Goal: Task Accomplishment & Management: Manage account settings

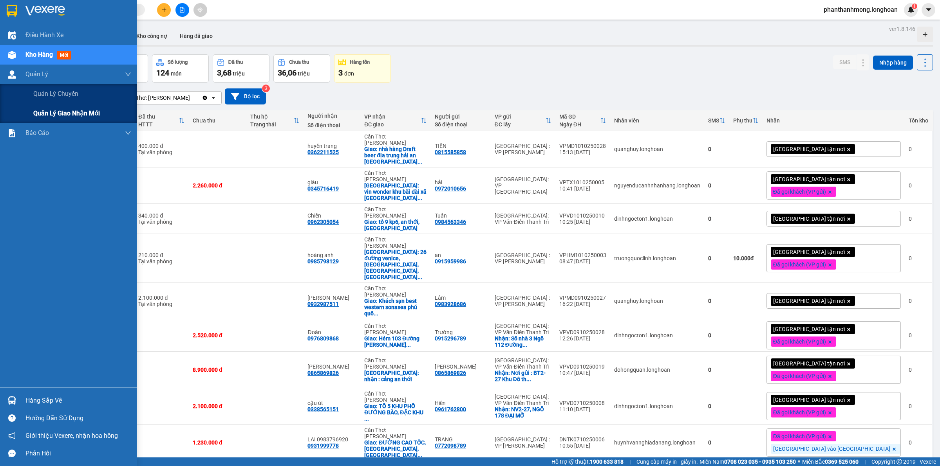
click at [55, 108] on span "Quản lý giao nhận mới" at bounding box center [66, 113] width 67 height 10
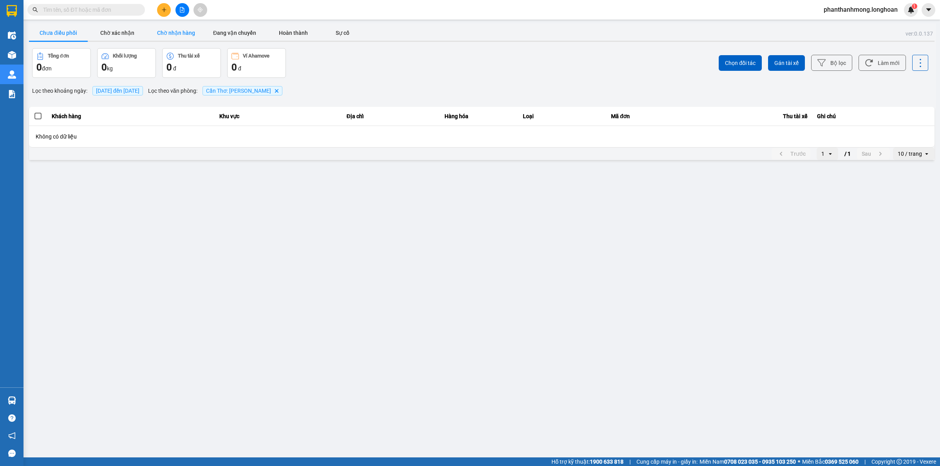
drag, startPoint x: 189, startPoint y: 32, endPoint x: 197, endPoint y: 34, distance: 8.3
click at [188, 32] on button "Chờ nhận hàng" at bounding box center [175, 33] width 59 height 16
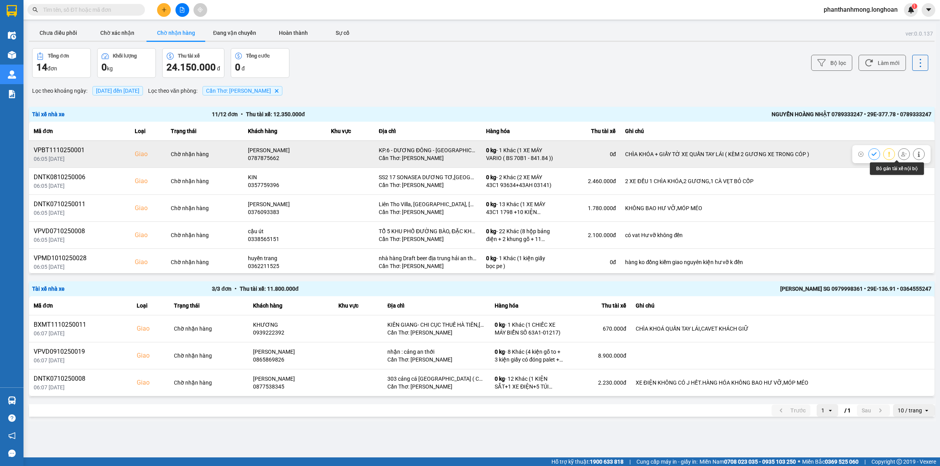
click at [901, 153] on icon at bounding box center [903, 154] width 5 height 5
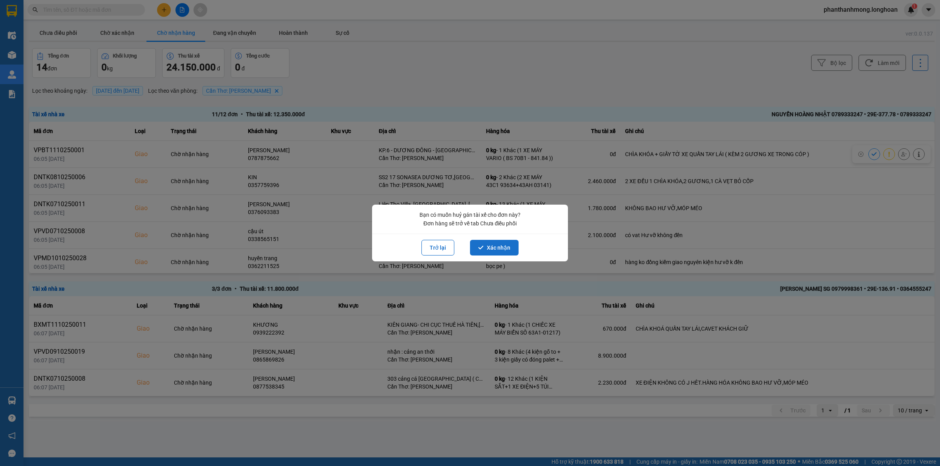
click at [500, 249] on button "Xác nhận" at bounding box center [494, 248] width 49 height 16
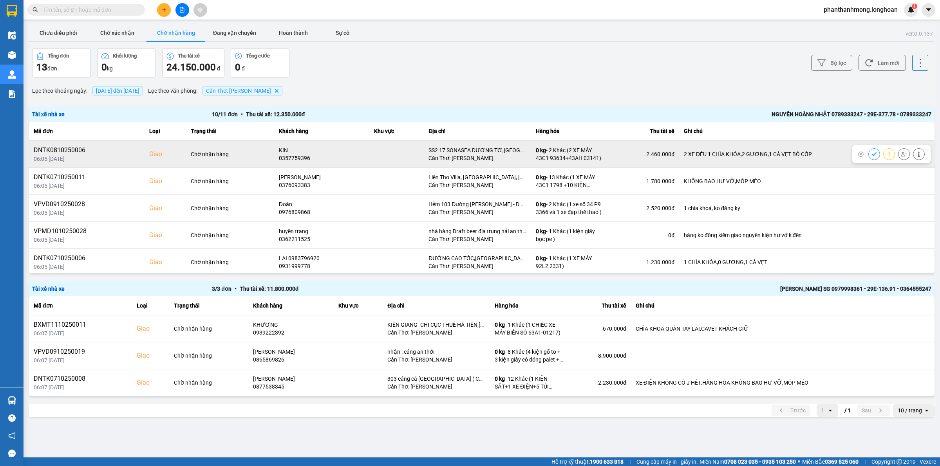
click at [901, 153] on icon at bounding box center [903, 154] width 5 height 5
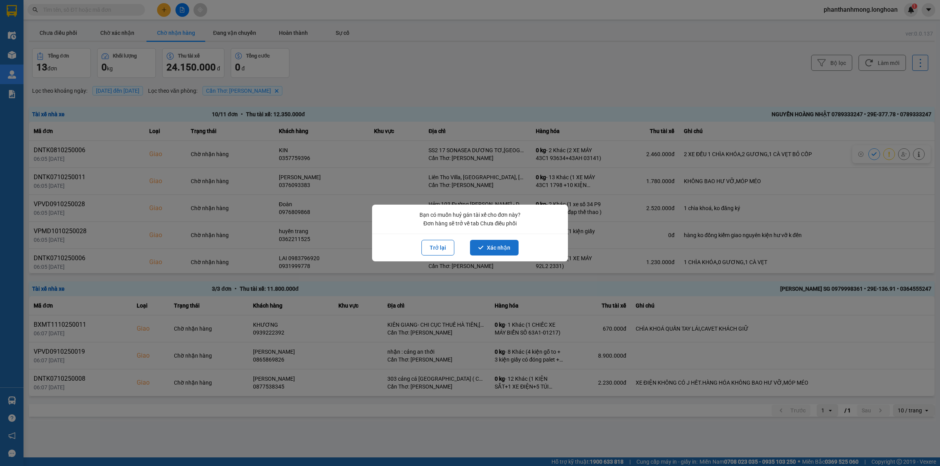
click at [513, 244] on button "Xác nhận" at bounding box center [494, 248] width 49 height 16
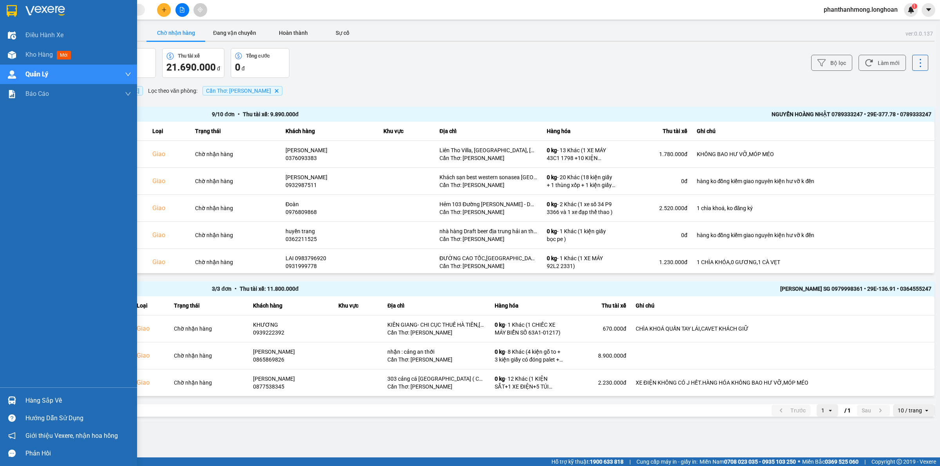
click at [5, 7] on div at bounding box center [12, 11] width 14 height 14
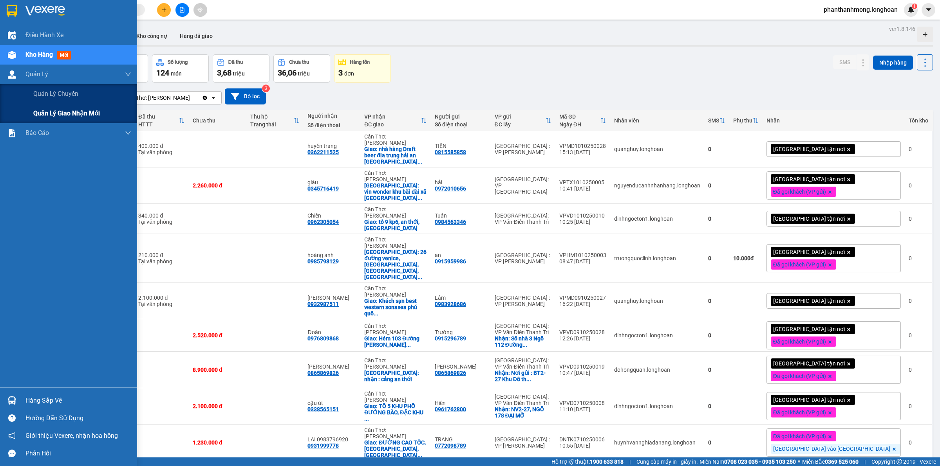
click at [67, 122] on div "Quản lý giao nhận mới" at bounding box center [82, 114] width 98 height 20
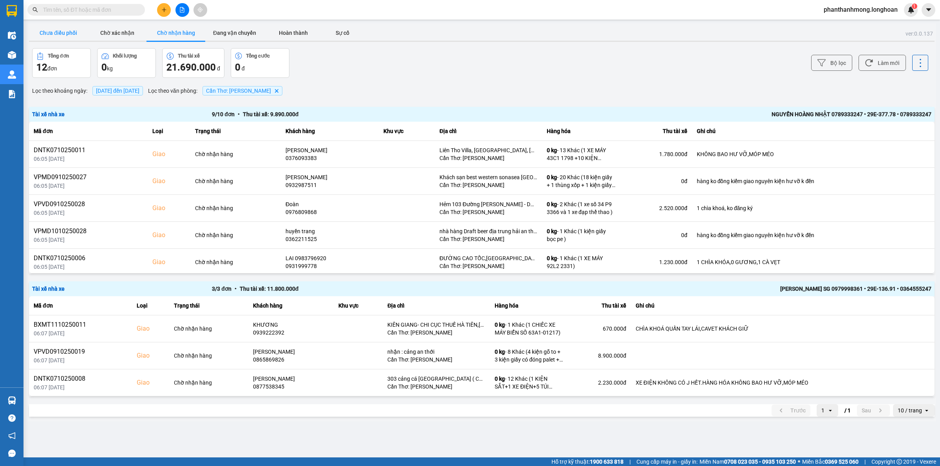
click at [67, 28] on button "Chưa điều phối" at bounding box center [58, 33] width 59 height 16
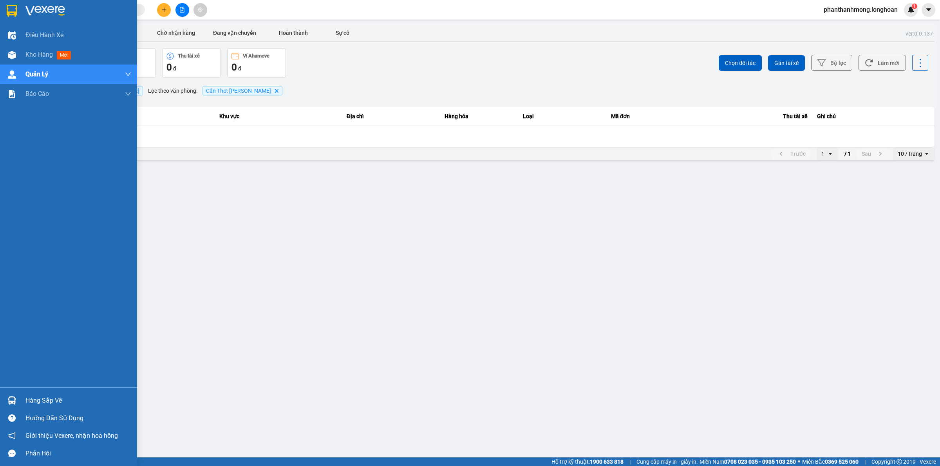
click at [12, 398] on img at bounding box center [12, 401] width 8 height 8
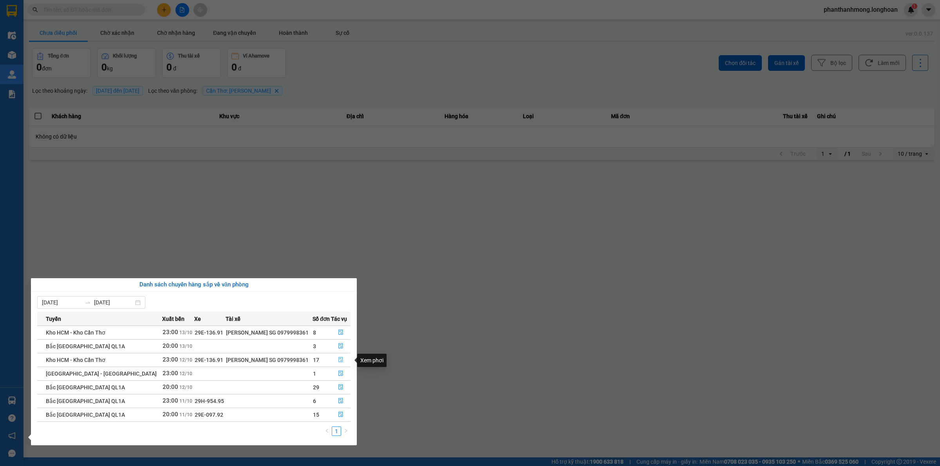
click at [339, 361] on icon "file-done" at bounding box center [340, 359] width 5 height 5
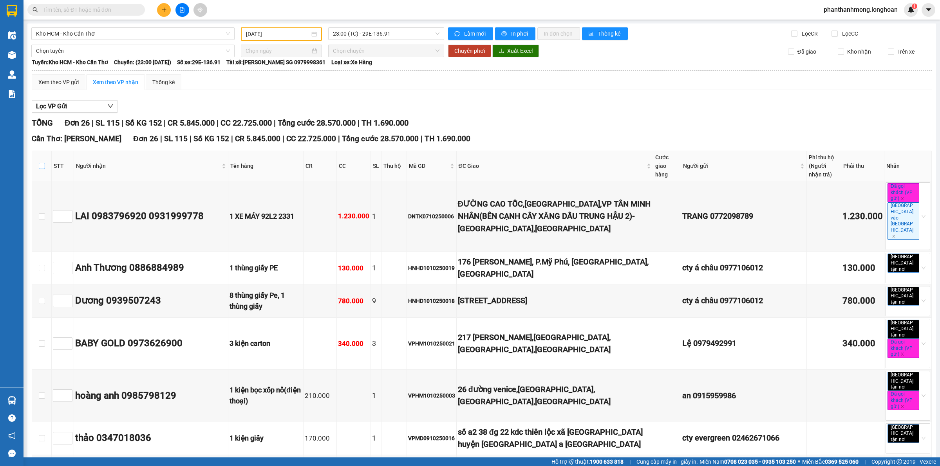
click at [40, 169] on label at bounding box center [42, 166] width 6 height 9
click at [40, 169] on input "checkbox" at bounding box center [42, 166] width 6 height 6
checkbox input "true"
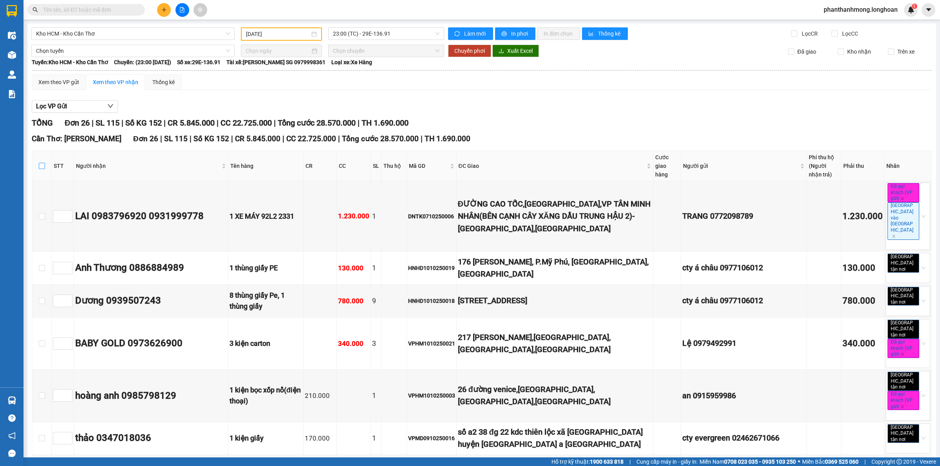
checkbox input "true"
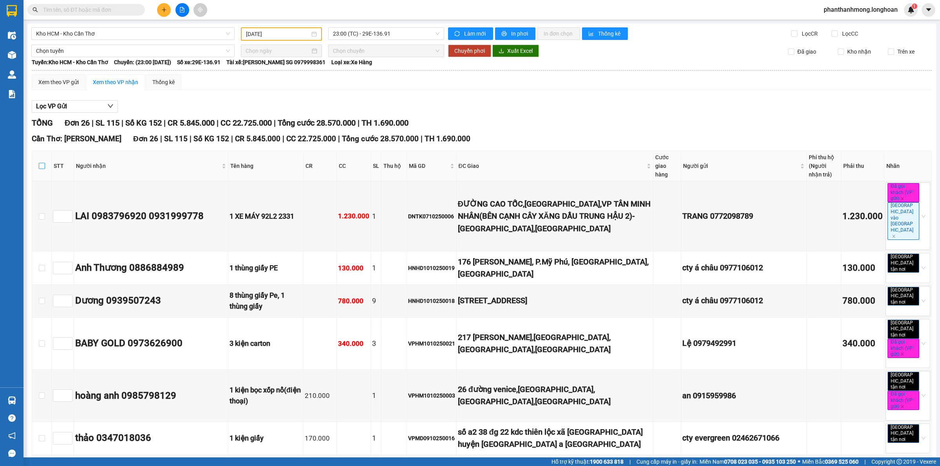
checkbox input "true"
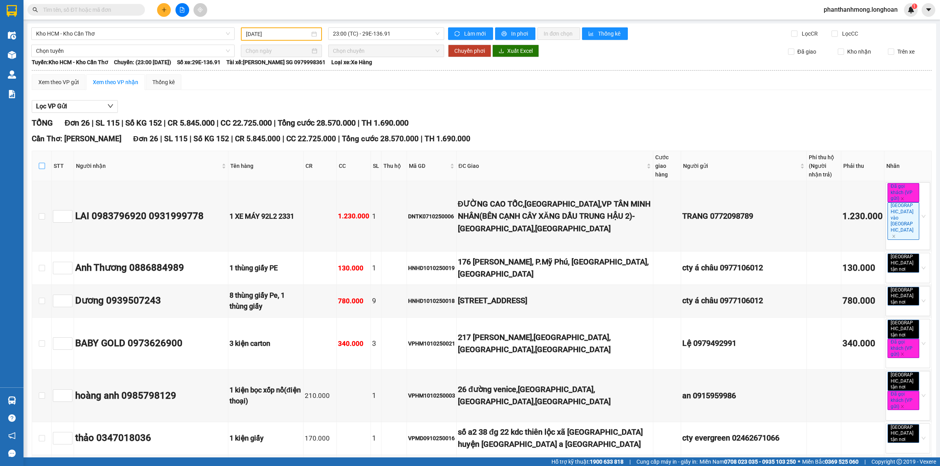
checkbox input "true"
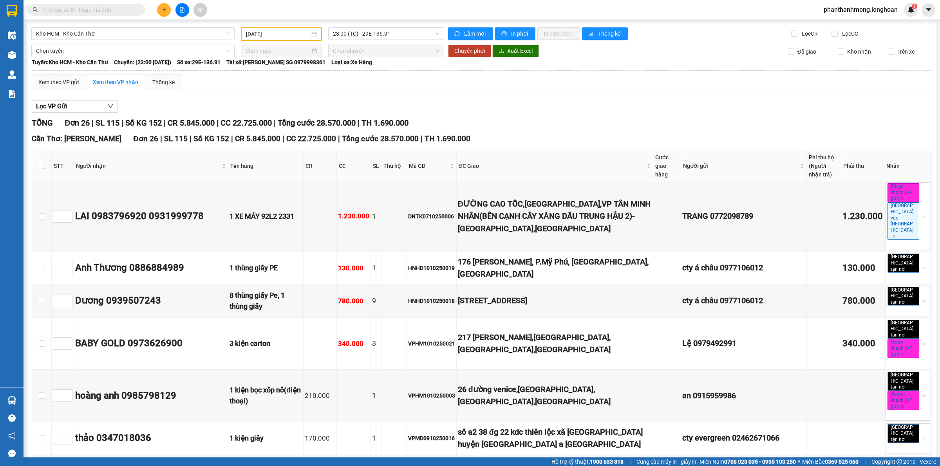
checkbox input "true"
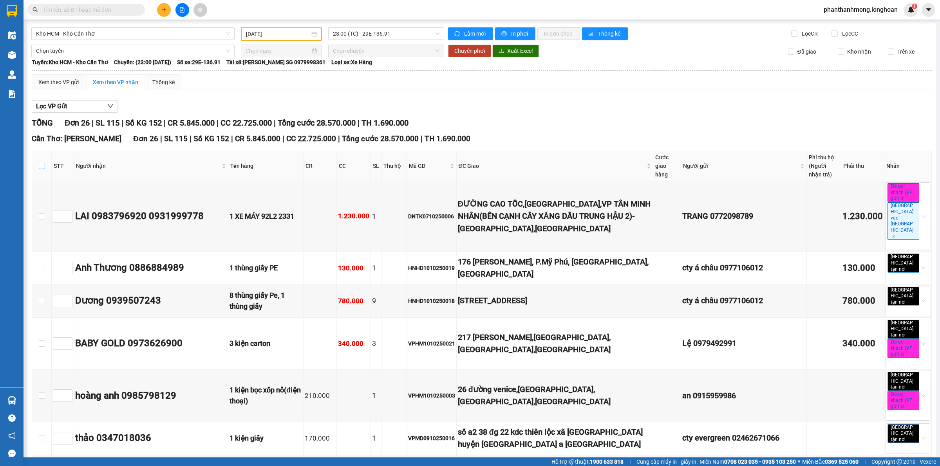
checkbox input "true"
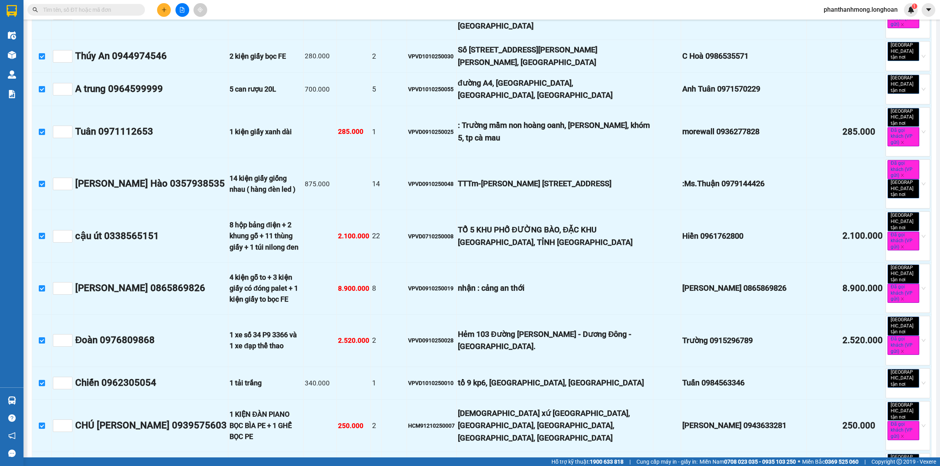
scroll to position [821, 0]
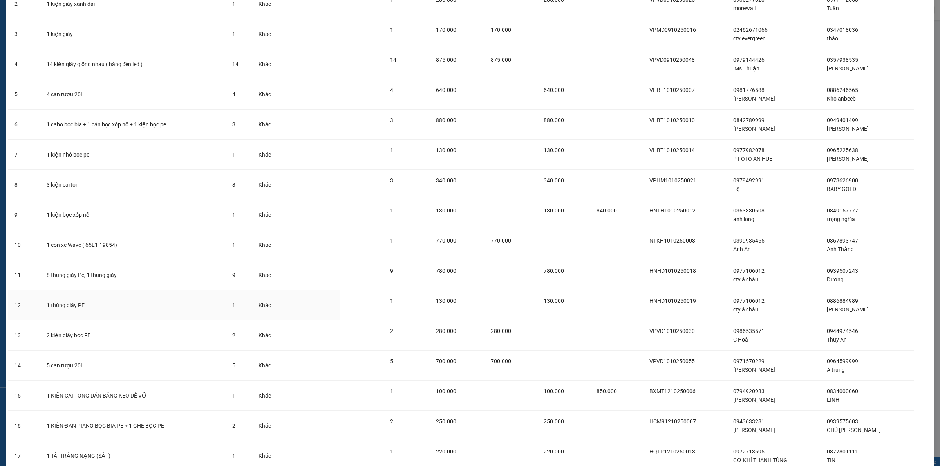
scroll to position [171, 0]
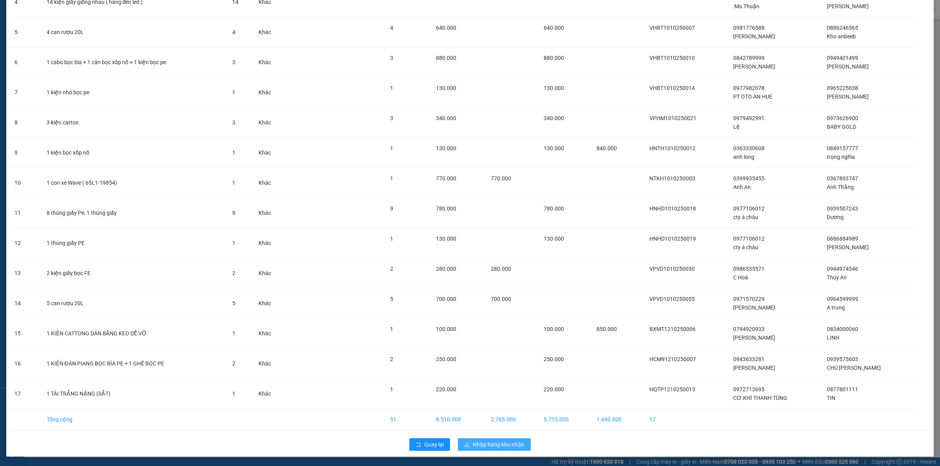
click at [496, 443] on span "Nhập hàng kho nhận" at bounding box center [499, 444] width 52 height 9
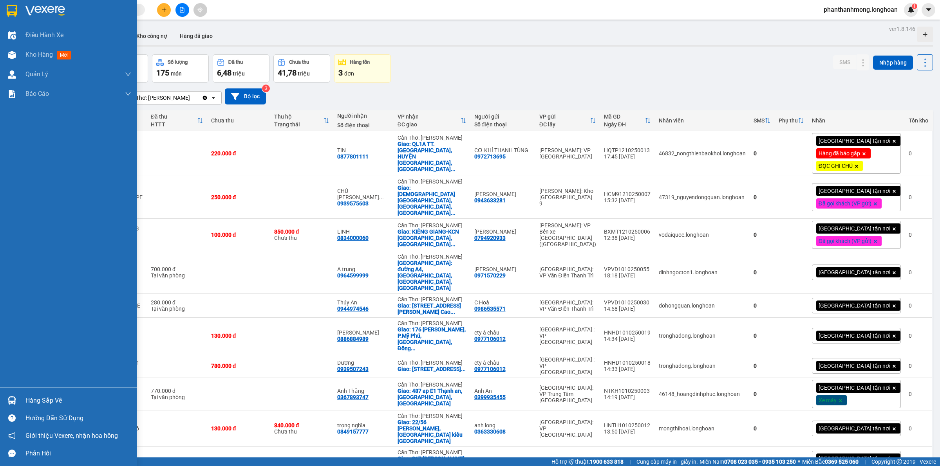
click at [21, 8] on div at bounding box center [68, 12] width 137 height 25
click at [34, 393] on div "Hàng sắp về" at bounding box center [68, 401] width 137 height 18
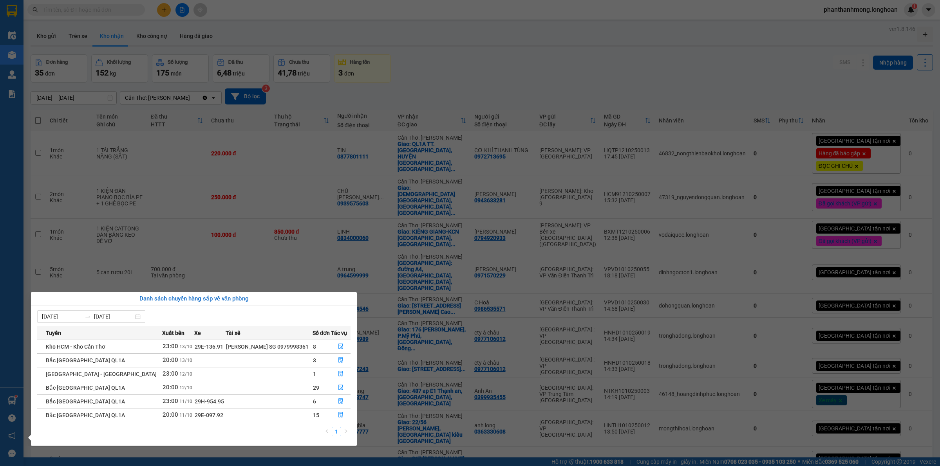
click at [137, 239] on section "Kết quả tìm kiếm ( 1 ) Bộ lọc Mã ĐH Trạng thái Món hàng Thu hộ Tổng cước Chưa c…" at bounding box center [470, 233] width 940 height 466
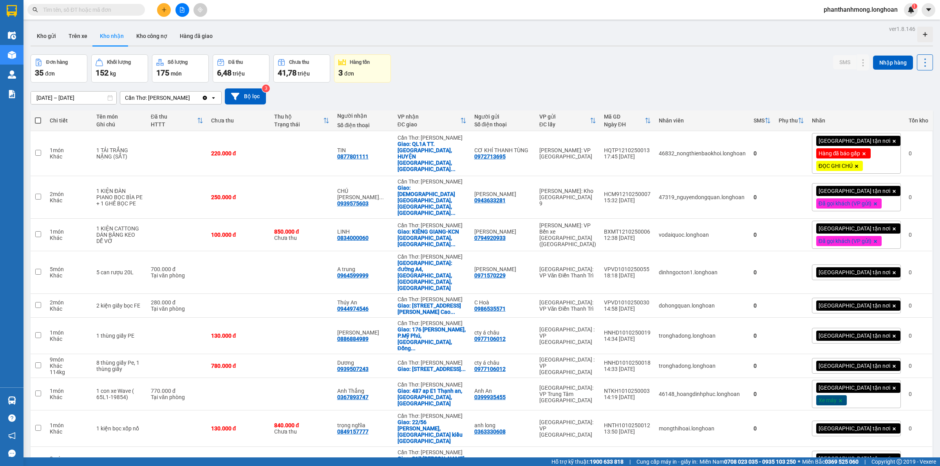
click at [8, 395] on div at bounding box center [12, 401] width 14 height 14
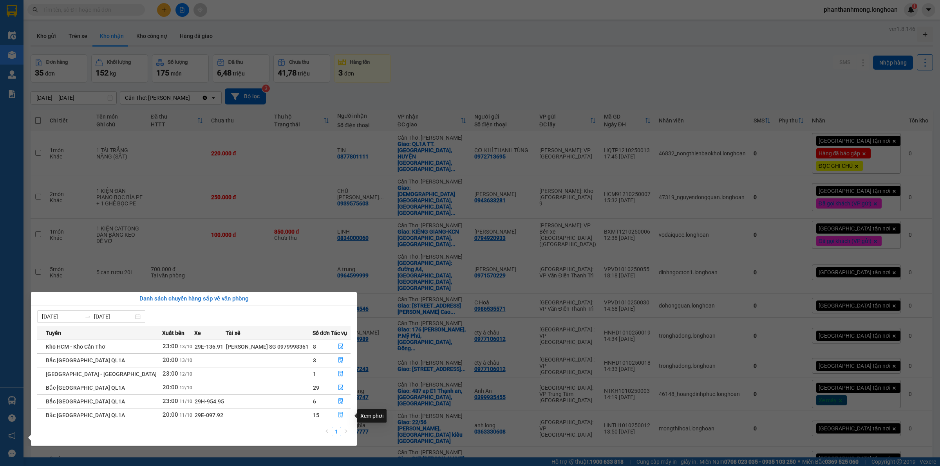
click at [339, 414] on icon "file-done" at bounding box center [340, 414] width 5 height 5
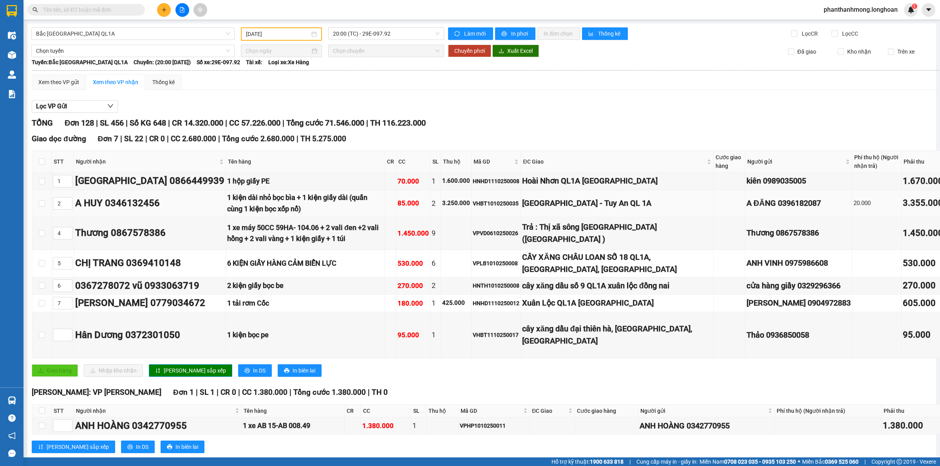
type input "[DATE]"
click at [378, 30] on span "20:00 (TC) - 29E-097.92" at bounding box center [386, 34] width 106 height 12
click at [377, 70] on div "23:00 (TC) - 29H-954.95" at bounding box center [361, 74] width 70 height 13
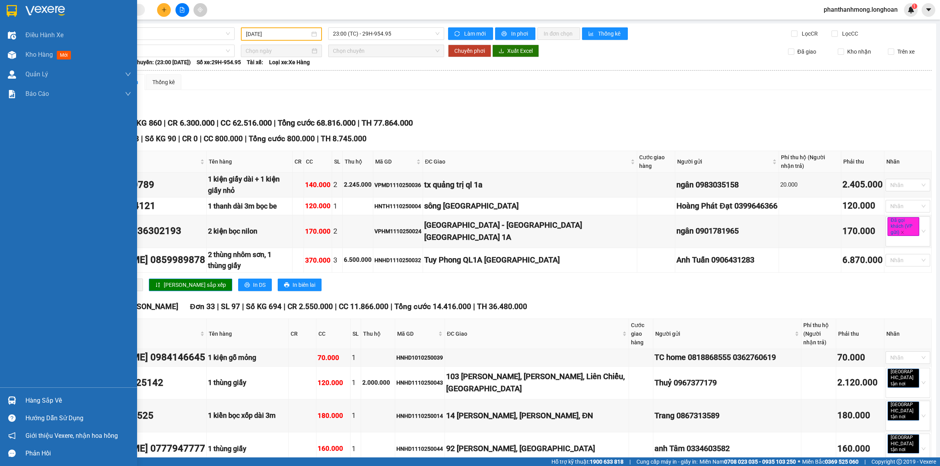
click at [18, 13] on div at bounding box center [12, 11] width 14 height 14
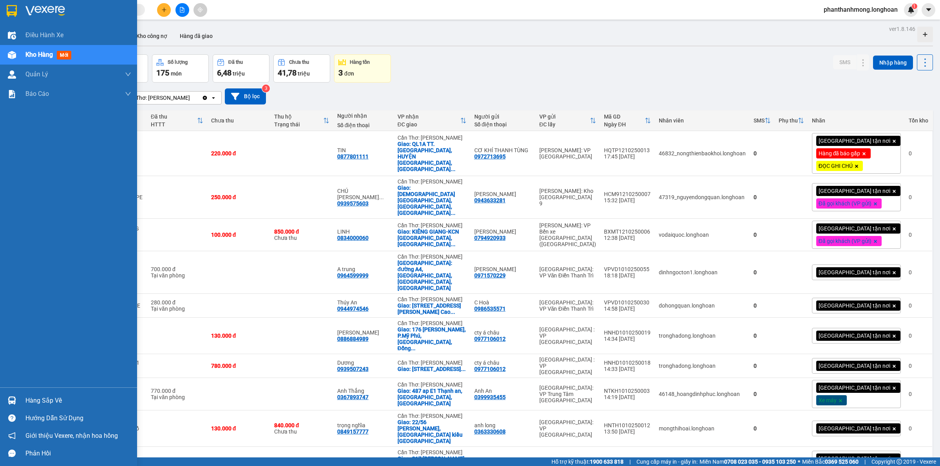
click at [7, 3] on div at bounding box center [68, 12] width 137 height 25
click at [2, 396] on div "Hàng sắp về" at bounding box center [68, 401] width 137 height 18
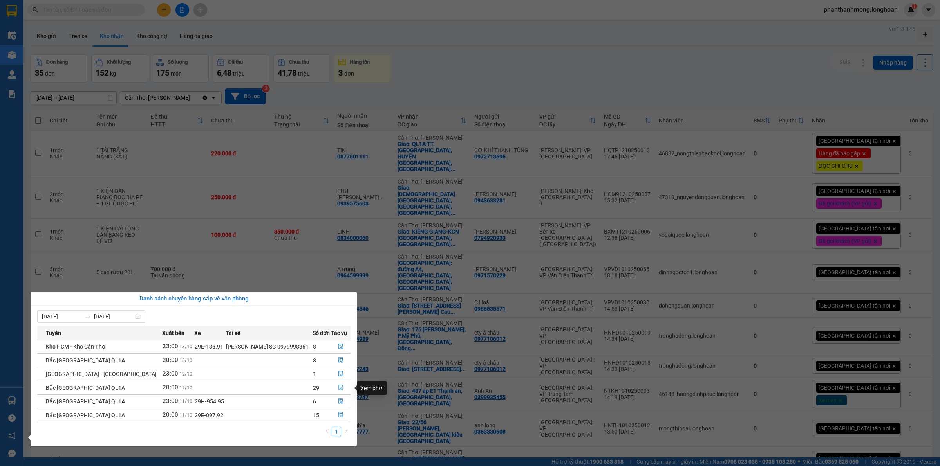
click at [339, 388] on icon "file-done" at bounding box center [340, 387] width 5 height 5
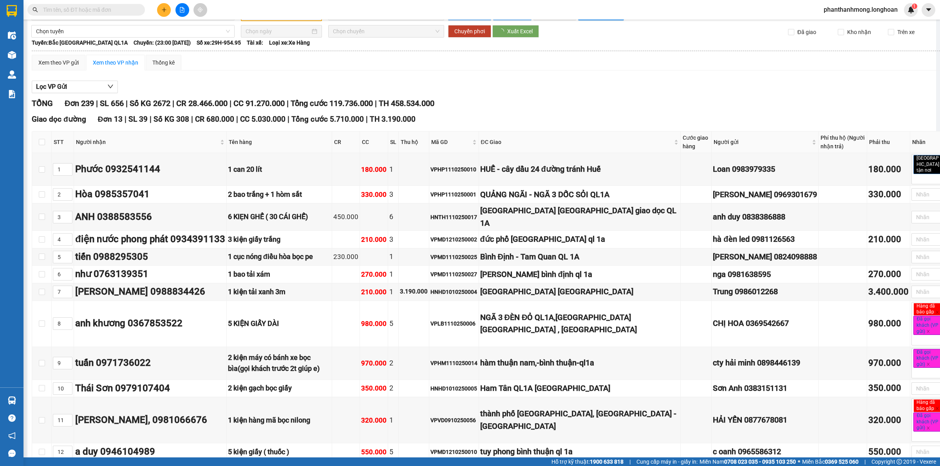
scroll to position [348, 0]
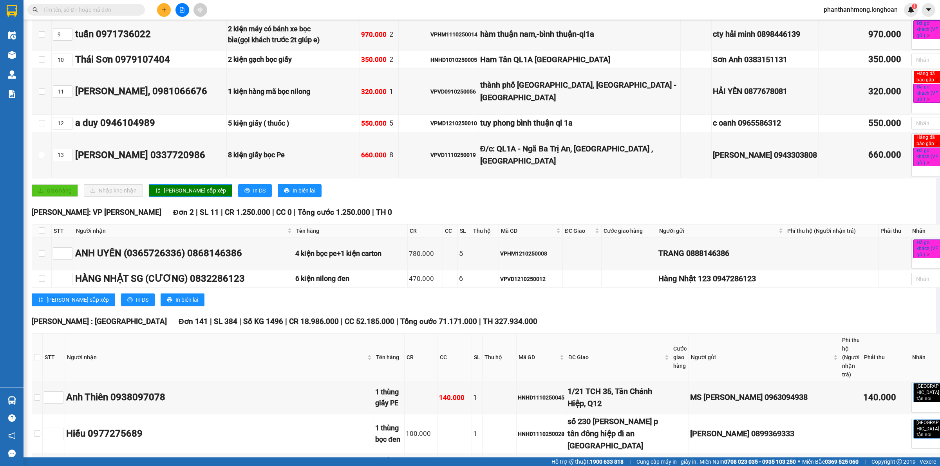
type input "12/10/2025"
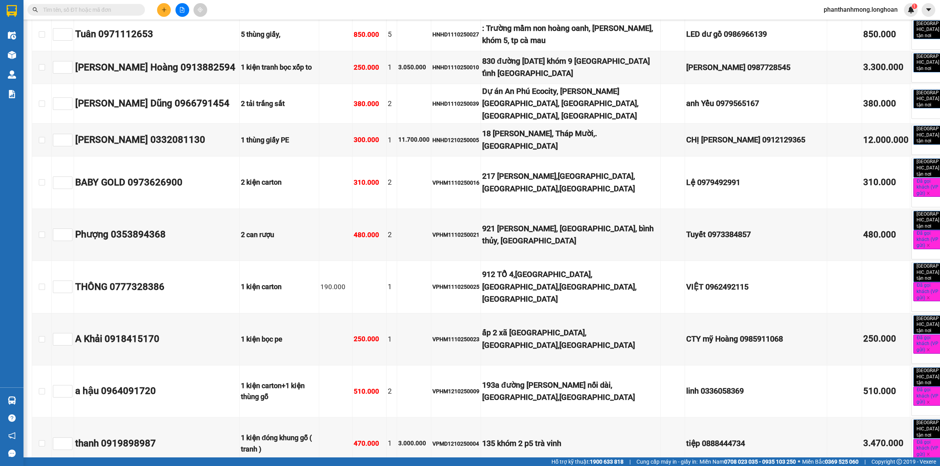
scroll to position [8927, 0]
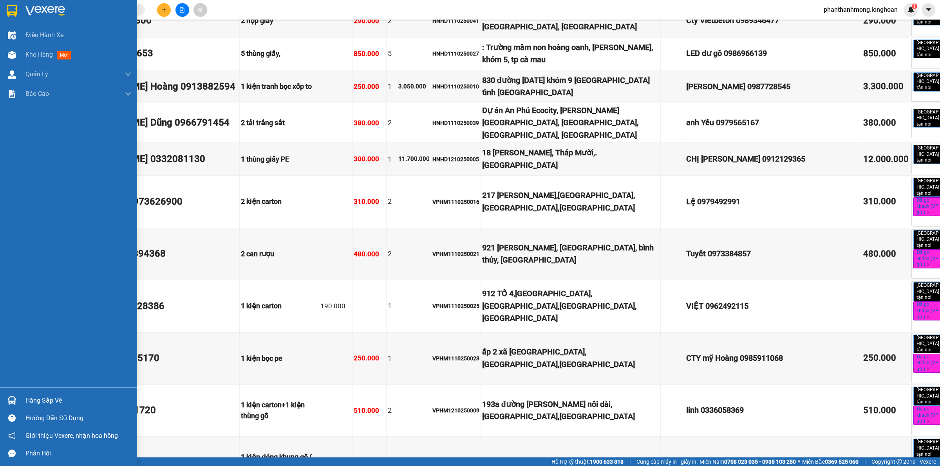
drag, startPoint x: 8, startPoint y: 10, endPoint x: 40, endPoint y: 0, distance: 33.2
click at [8, 11] on img at bounding box center [12, 11] width 10 height 12
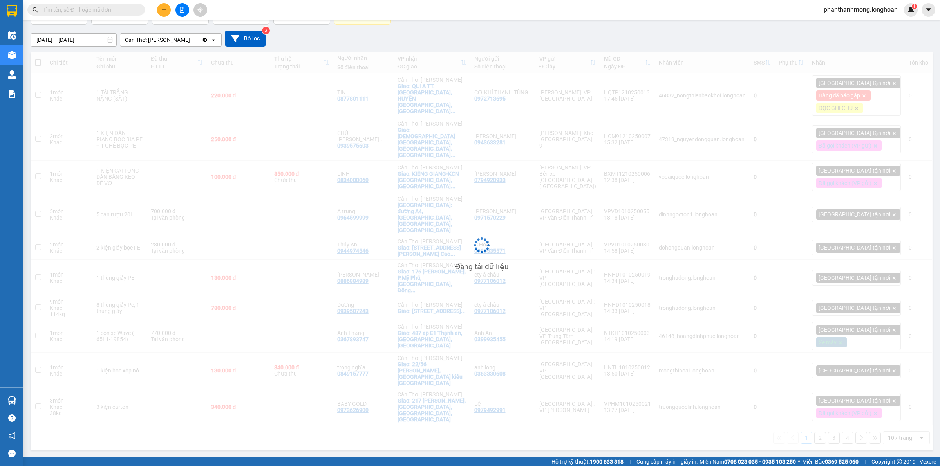
scroll to position [36, 0]
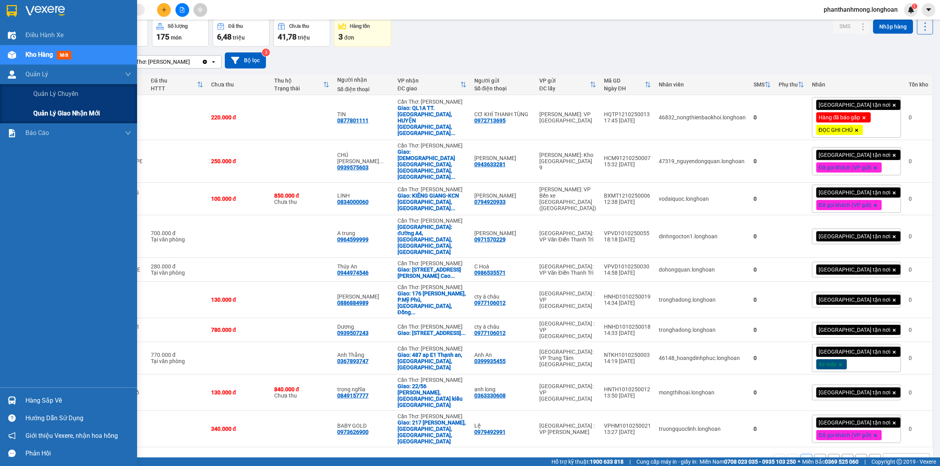
click at [61, 115] on span "Quản lý giao nhận mới" at bounding box center [66, 113] width 67 height 10
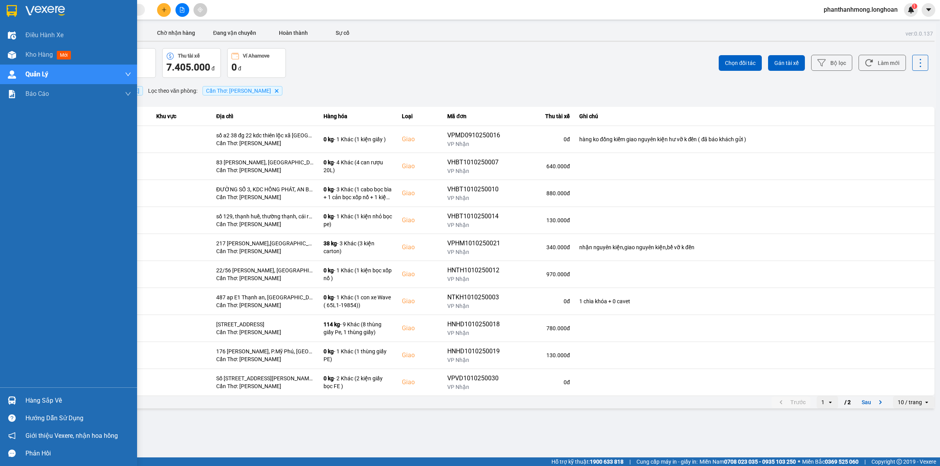
click at [10, 393] on div "Hàng sắp về" at bounding box center [68, 401] width 137 height 18
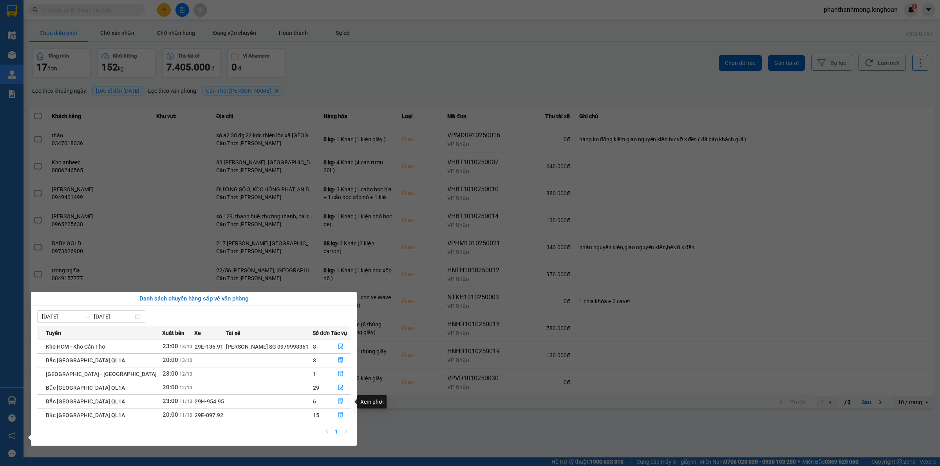
click at [339, 403] on icon "file-done" at bounding box center [340, 401] width 5 height 5
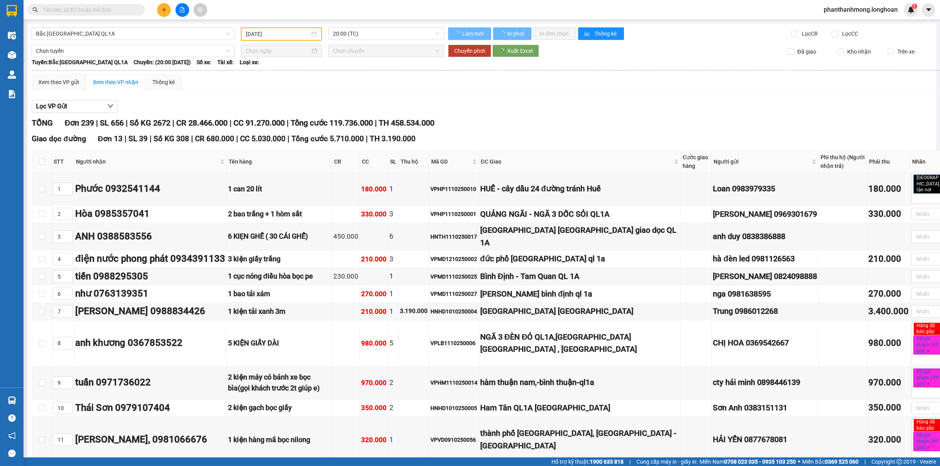
click at [931, 40] on main "Bắc Trung Nam QL1A 12/10/2025 20:00 (TC) Làm mới In phơi In đơn chọn Thống kê L…" at bounding box center [470, 229] width 940 height 458
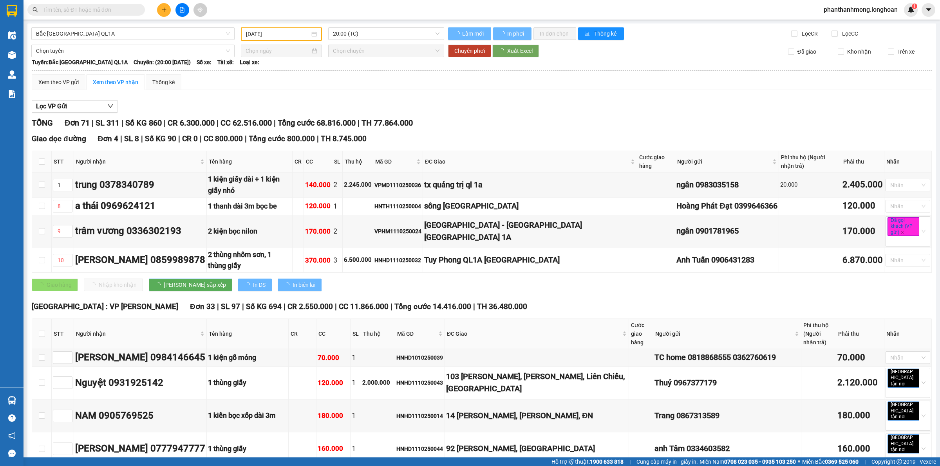
type input "[DATE]"
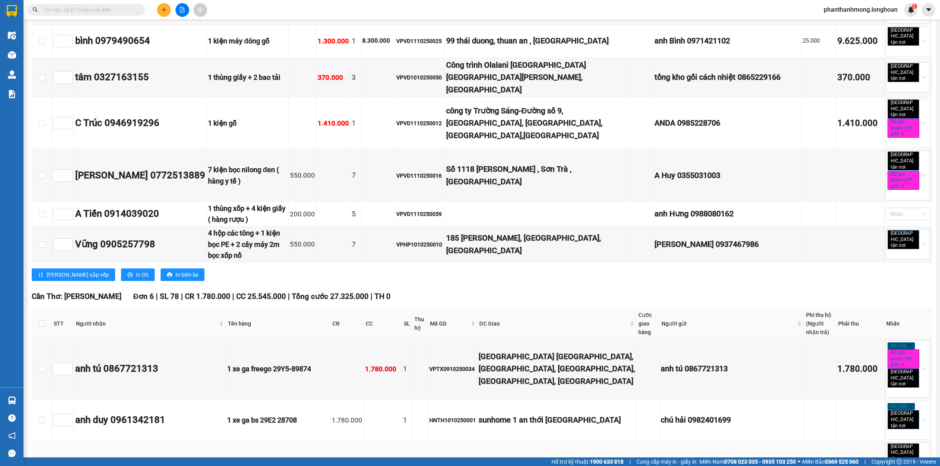
scroll to position [1566, 0]
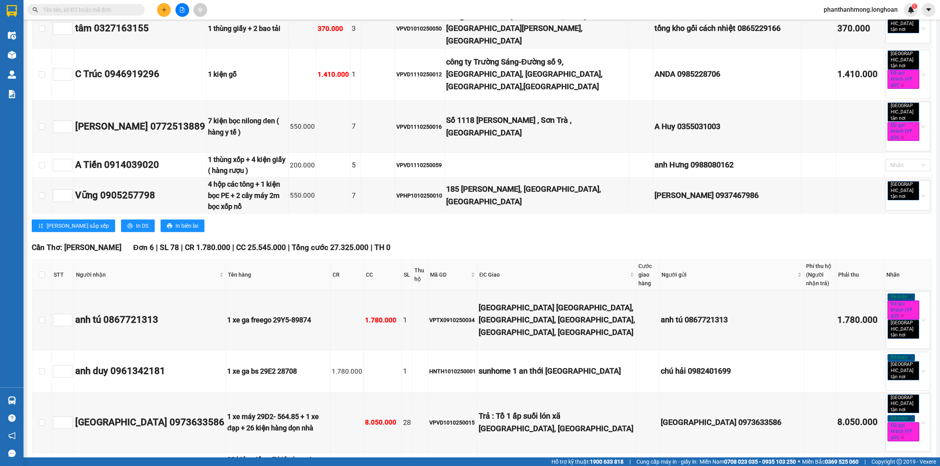
click at [3, 11] on div at bounding box center [11, 12] width 23 height 25
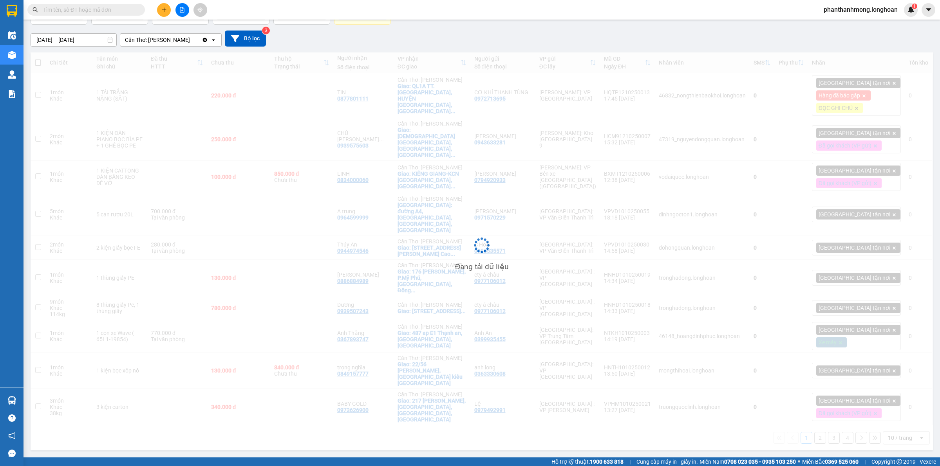
scroll to position [36, 0]
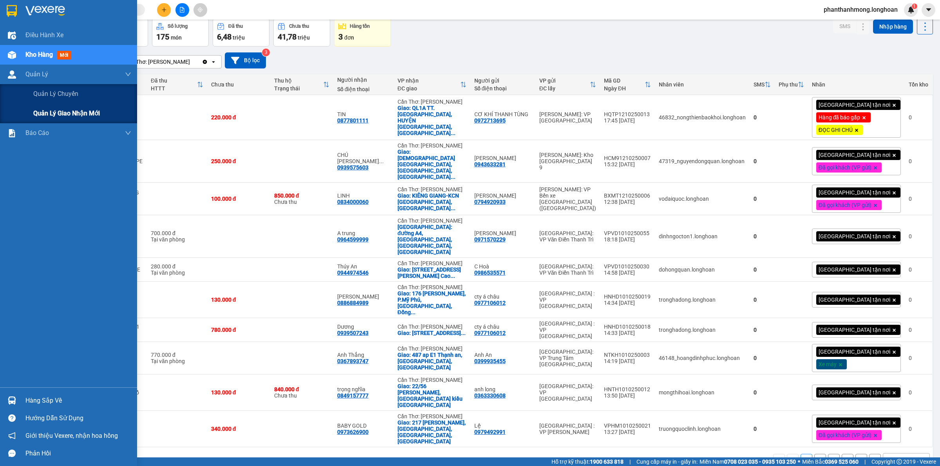
click at [54, 113] on span "Quản lý giao nhận mới" at bounding box center [66, 113] width 67 height 10
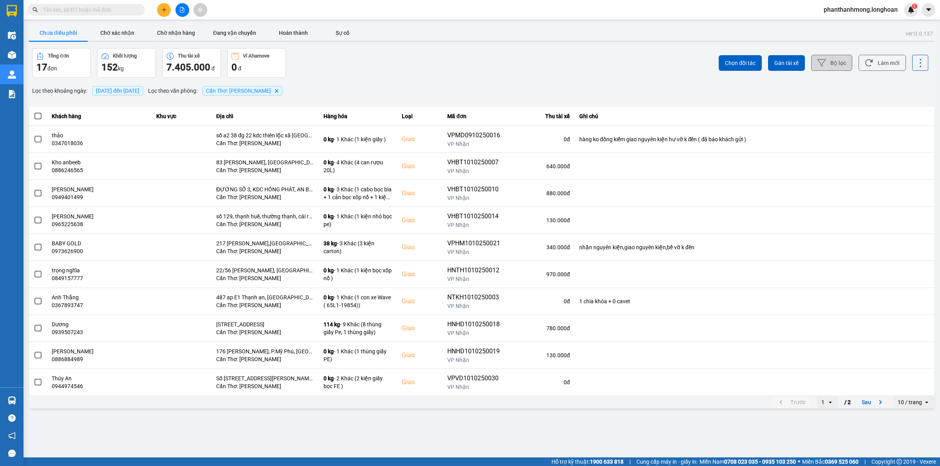
click at [812, 63] on button "Bộ lọc" at bounding box center [831, 63] width 41 height 16
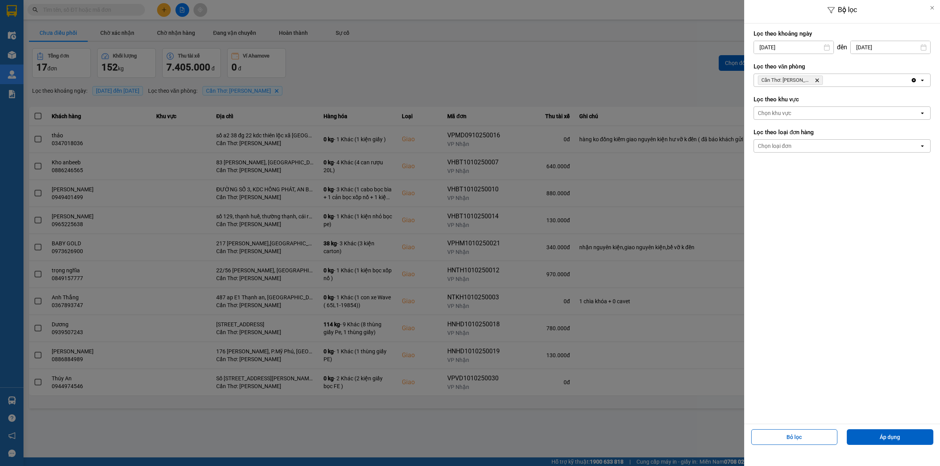
click at [794, 410] on div "Bộ lọc Lọc theo khoảng ngày 13/10/2025 Press the down arrow key to interact wit…" at bounding box center [481, 410] width 908 height 0
click at [789, 102] on div "1" at bounding box center [789, 104] width 11 height 9
type input "01/10/2025"
click at [866, 435] on button "Áp dụng" at bounding box center [889, 437] width 87 height 16
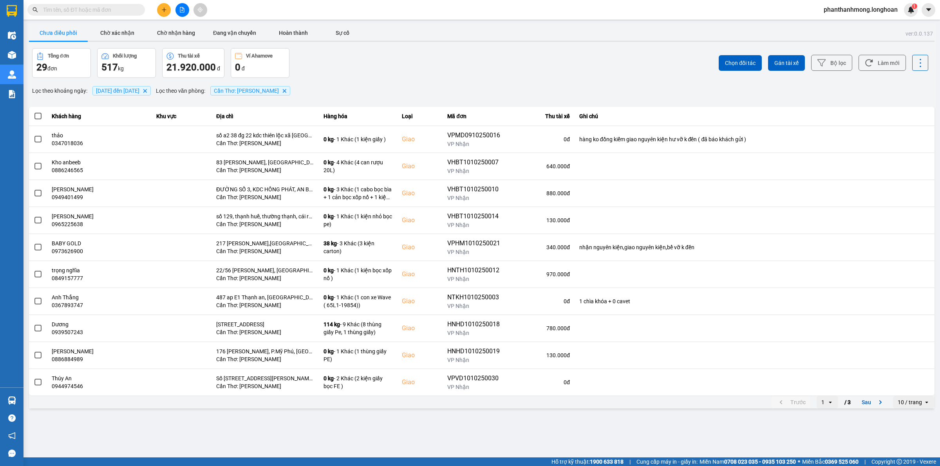
click at [912, 402] on div "10 / trang" at bounding box center [909, 403] width 24 height 8
click at [907, 390] on div "100 / trang" at bounding box center [913, 387] width 29 height 8
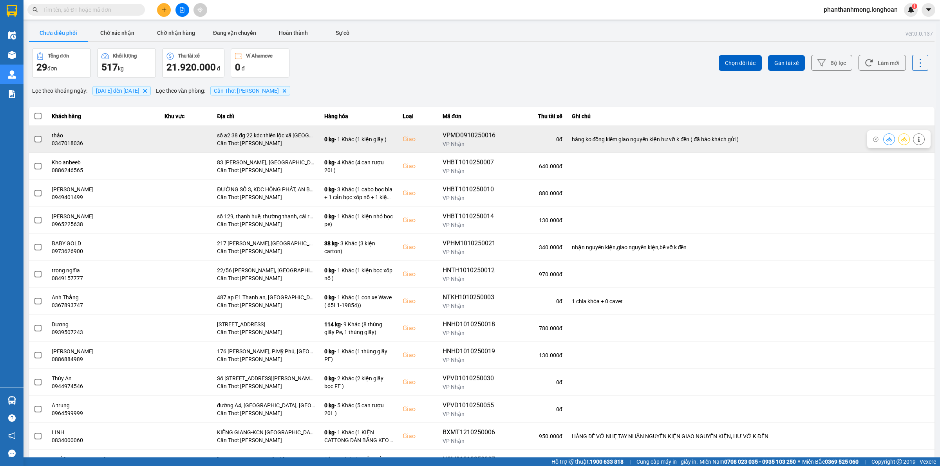
click at [36, 141] on span at bounding box center [37, 139] width 7 height 7
click at [34, 135] on input "checkbox" at bounding box center [34, 135] width 0 height 0
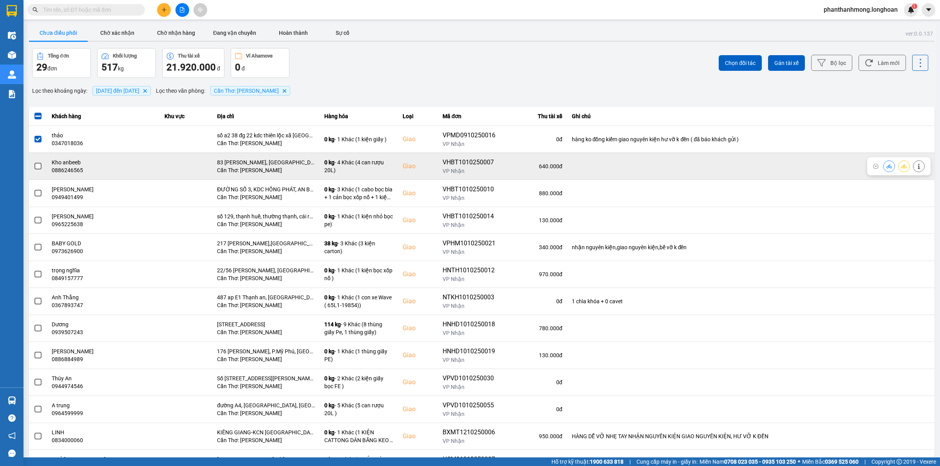
click at [38, 165] on span at bounding box center [37, 166] width 7 height 7
click at [34, 162] on input "checkbox" at bounding box center [34, 162] width 0 height 0
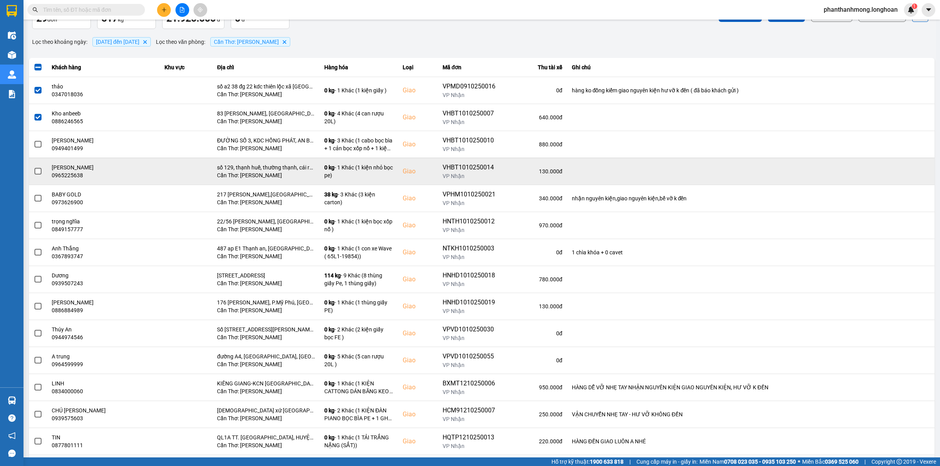
click at [38, 173] on span at bounding box center [37, 171] width 7 height 7
click at [34, 167] on input "checkbox" at bounding box center [34, 167] width 0 height 0
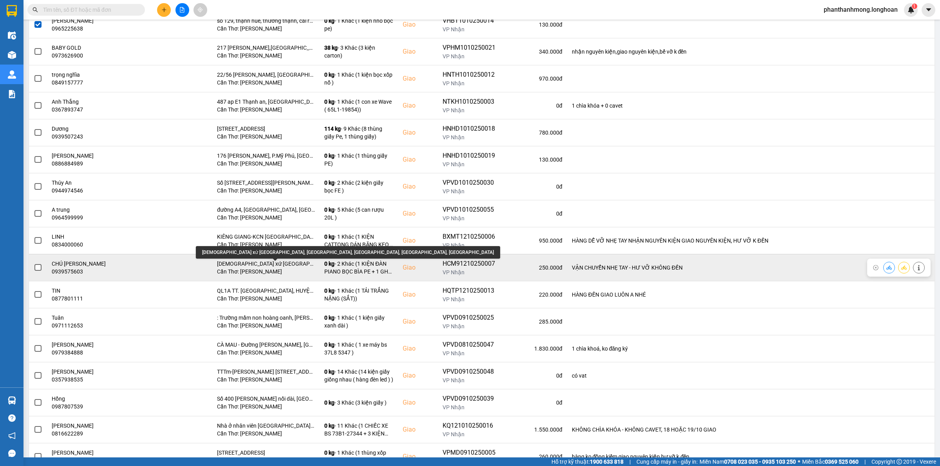
scroll to position [245, 0]
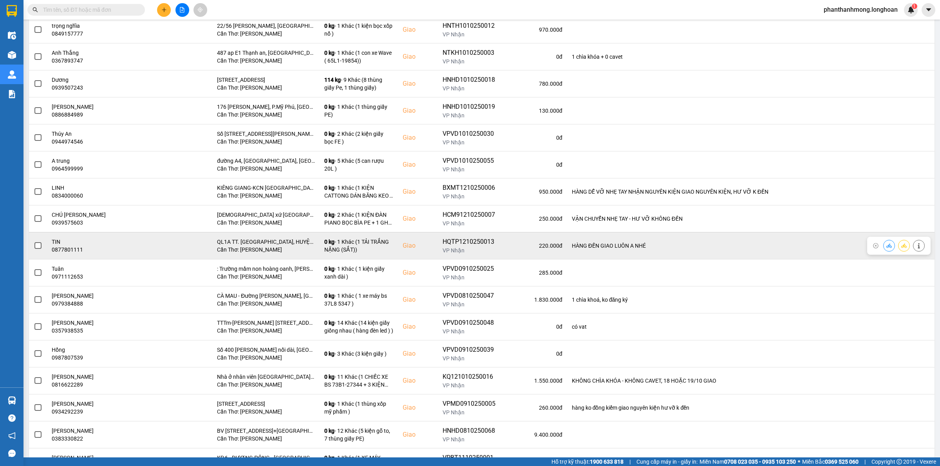
click at [36, 247] on span at bounding box center [37, 245] width 7 height 7
click at [34, 242] on input "checkbox" at bounding box center [34, 242] width 0 height 0
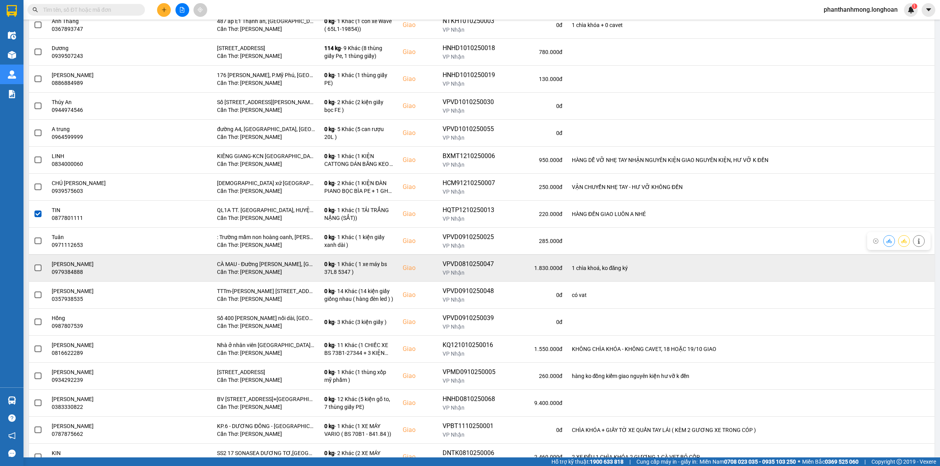
scroll to position [294, 0]
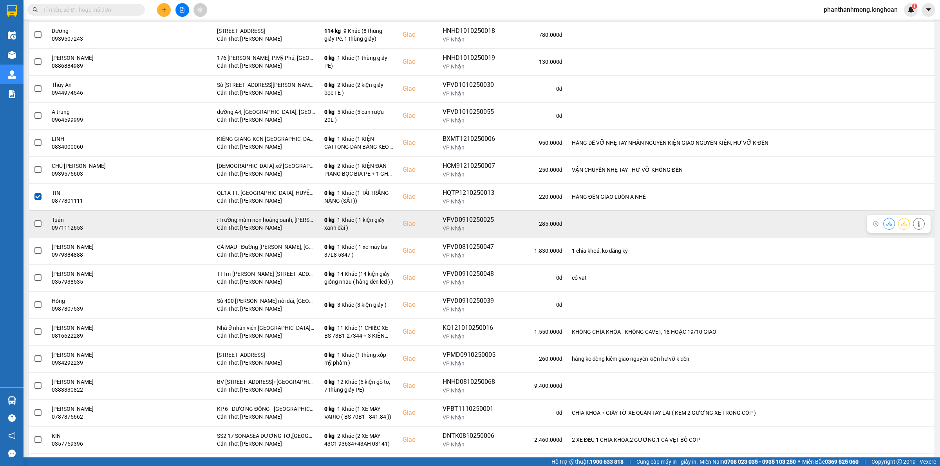
click at [34, 226] on span at bounding box center [37, 223] width 7 height 7
click at [34, 220] on input "checkbox" at bounding box center [34, 220] width 0 height 0
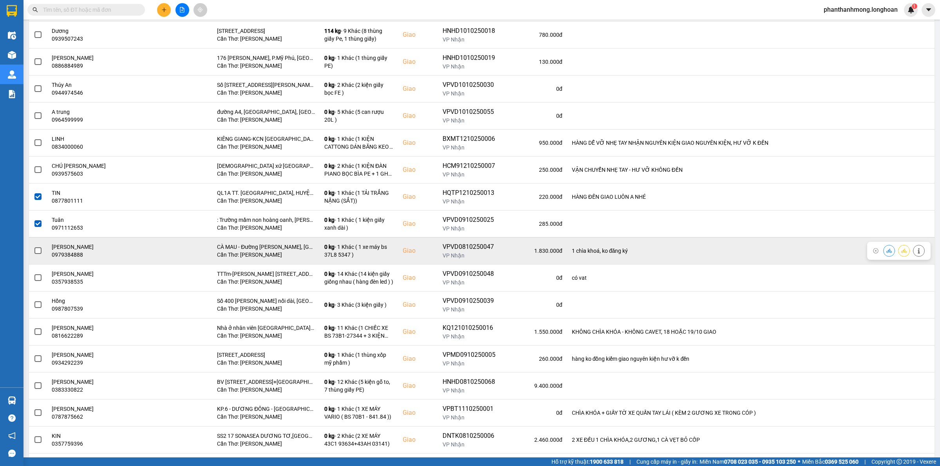
click at [38, 251] on span at bounding box center [37, 250] width 7 height 7
click at [34, 247] on input "checkbox" at bounding box center [34, 247] width 0 height 0
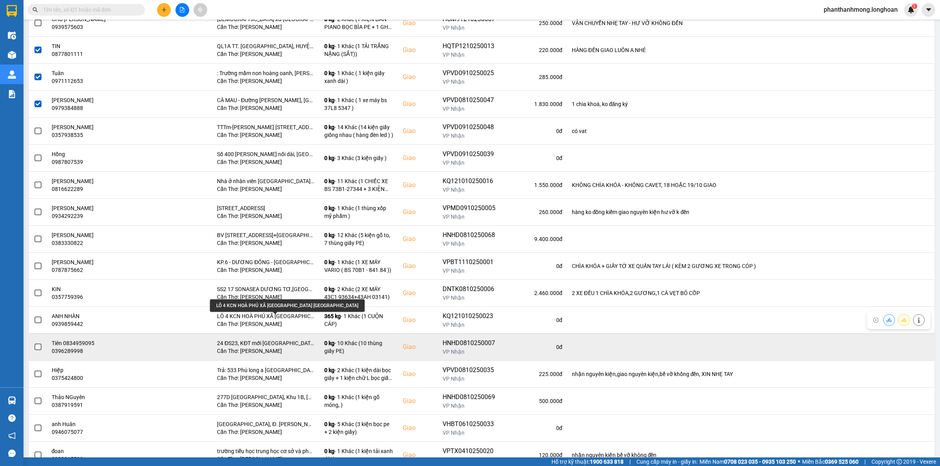
scroll to position [473, 0]
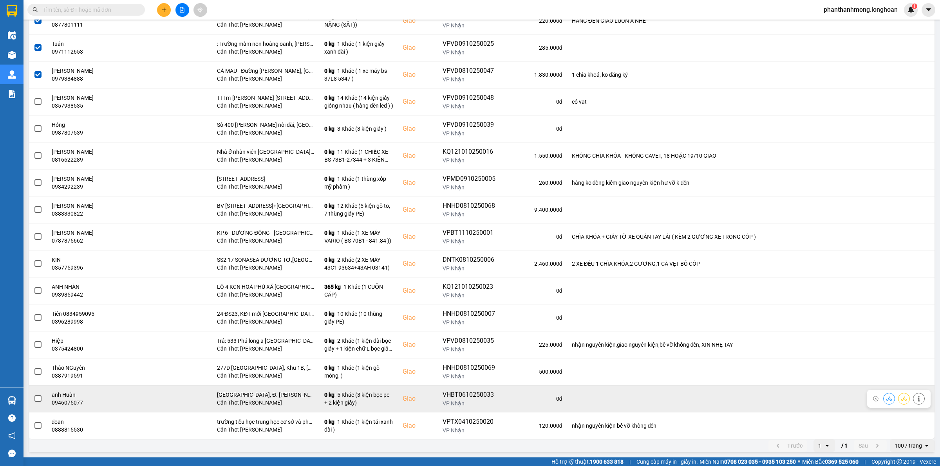
click at [32, 400] on td at bounding box center [38, 398] width 18 height 27
click at [38, 400] on span at bounding box center [37, 398] width 7 height 7
click at [34, 395] on input "checkbox" at bounding box center [34, 395] width 0 height 0
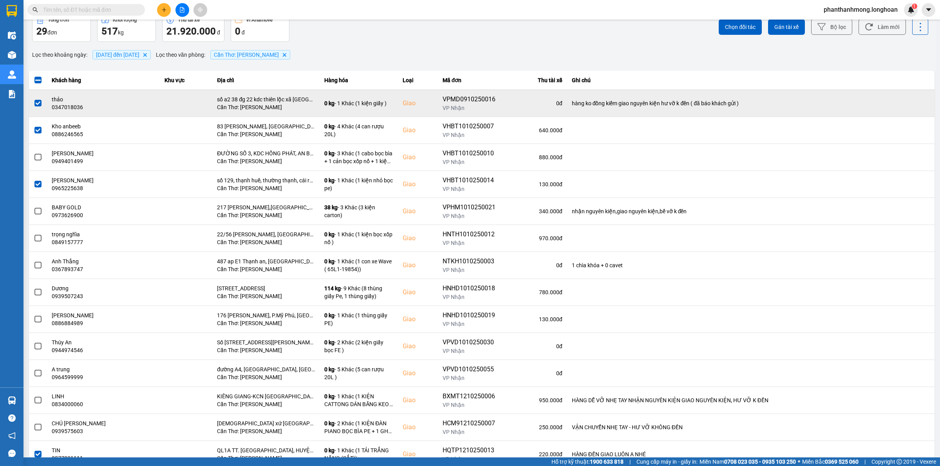
scroll to position [0, 0]
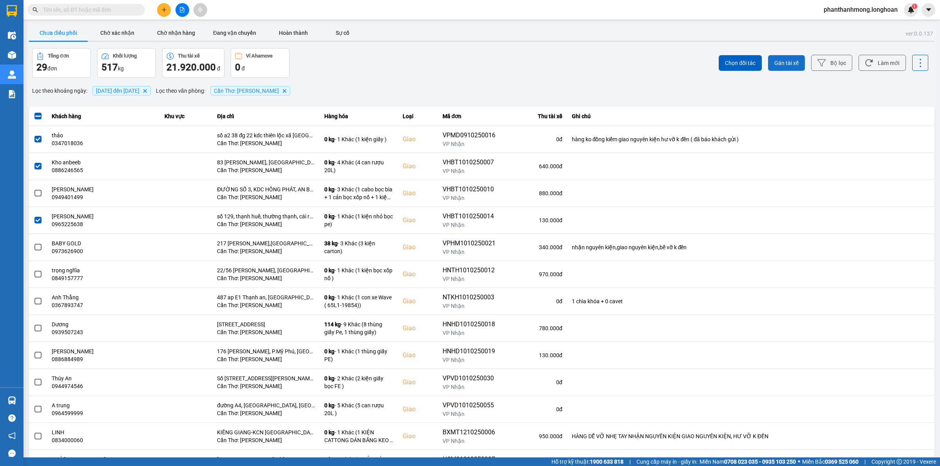
click at [783, 57] on button "Gán tài xế" at bounding box center [786, 63] width 37 height 16
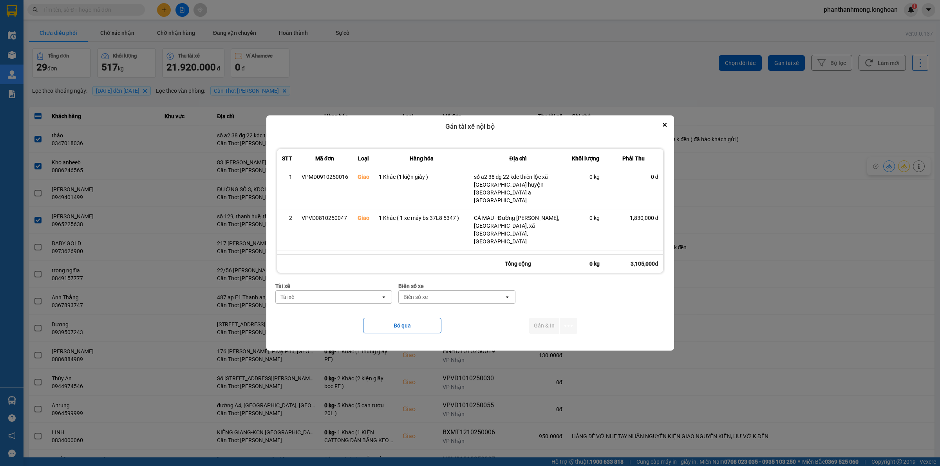
click at [369, 296] on div "Tài xế" at bounding box center [328, 297] width 105 height 13
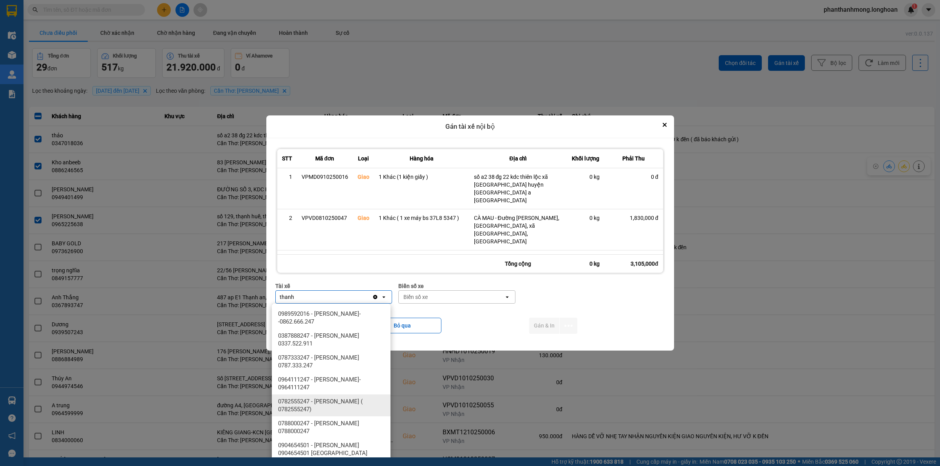
type input "thanh"
click at [352, 404] on span "0782555247 - NGUYỄN VĂN THANH ( 0782555247)" at bounding box center [332, 406] width 109 height 16
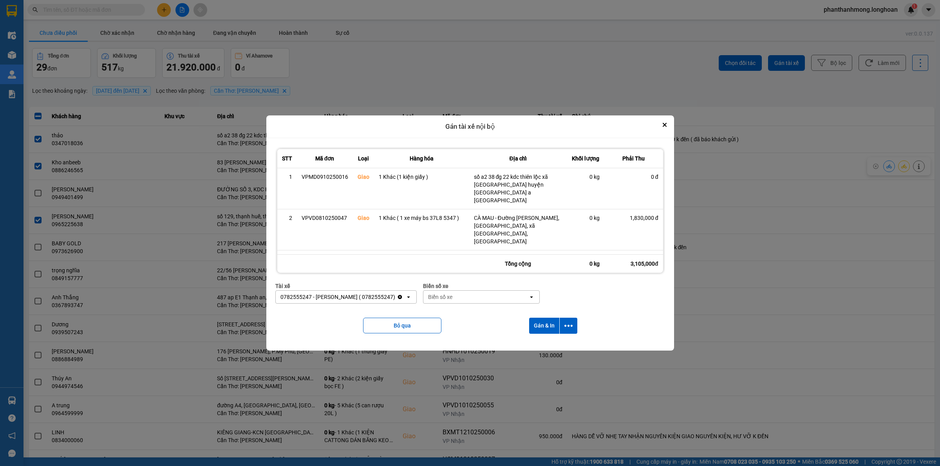
click at [473, 297] on div "Biển số xe" at bounding box center [475, 297] width 105 height 13
type input "2030"
click at [474, 314] on div "29E-120.30" at bounding box center [490, 314] width 119 height 14
click at [566, 327] on icon "dialog" at bounding box center [568, 326] width 8 height 8
click at [541, 343] on span "Chỉ gán tài" at bounding box center [538, 347] width 26 height 8
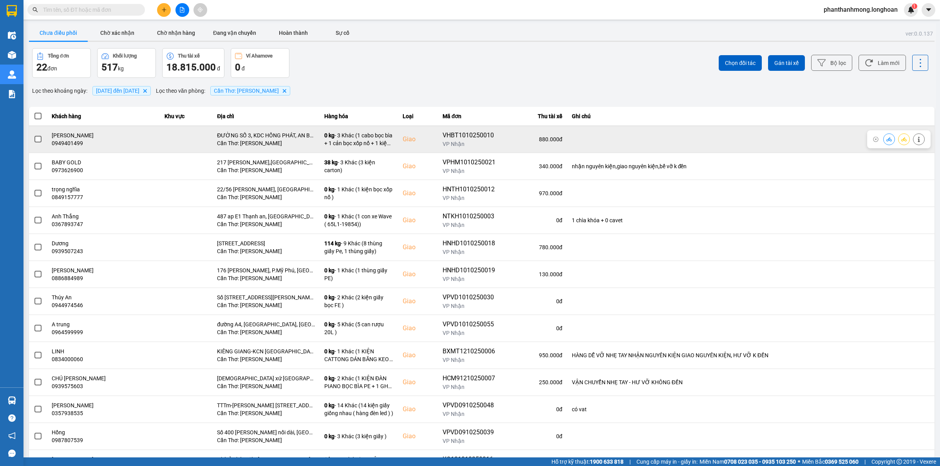
click at [35, 139] on span at bounding box center [37, 139] width 7 height 7
click at [34, 135] on input "checkbox" at bounding box center [34, 135] width 0 height 0
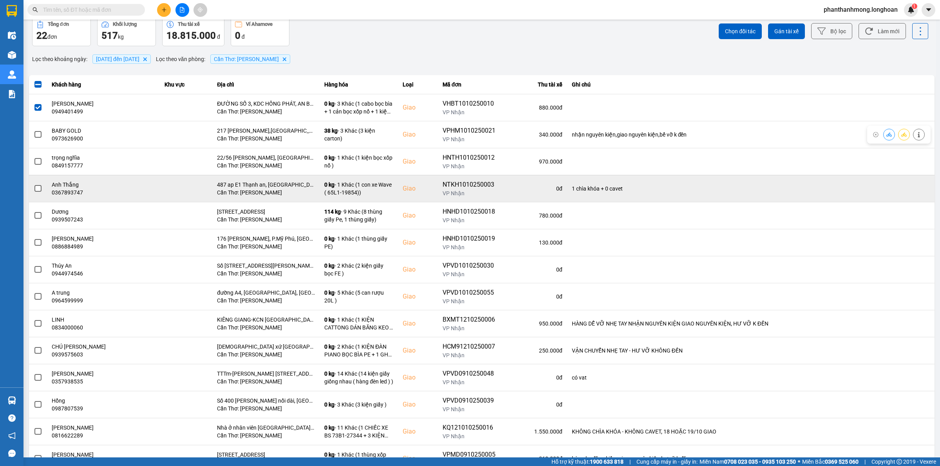
scroll to position [49, 0]
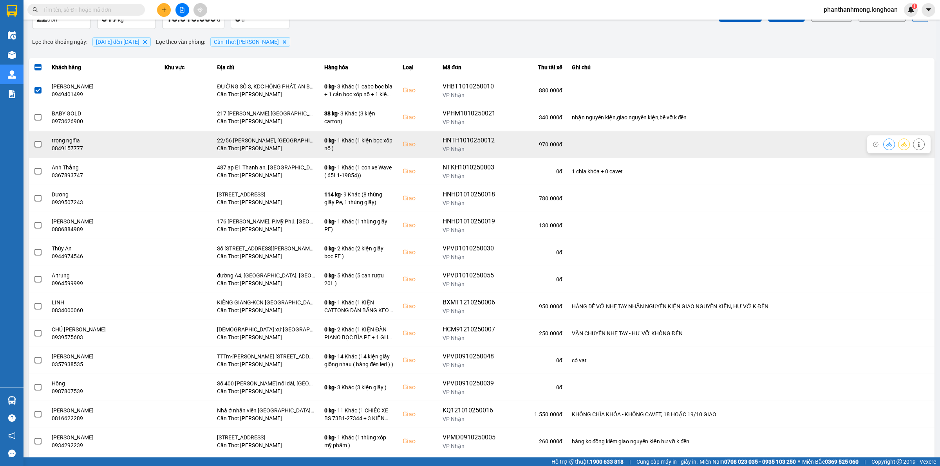
click at [38, 145] on span at bounding box center [37, 144] width 7 height 7
click at [34, 140] on input "checkbox" at bounding box center [34, 140] width 0 height 0
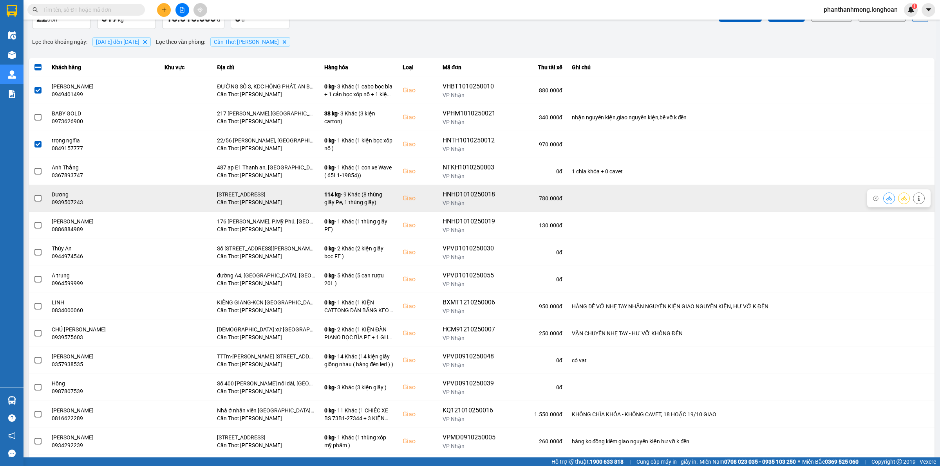
click at [40, 202] on span at bounding box center [37, 198] width 7 height 7
click at [34, 194] on input "checkbox" at bounding box center [34, 194] width 0 height 0
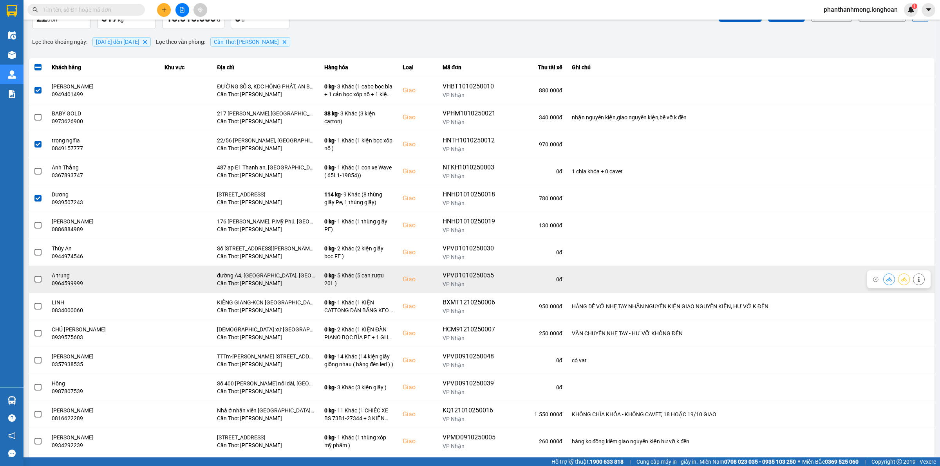
click at [38, 280] on span at bounding box center [37, 279] width 7 height 7
click at [34, 275] on input "checkbox" at bounding box center [34, 275] width 0 height 0
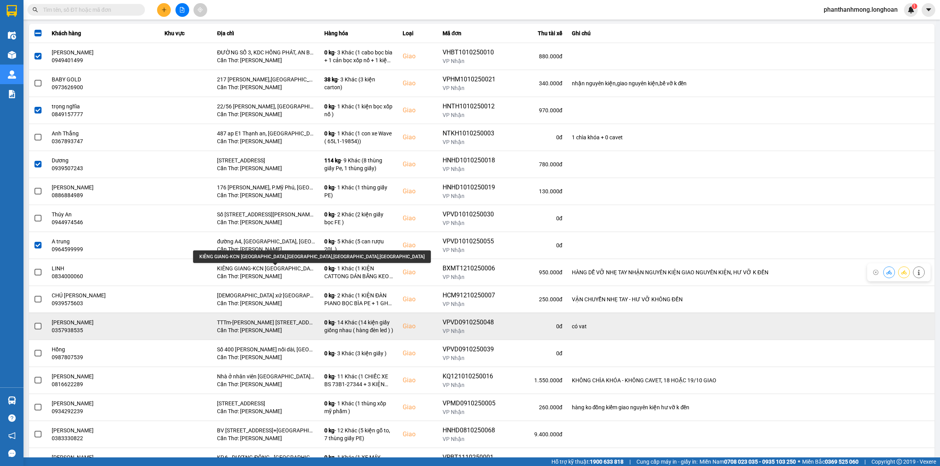
scroll to position [98, 0]
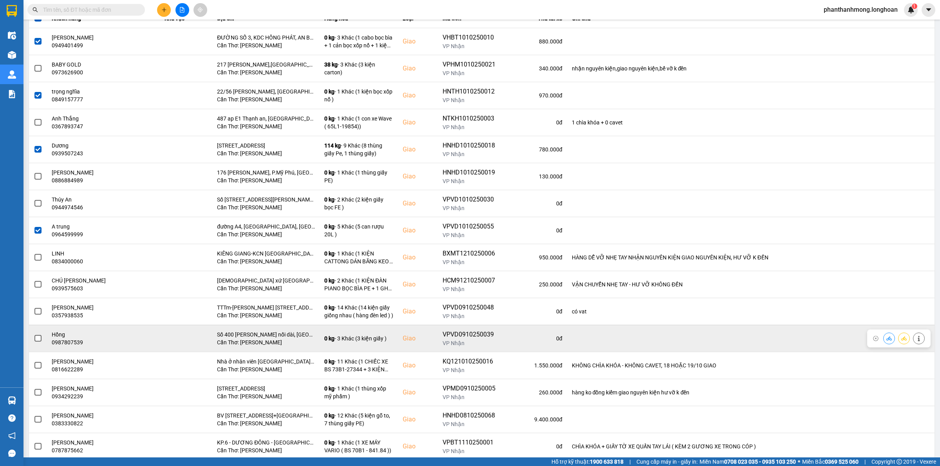
click at [35, 341] on span at bounding box center [37, 338] width 7 height 7
click at [34, 334] on input "checkbox" at bounding box center [34, 334] width 0 height 0
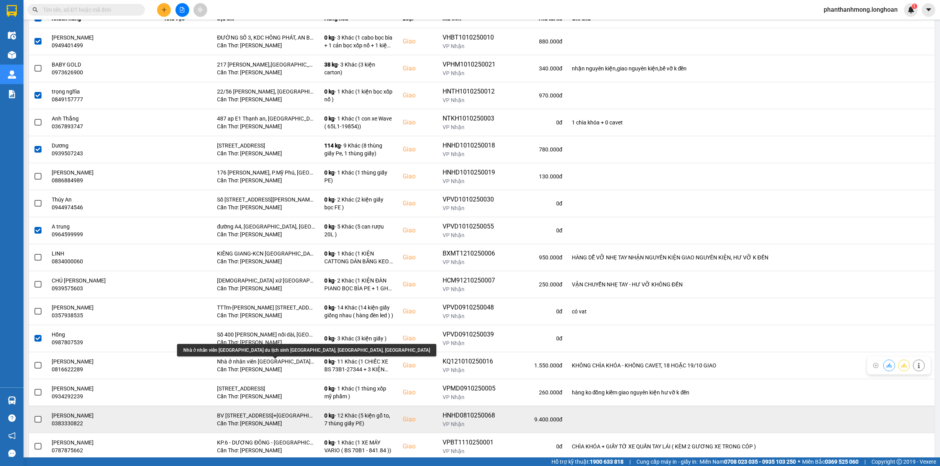
scroll to position [147, 0]
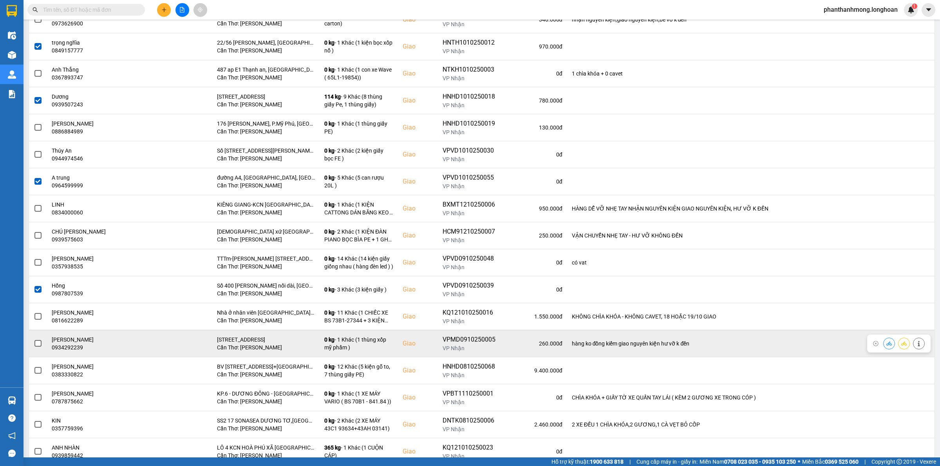
click at [38, 345] on span at bounding box center [37, 343] width 7 height 7
click at [34, 339] on input "checkbox" at bounding box center [34, 339] width 0 height 0
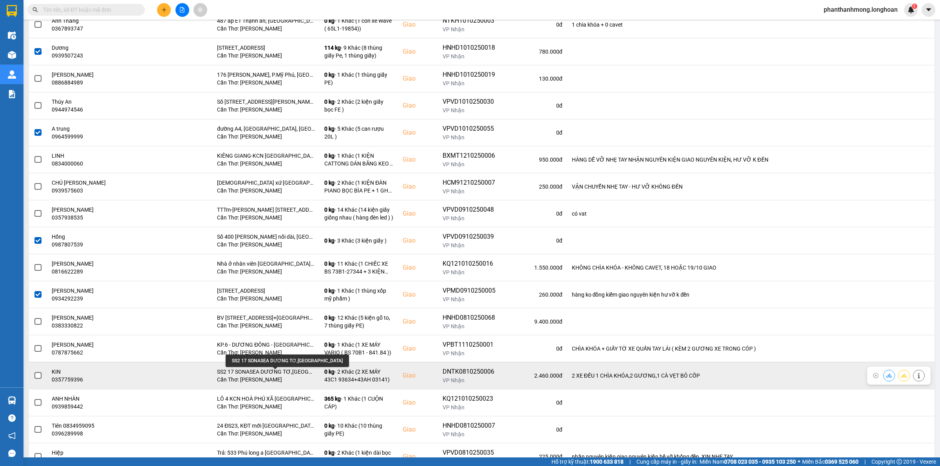
scroll to position [245, 0]
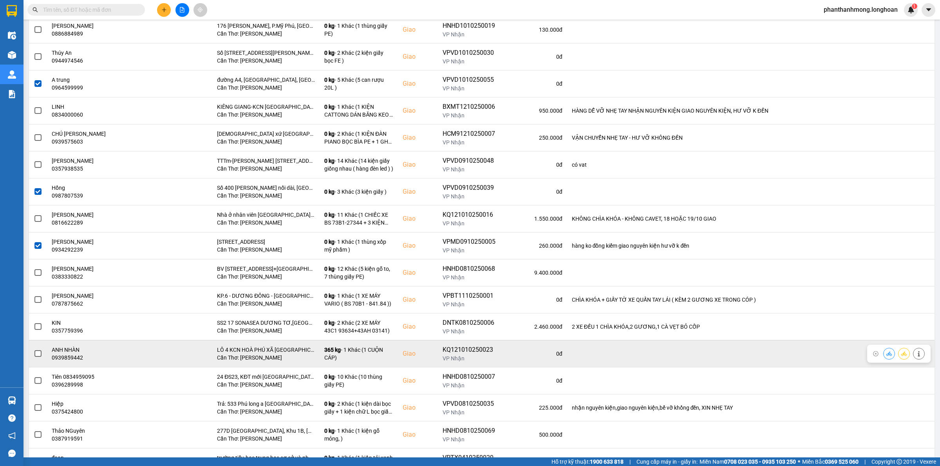
click at [36, 354] on span at bounding box center [37, 353] width 7 height 7
click at [34, 350] on input "checkbox" at bounding box center [34, 350] width 0 height 0
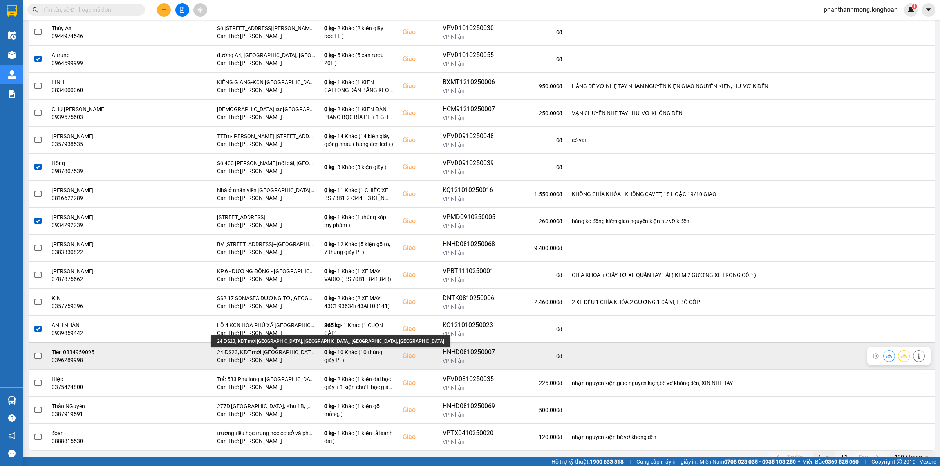
scroll to position [283, 0]
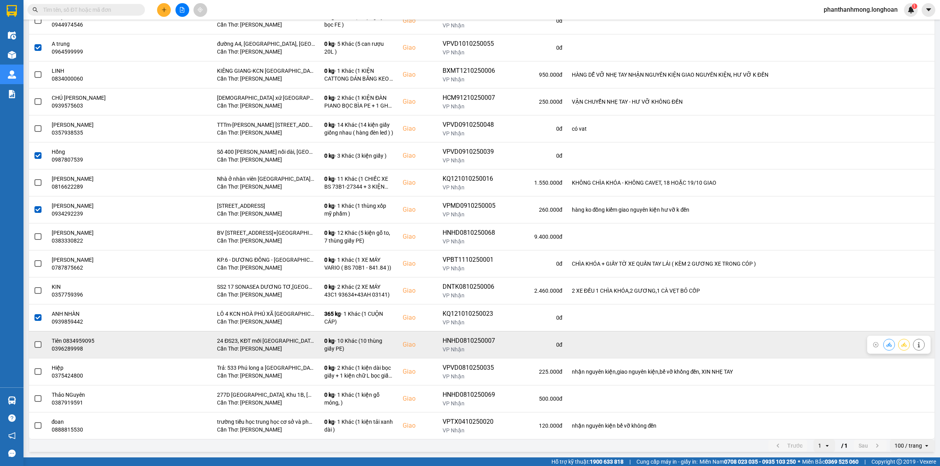
click at [36, 345] on span at bounding box center [37, 344] width 7 height 7
click at [34, 341] on input "checkbox" at bounding box center [34, 341] width 0 height 0
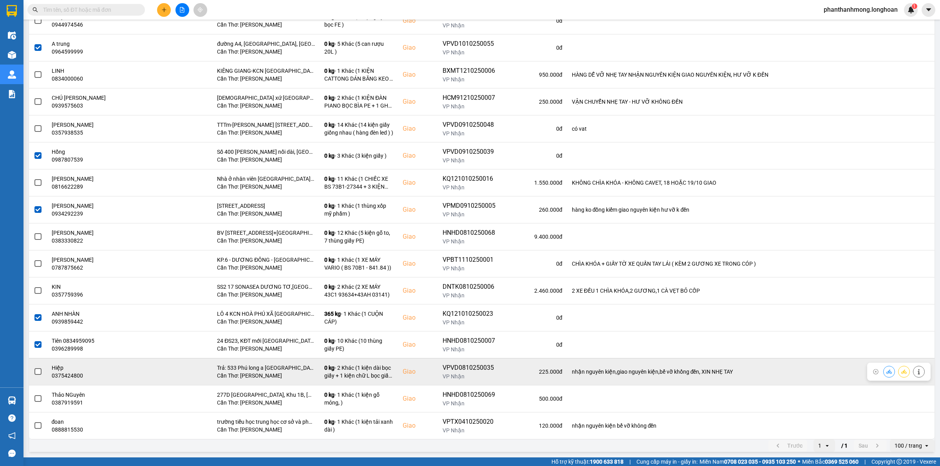
click at [43, 371] on td at bounding box center [38, 371] width 18 height 27
click at [37, 371] on span at bounding box center [37, 371] width 7 height 7
click at [34, 368] on input "checkbox" at bounding box center [34, 368] width 0 height 0
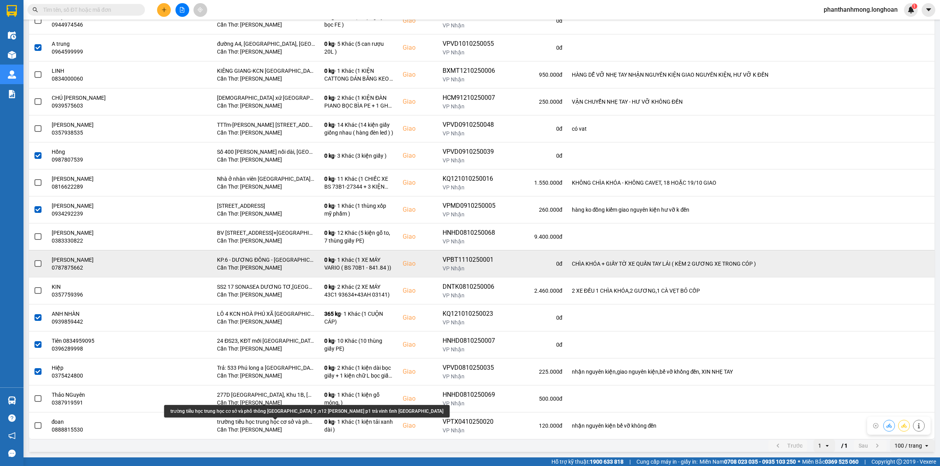
scroll to position [0, 0]
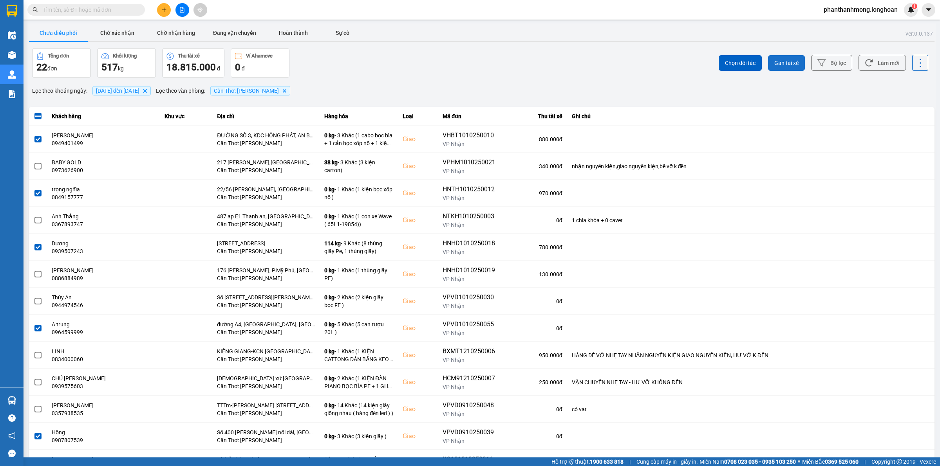
click at [774, 62] on span "Gán tài xế" at bounding box center [786, 63] width 24 height 8
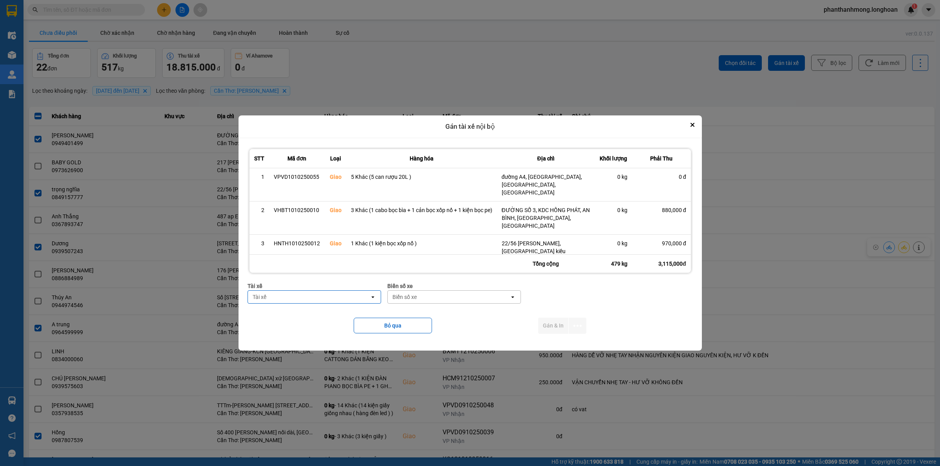
click at [325, 292] on div "Tài xế" at bounding box center [309, 297] width 122 height 13
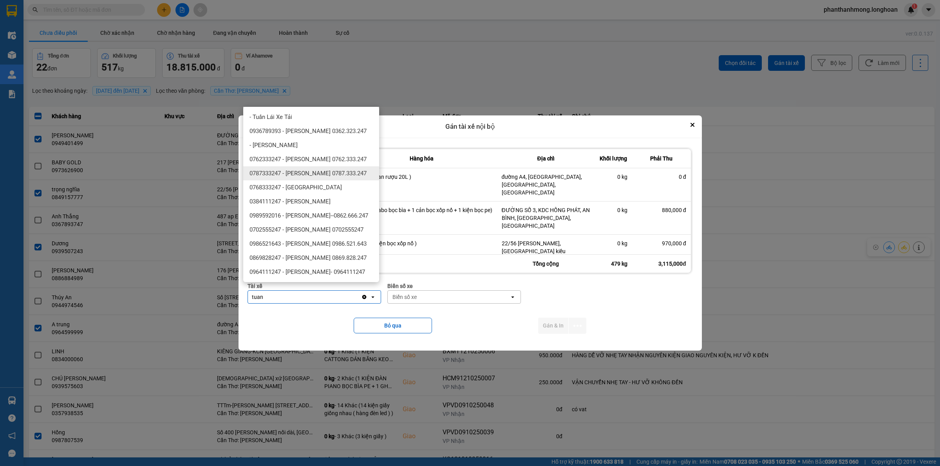
type input "tuan"
click at [324, 157] on span "0762333247 - Đặng Văn Tuấn 0762.333.247" at bounding box center [307, 159] width 117 height 8
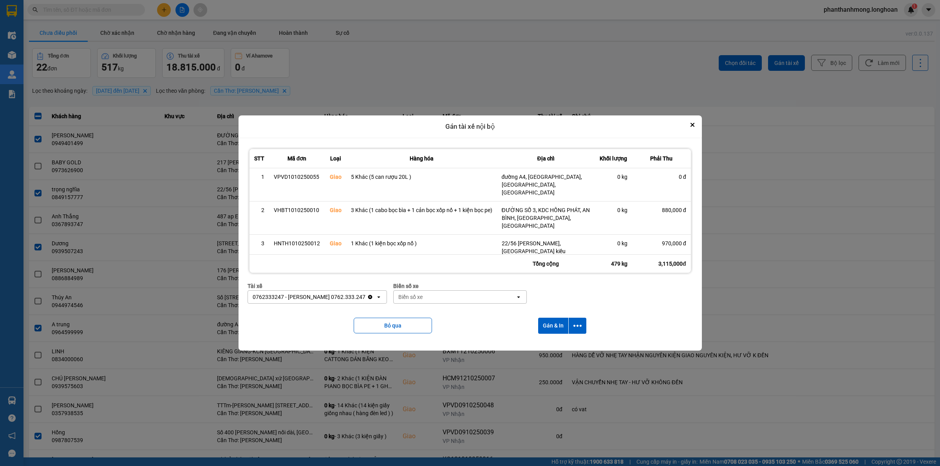
click at [449, 293] on div "Biển số xe" at bounding box center [454, 297] width 122 height 13
type input "94"
click at [450, 319] on div "29E-376.94" at bounding box center [453, 314] width 136 height 14
click at [577, 327] on icon "dialog" at bounding box center [577, 326] width 8 height 8
click at [548, 347] on span "Chỉ gán tài" at bounding box center [548, 347] width 26 height 8
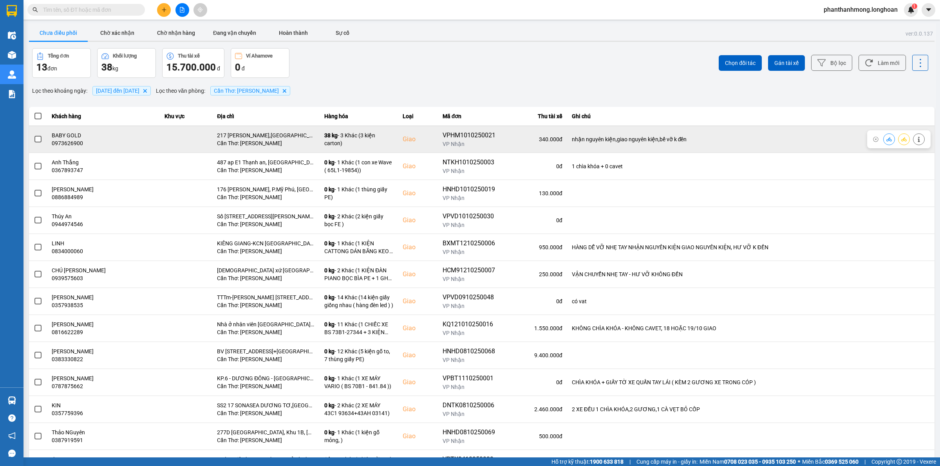
click at [38, 138] on span at bounding box center [37, 139] width 7 height 7
click at [34, 135] on input "checkbox" at bounding box center [34, 135] width 0 height 0
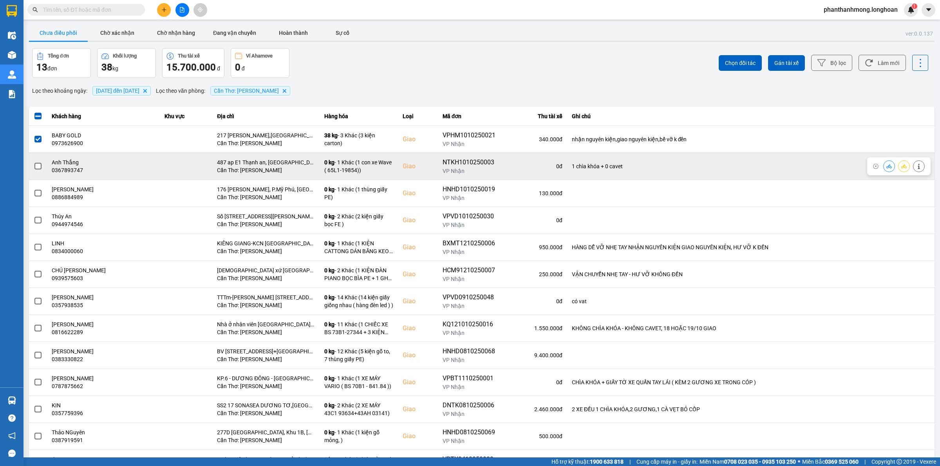
click at [36, 166] on span at bounding box center [37, 166] width 7 height 7
click at [34, 162] on input "checkbox" at bounding box center [34, 162] width 0 height 0
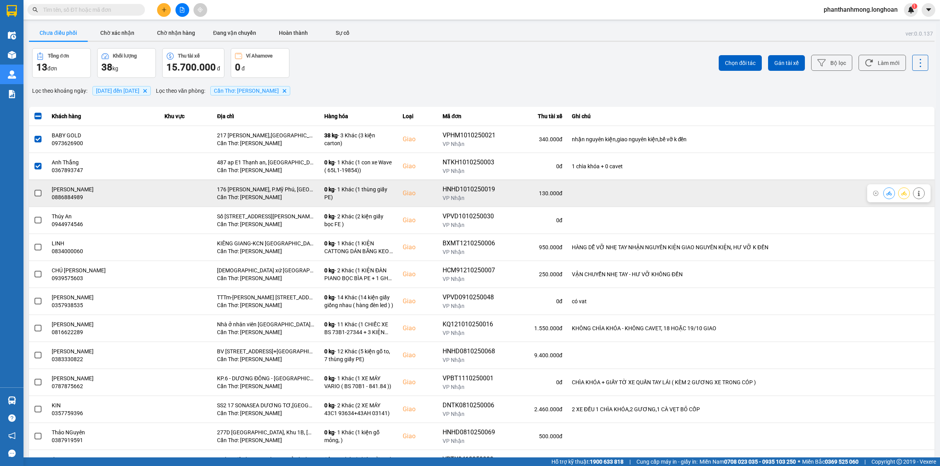
click at [36, 191] on span at bounding box center [37, 193] width 7 height 7
click at [34, 189] on input "checkbox" at bounding box center [34, 189] width 0 height 0
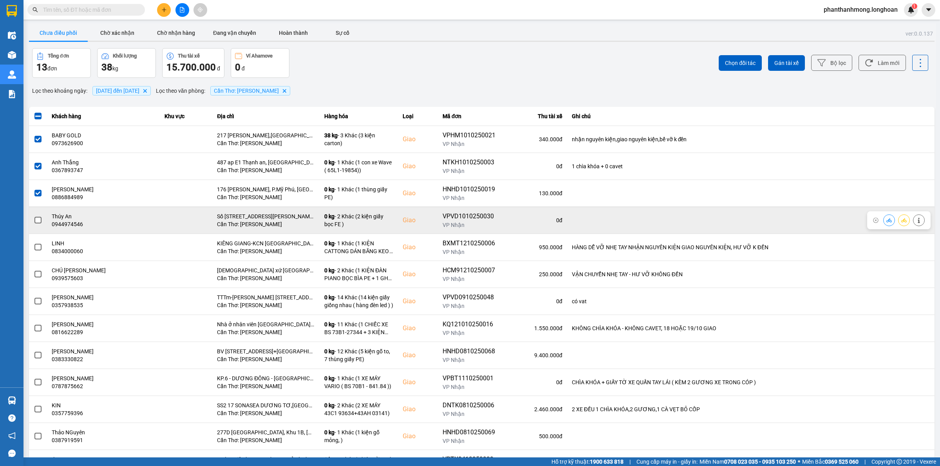
click at [36, 220] on span at bounding box center [37, 220] width 7 height 7
click at [34, 216] on input "checkbox" at bounding box center [34, 216] width 0 height 0
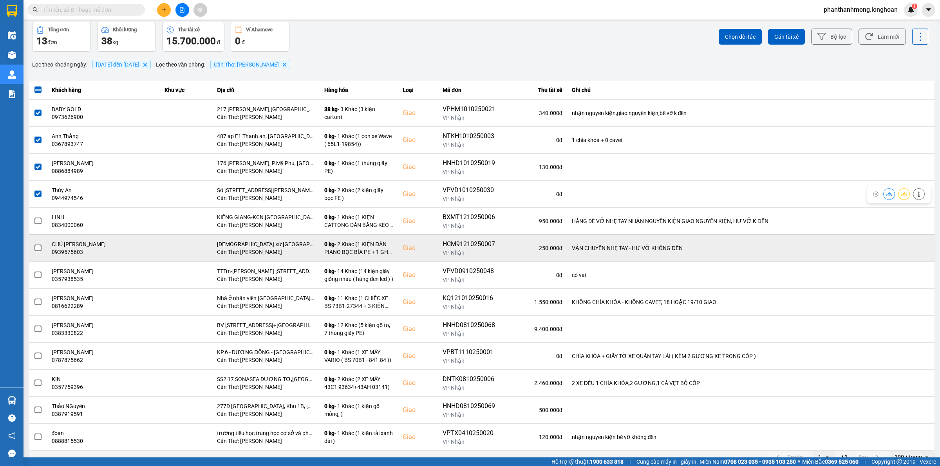
scroll to position [39, 0]
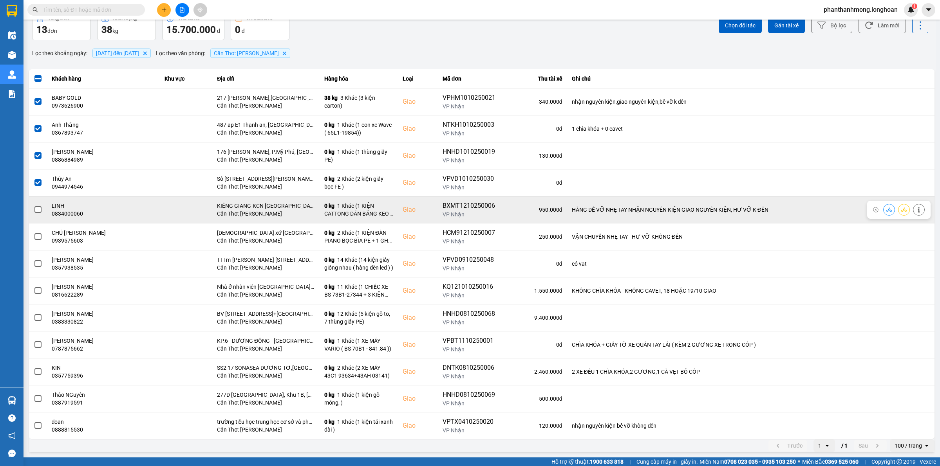
click at [40, 208] on span at bounding box center [37, 209] width 7 height 7
click at [34, 206] on input "checkbox" at bounding box center [34, 206] width 0 height 0
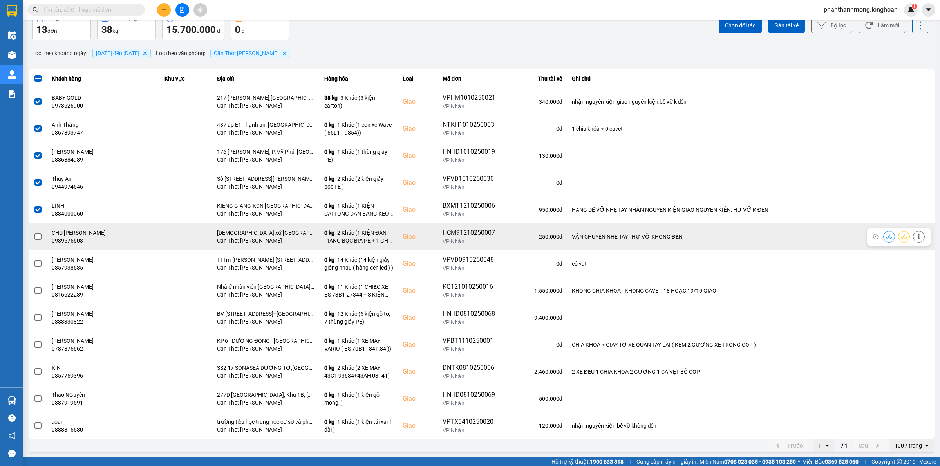
click at [38, 233] on span at bounding box center [37, 236] width 7 height 7
click at [34, 233] on input "checkbox" at bounding box center [34, 233] width 0 height 0
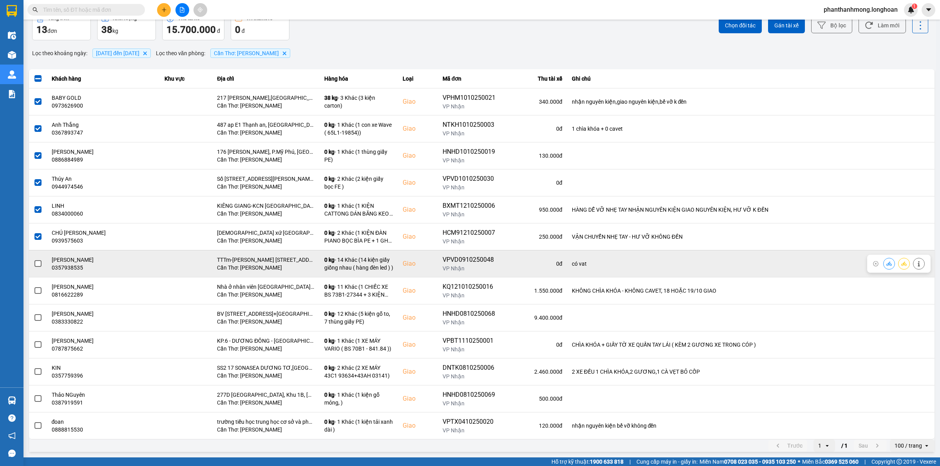
click at [42, 263] on td at bounding box center [38, 263] width 18 height 27
click at [37, 263] on span at bounding box center [37, 263] width 7 height 7
click at [34, 260] on input "checkbox" at bounding box center [34, 260] width 0 height 0
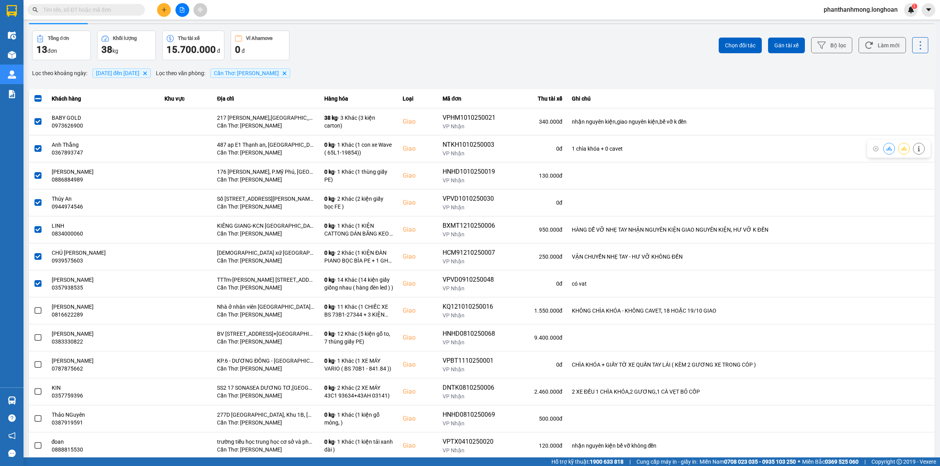
scroll to position [0, 0]
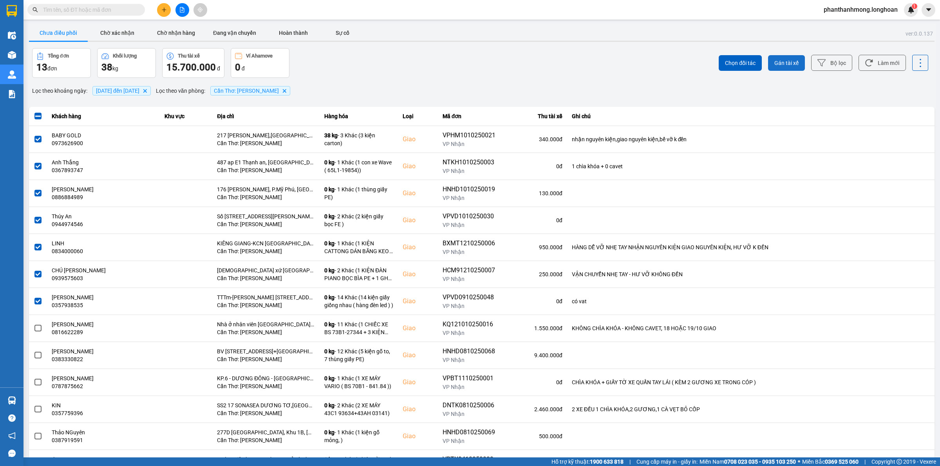
click at [785, 70] on button "Gán tài xế" at bounding box center [786, 63] width 37 height 16
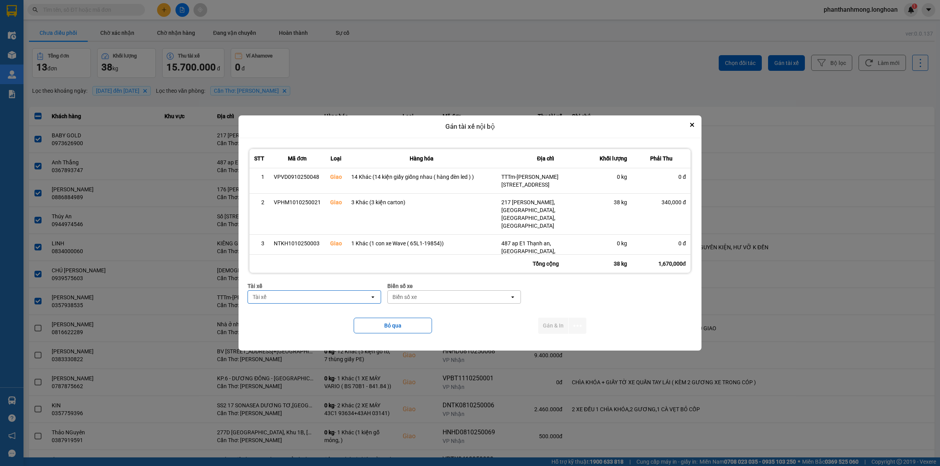
click at [784, 68] on div "ver: 0.0.137 Chưa điều phối Chờ xác nhận Chờ nhận hàng Đang vận chuyển Hoàn thà…" at bounding box center [481, 257] width 908 height 468
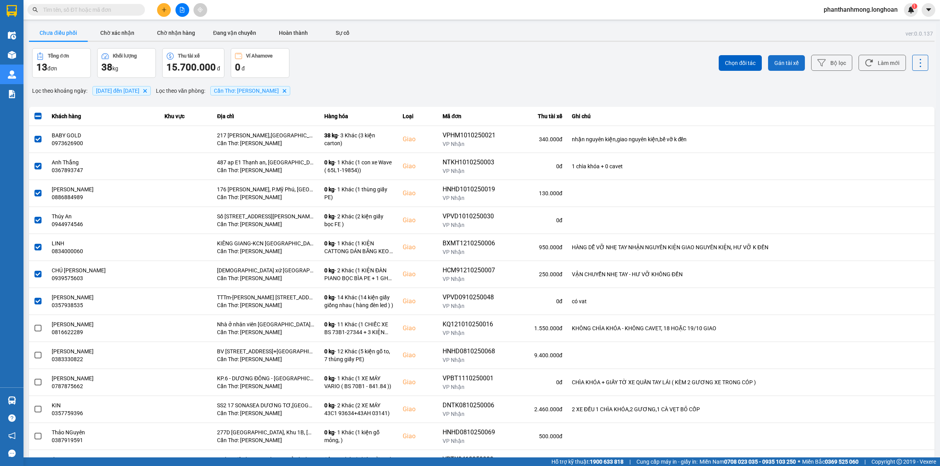
click at [774, 61] on span "Gán tài xế" at bounding box center [786, 63] width 24 height 8
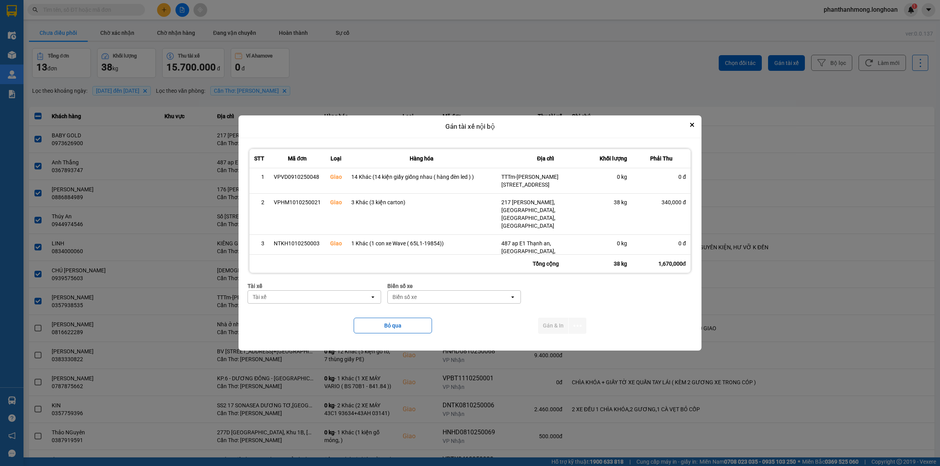
click at [333, 299] on div "Tài xế" at bounding box center [309, 297] width 122 height 13
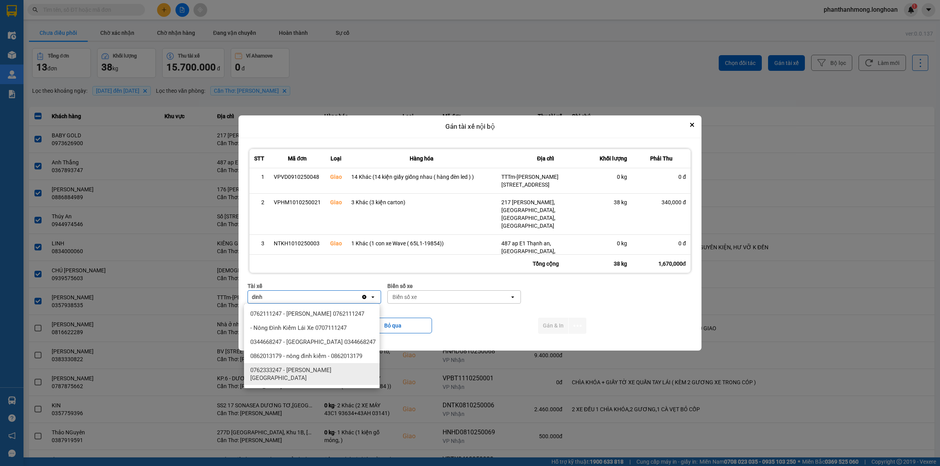
type input "dinh"
click at [321, 369] on span "0762333247 - Nguyễn Bình Định 0762.333.247" at bounding box center [313, 374] width 126 height 16
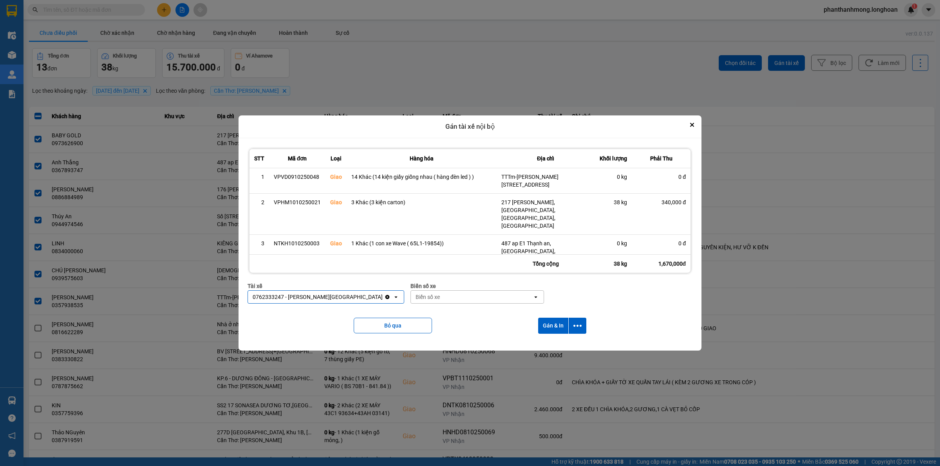
click at [445, 294] on div "Biển số xe" at bounding box center [472, 297] width 122 height 13
type input "95"
click at [425, 340] on span "29E-080.95" at bounding box center [411, 342] width 29 height 8
click at [570, 320] on button "dialog" at bounding box center [577, 326] width 18 height 16
click at [547, 345] on span "Chỉ gán tài" at bounding box center [547, 347] width 26 height 8
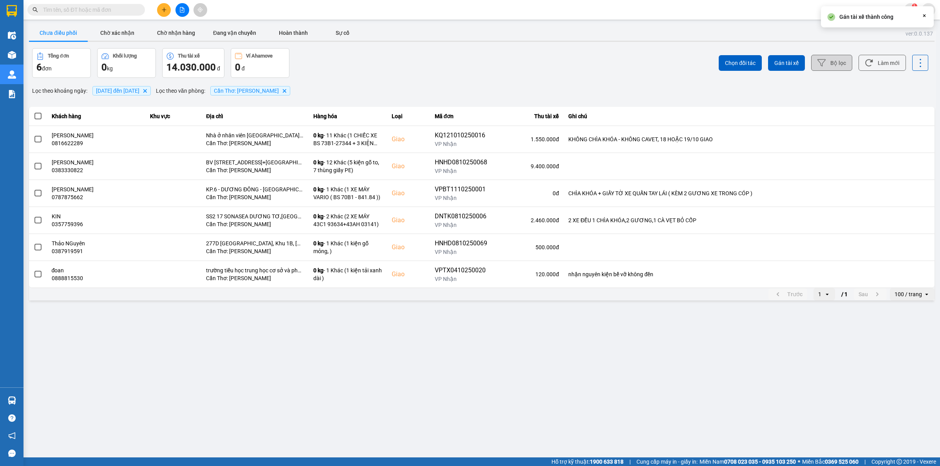
click at [834, 61] on button "Bộ lọc" at bounding box center [831, 63] width 41 height 16
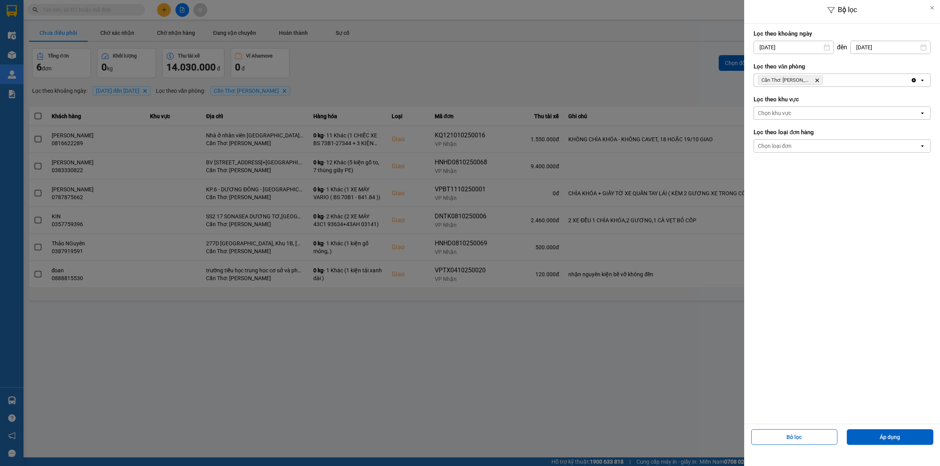
click at [795, 48] on input "01/10/2025" at bounding box center [793, 47] width 79 height 13
drag, startPoint x: 877, startPoint y: 96, endPoint x: 720, endPoint y: 96, distance: 157.8
click at [878, 96] on label "Lọc theo khu vực" at bounding box center [841, 100] width 177 height 8
click at [504, 63] on div at bounding box center [470, 233] width 940 height 466
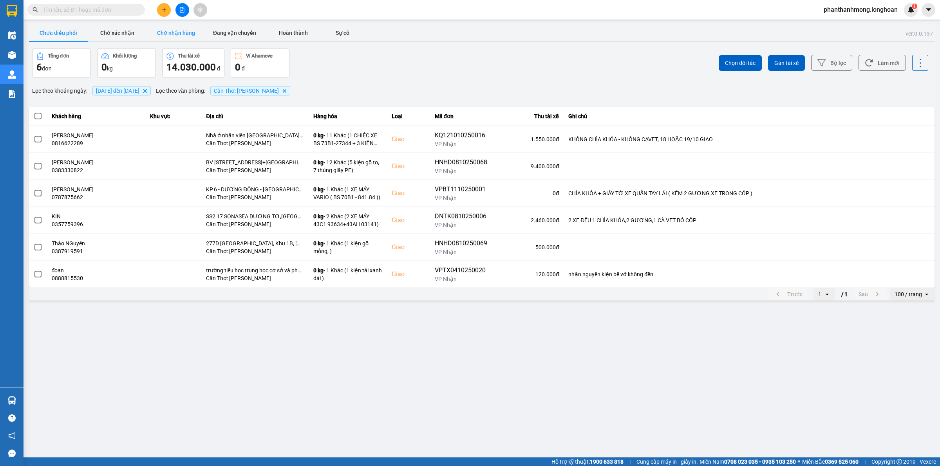
click at [173, 29] on button "Chờ nhận hàng" at bounding box center [175, 33] width 59 height 16
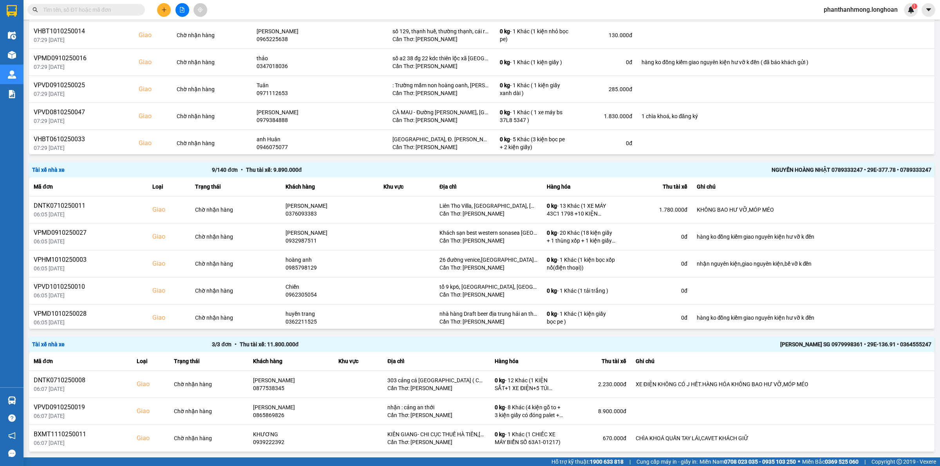
scroll to position [492, 0]
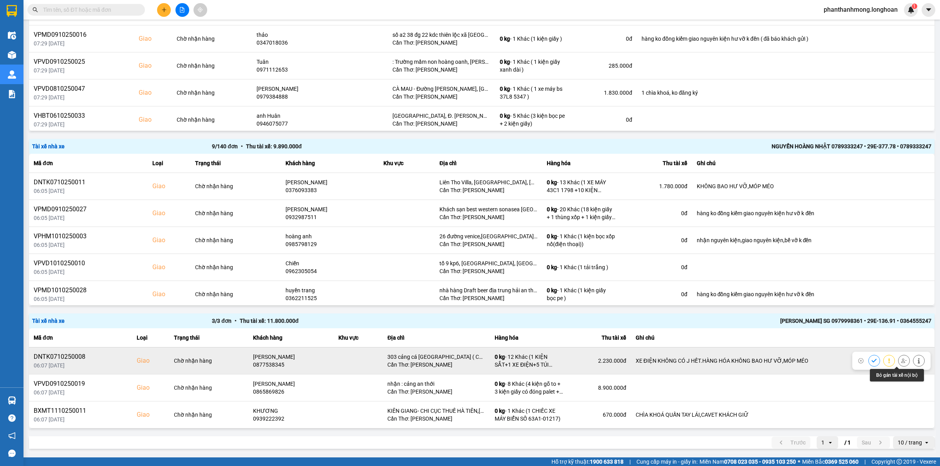
click at [901, 361] on icon at bounding box center [903, 360] width 5 height 5
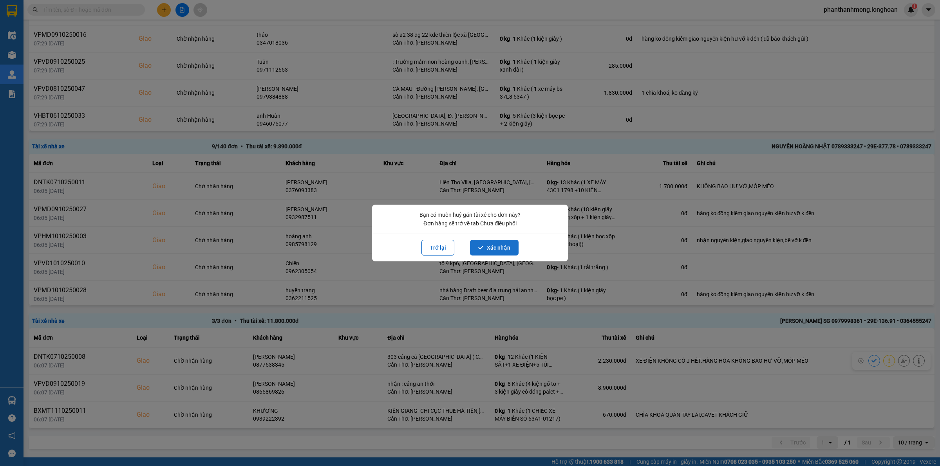
click at [494, 247] on button "Xác nhận" at bounding box center [494, 248] width 49 height 16
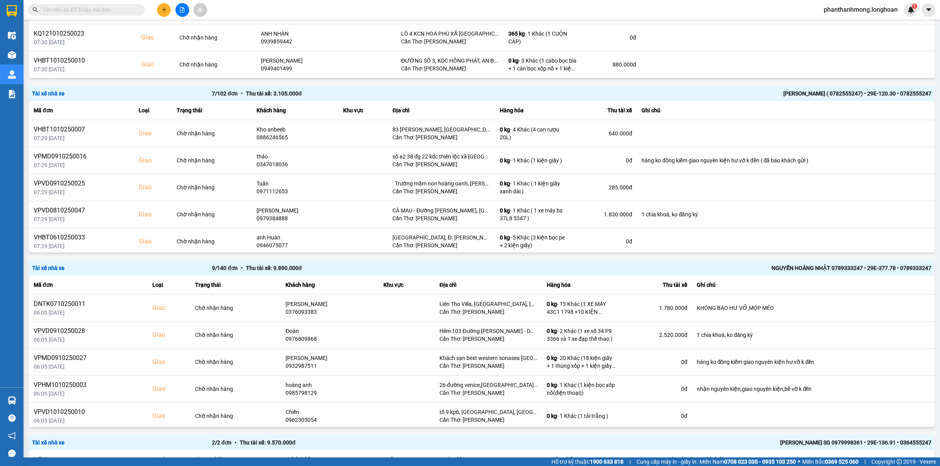
scroll to position [465, 0]
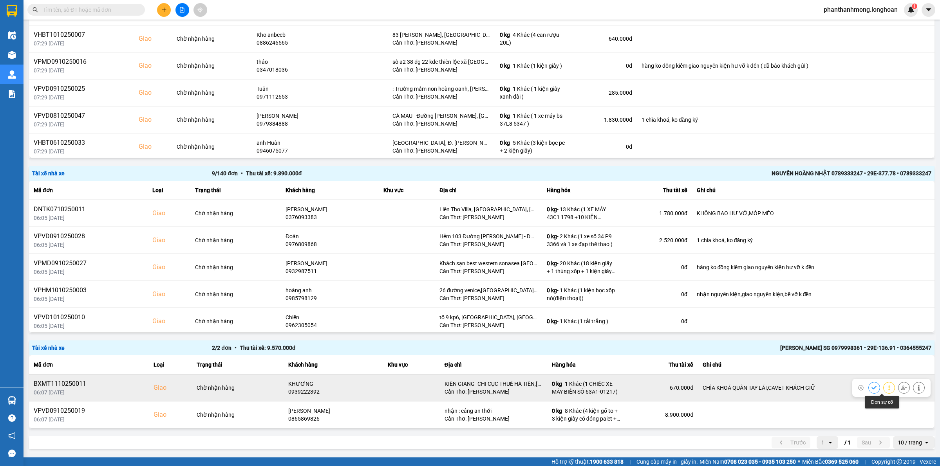
click at [901, 388] on icon at bounding box center [903, 387] width 5 height 5
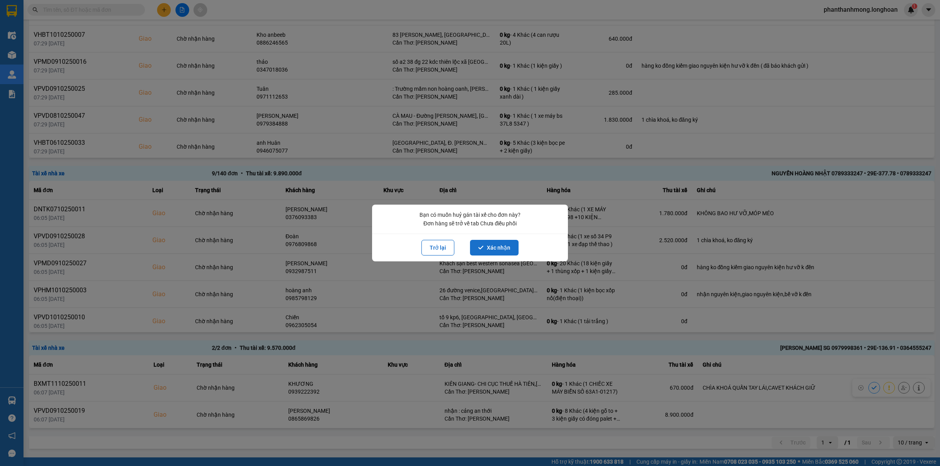
click at [491, 251] on button "Xác nhận" at bounding box center [494, 248] width 49 height 16
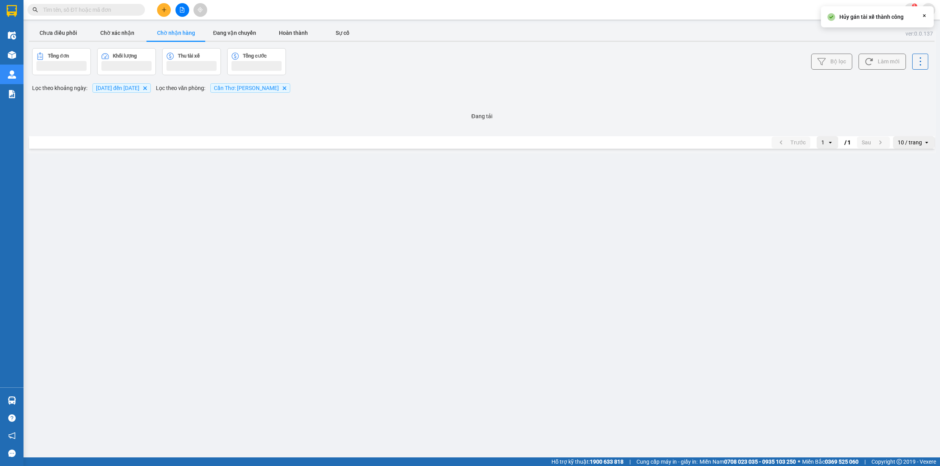
scroll to position [0, 0]
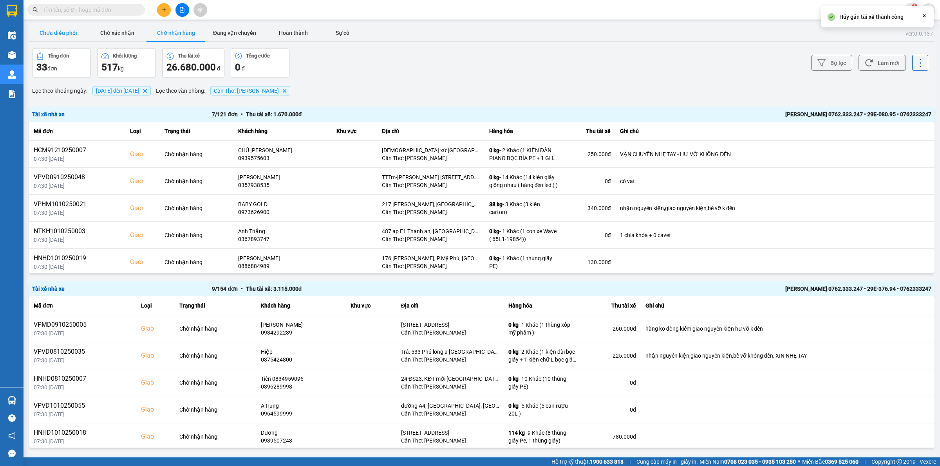
click at [45, 29] on button "Chưa điều phối" at bounding box center [58, 33] width 59 height 16
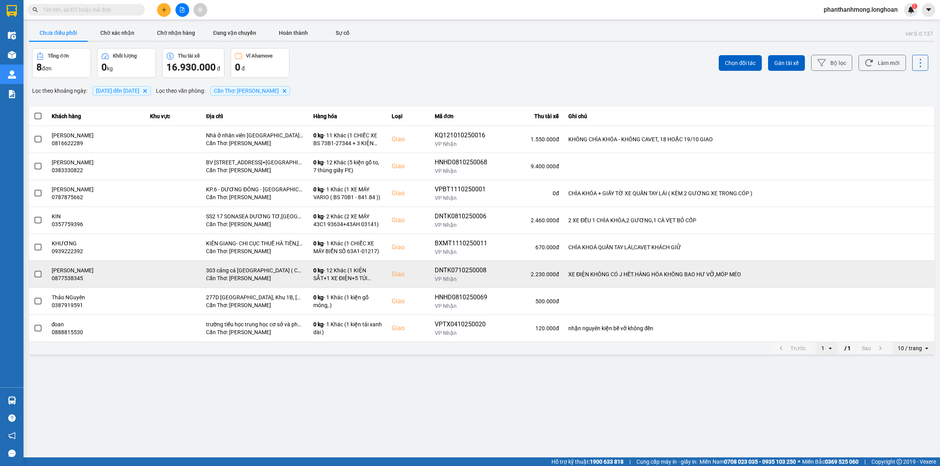
click at [30, 273] on td at bounding box center [38, 274] width 18 height 27
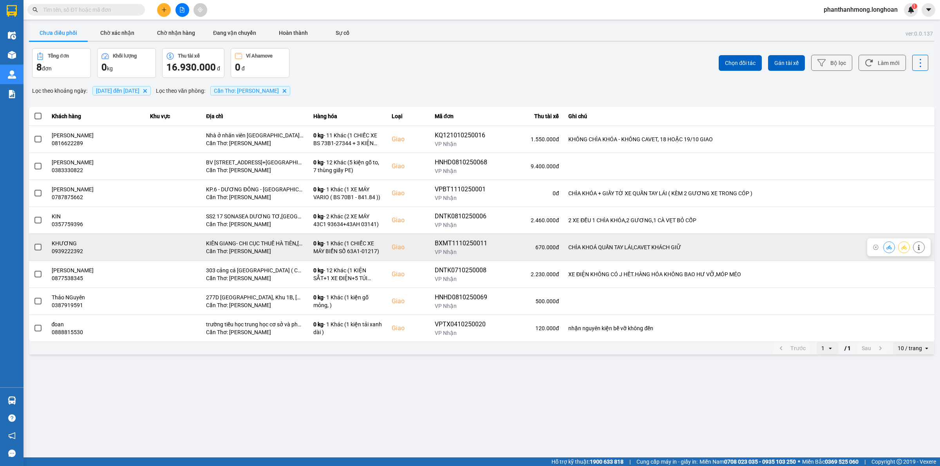
click at [36, 252] on label at bounding box center [38, 247] width 9 height 9
click at [34, 243] on input "checkbox" at bounding box center [34, 243] width 0 height 0
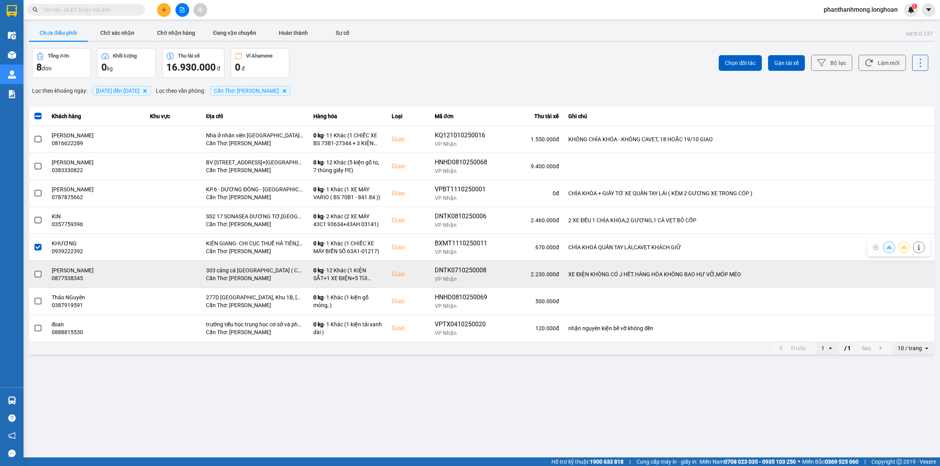
click at [37, 272] on span at bounding box center [37, 274] width 7 height 7
click at [34, 270] on input "checkbox" at bounding box center [34, 270] width 0 height 0
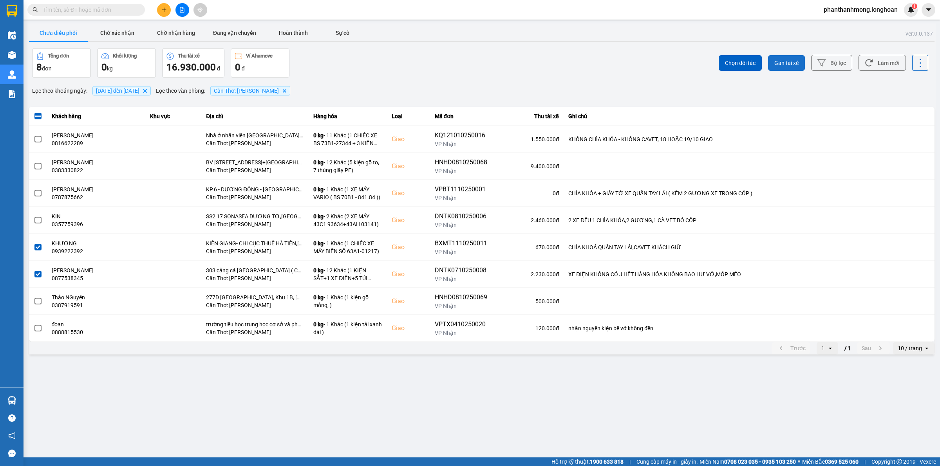
click at [788, 61] on span "Gán tài xế" at bounding box center [786, 63] width 24 height 8
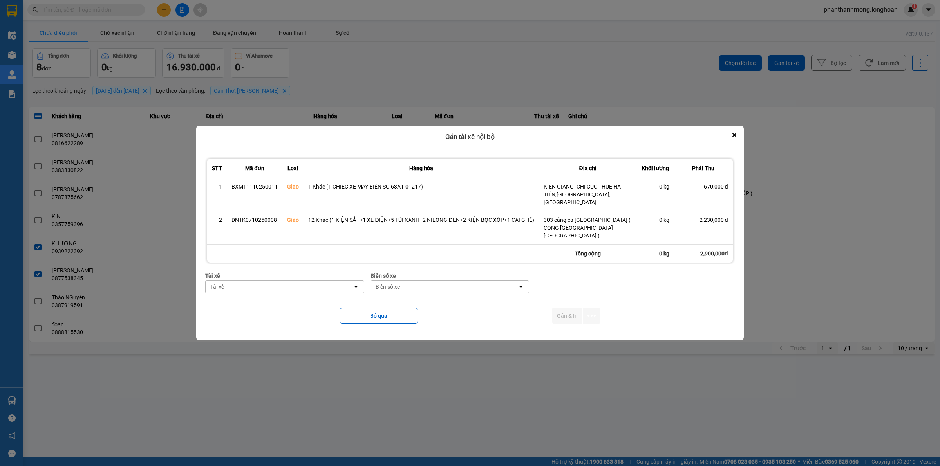
click at [326, 287] on div "Tài xế" at bounding box center [279, 287] width 147 height 13
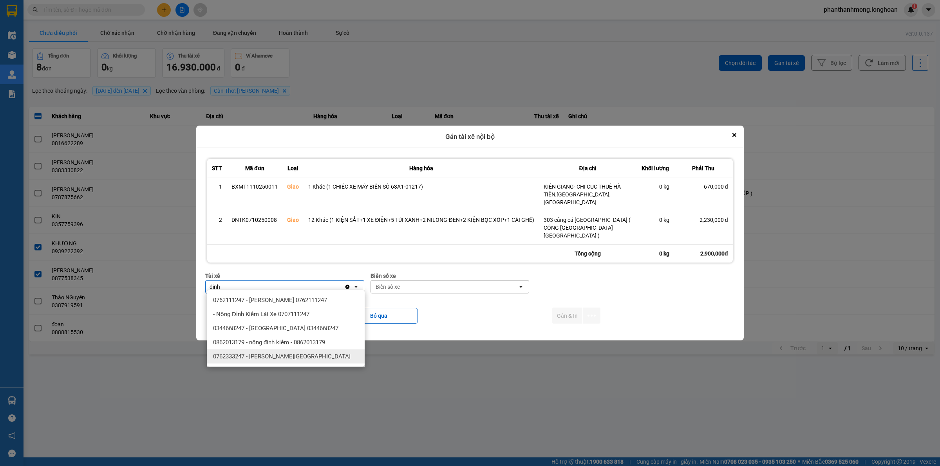
type input "dinh"
drag, startPoint x: 282, startPoint y: 357, endPoint x: 358, endPoint y: 316, distance: 86.7
click at [282, 357] on span "0762333247 - Nguyễn Bình Định 0762.333.247" at bounding box center [281, 357] width 137 height 8
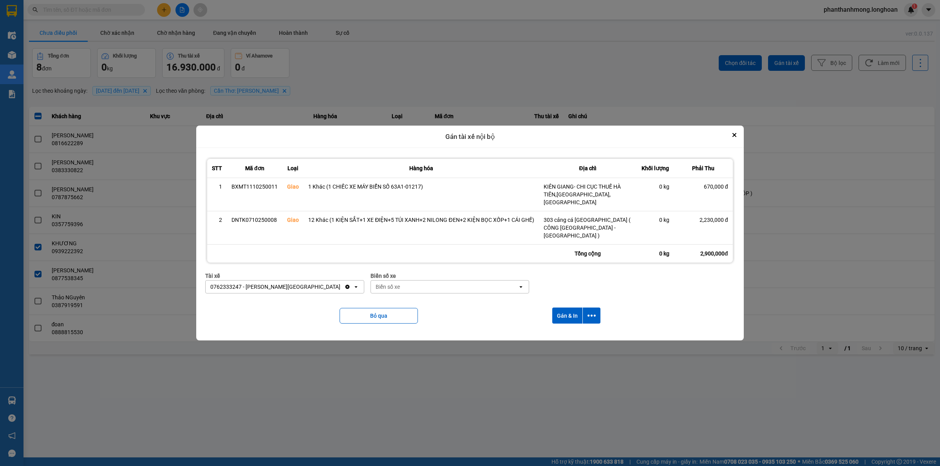
click at [451, 282] on div "Biển số xe" at bounding box center [444, 287] width 147 height 13
type input "95"
click at [437, 333] on div "29E-080.95" at bounding box center [450, 328] width 158 height 14
click at [584, 310] on button "dialog" at bounding box center [592, 316] width 18 height 16
click at [559, 330] on span "Chỉ gán tài" at bounding box center [560, 334] width 26 height 8
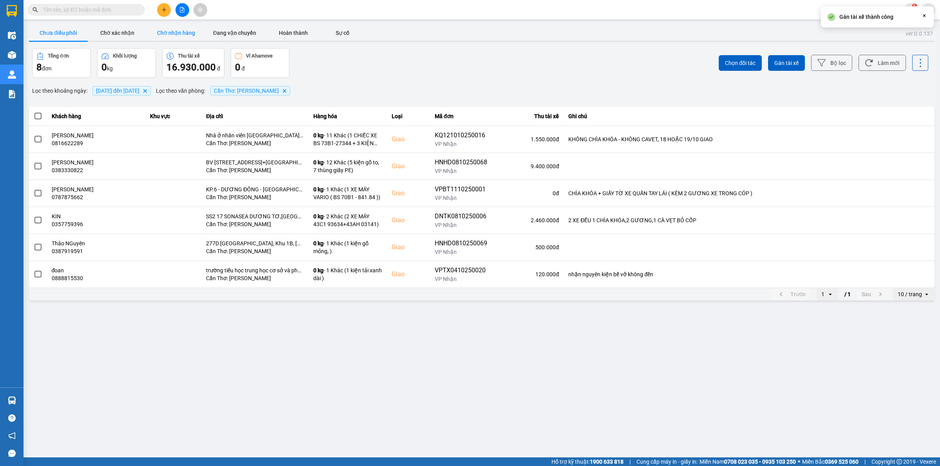
click at [192, 37] on button "Chờ nhận hàng" at bounding box center [175, 33] width 59 height 16
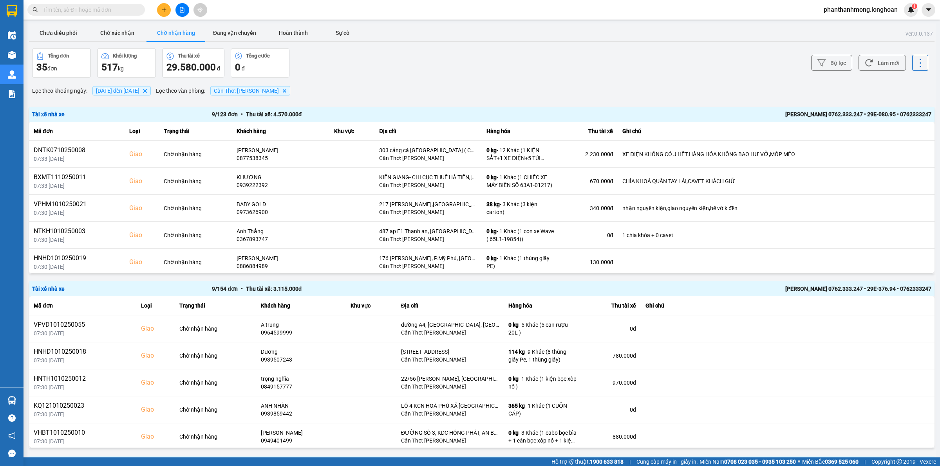
click at [852, 112] on div "[PERSON_NAME] 0762.333.247 • 29E-080.95 • 0762333247" at bounding box center [751, 114] width 359 height 9
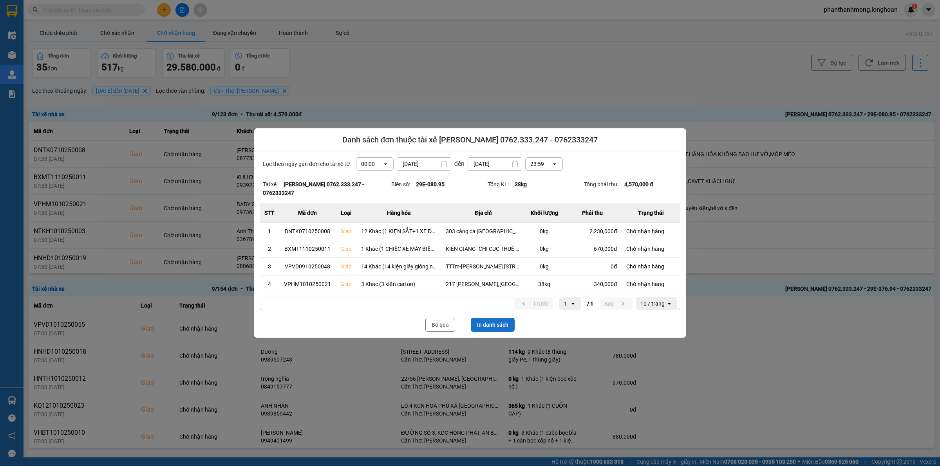
click at [480, 328] on button "In danh sách" at bounding box center [493, 325] width 44 height 14
click at [431, 325] on button "Bỏ qua" at bounding box center [440, 325] width 30 height 14
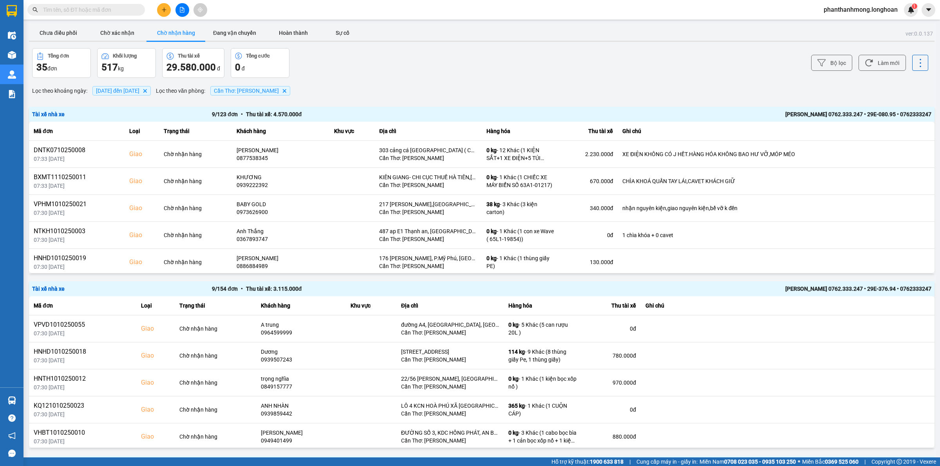
click at [748, 290] on div "[PERSON_NAME] 0762.333.247 • 29E-376.94 • 0762333247" at bounding box center [751, 289] width 359 height 9
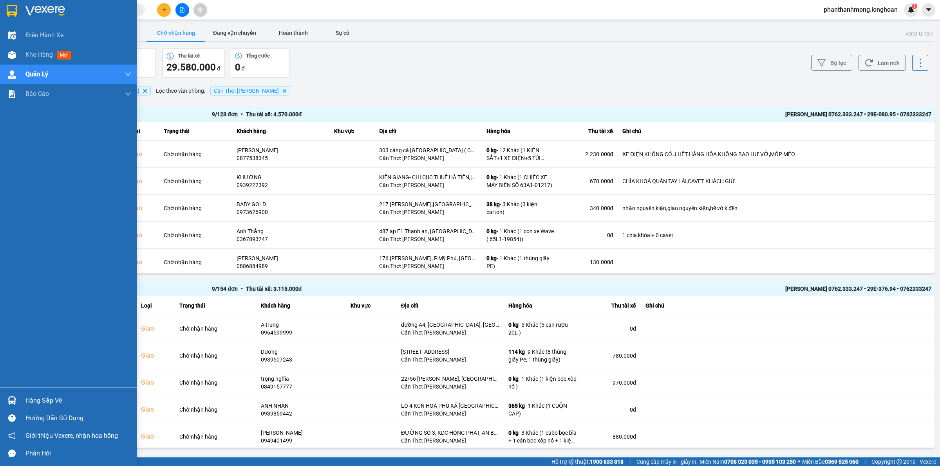
click at [14, 395] on div at bounding box center [12, 401] width 14 height 14
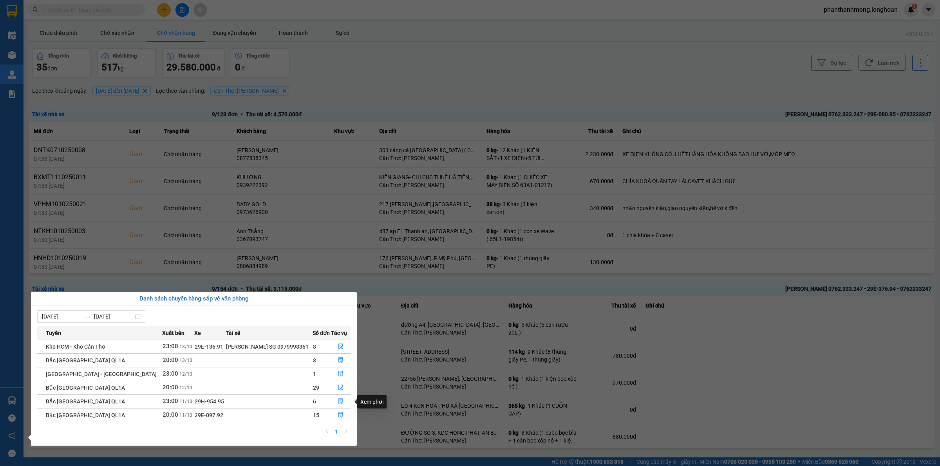
click at [339, 404] on icon "file-done" at bounding box center [340, 401] width 5 height 5
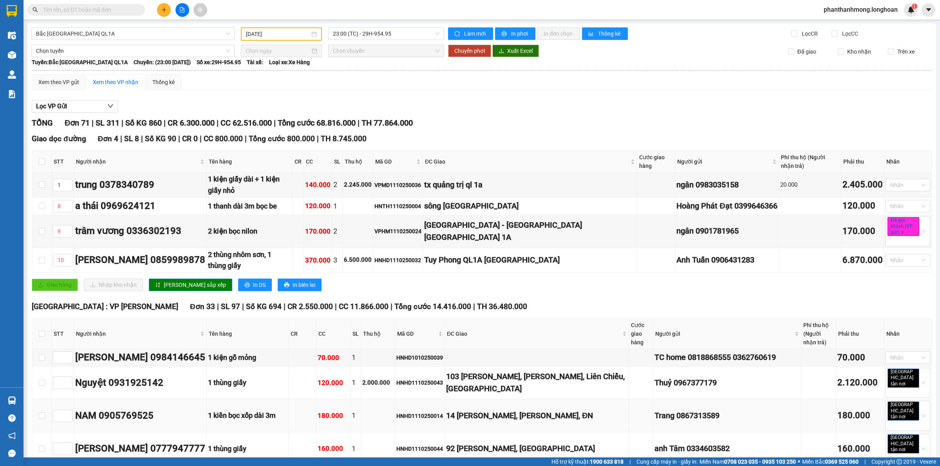
type input "[DATE]"
click at [399, 38] on span "23:00 (TC) - 29H-954.95" at bounding box center [386, 34] width 106 height 12
click at [378, 59] on div "20:00 (TC) - 29E-097.92" at bounding box center [360, 62] width 61 height 9
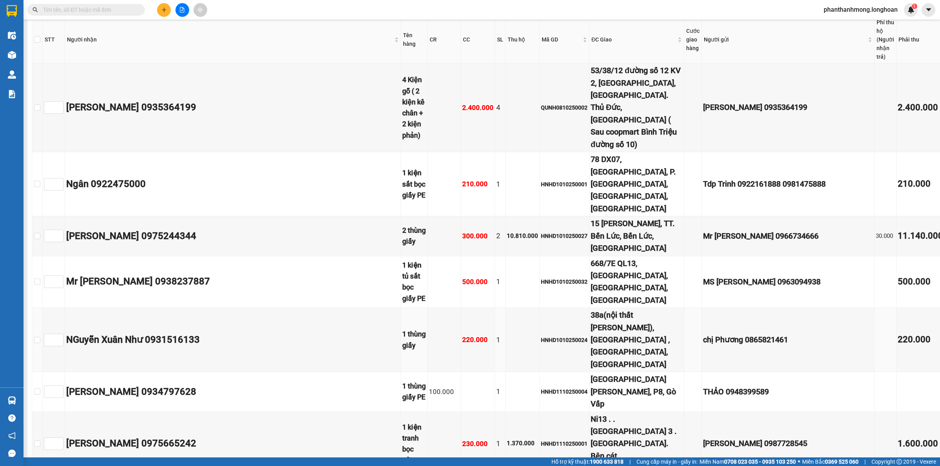
scroll to position [294, 0]
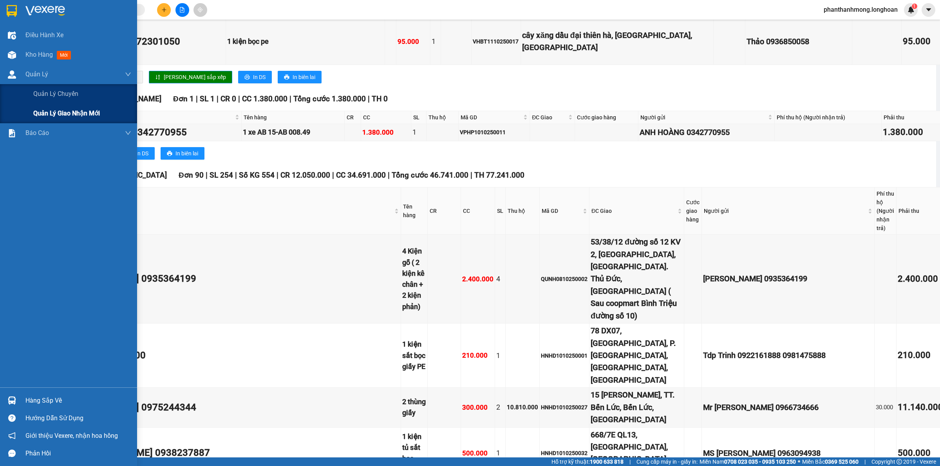
click at [58, 110] on span "Quản lý giao nhận mới" at bounding box center [66, 113] width 67 height 10
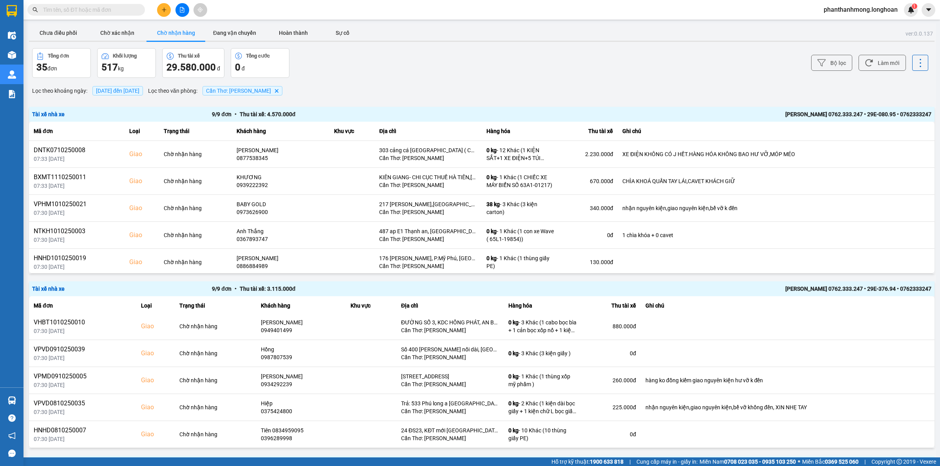
click at [776, 110] on div "[PERSON_NAME] 0762.333.247 • 29E-080.95 • 0762333247" at bounding box center [751, 114] width 359 height 9
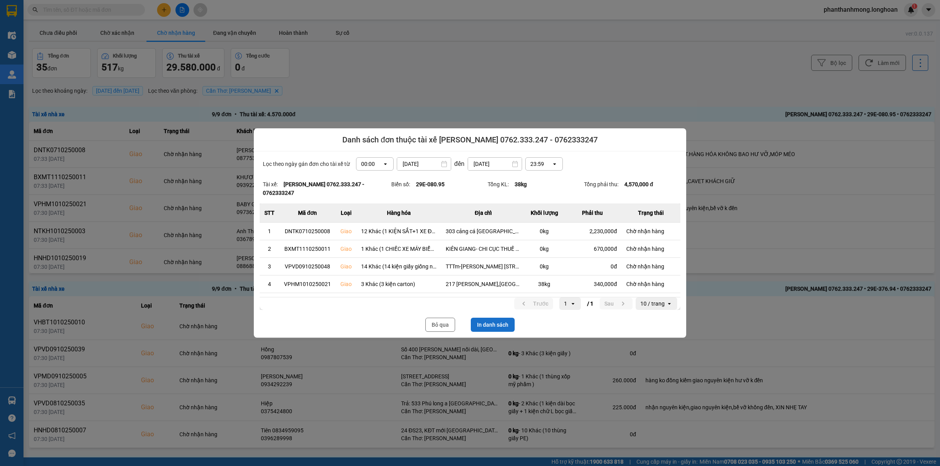
click at [489, 326] on button "In danh sách" at bounding box center [493, 325] width 44 height 14
click at [444, 320] on button "Bỏ qua" at bounding box center [440, 325] width 30 height 14
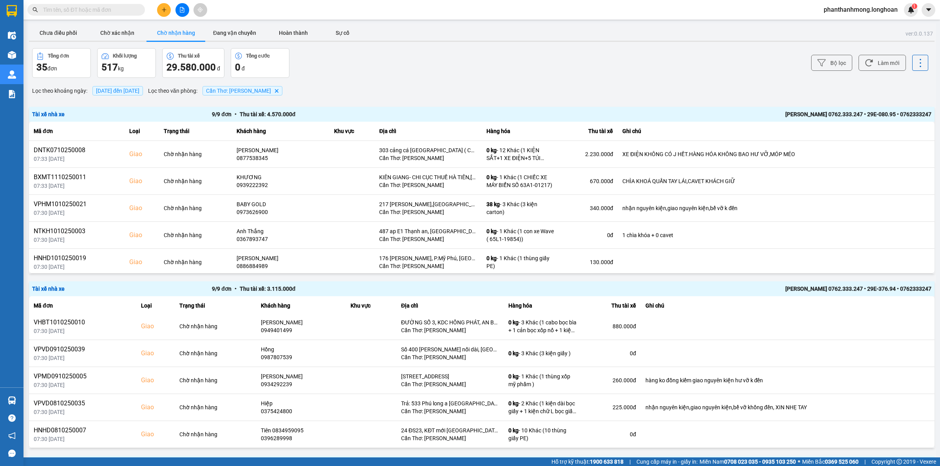
click at [806, 108] on div "Tài xế nhà xe 9 / 9 đơn • Thu tài xế: 4.570.000 đ [PERSON_NAME][GEOGRAPHIC_DATA…" at bounding box center [481, 114] width 905 height 15
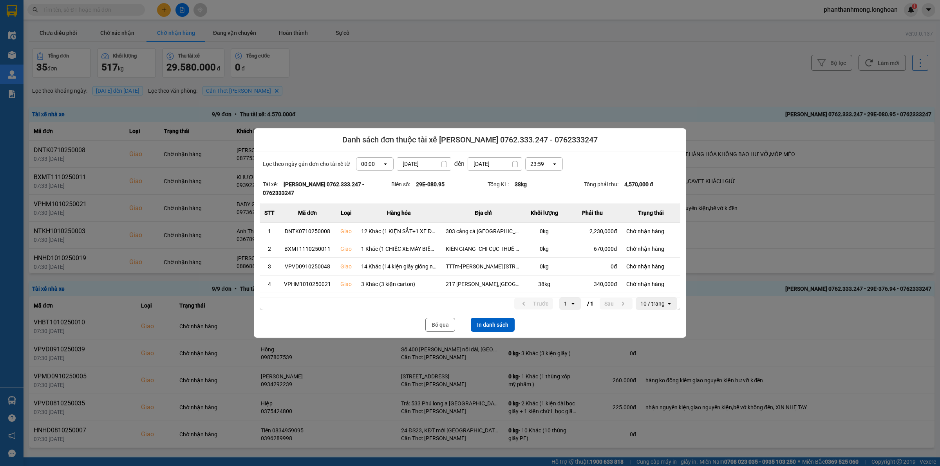
click at [495, 327] on button "In danh sách" at bounding box center [493, 325] width 44 height 14
click at [774, 288] on div at bounding box center [470, 233] width 940 height 466
click at [440, 333] on div "Lọc theo ngày gán đơn cho tài xế từ 00:00 open [DATE] Press the down arrow key …" at bounding box center [470, 245] width 432 height 186
click at [438, 322] on button "Bỏ qua" at bounding box center [440, 325] width 30 height 14
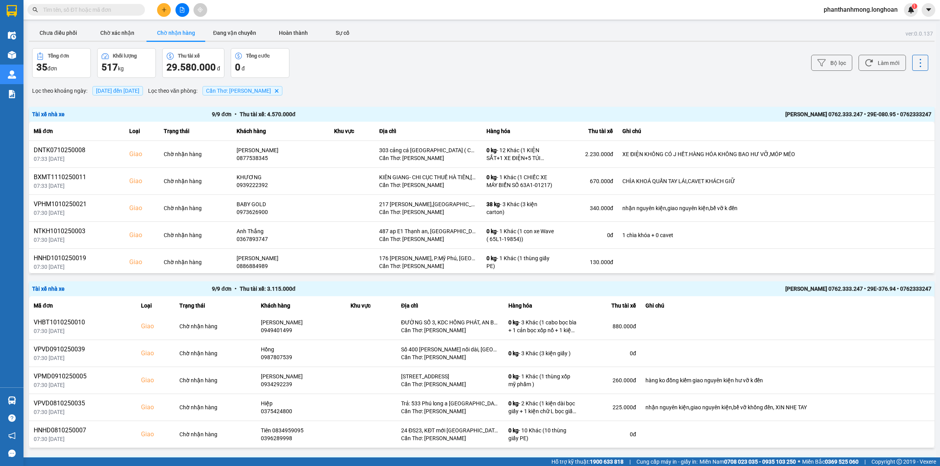
click at [779, 290] on div "[PERSON_NAME] 0762.333.247 • 29E-376.94 • 0762333247" at bounding box center [751, 289] width 359 height 9
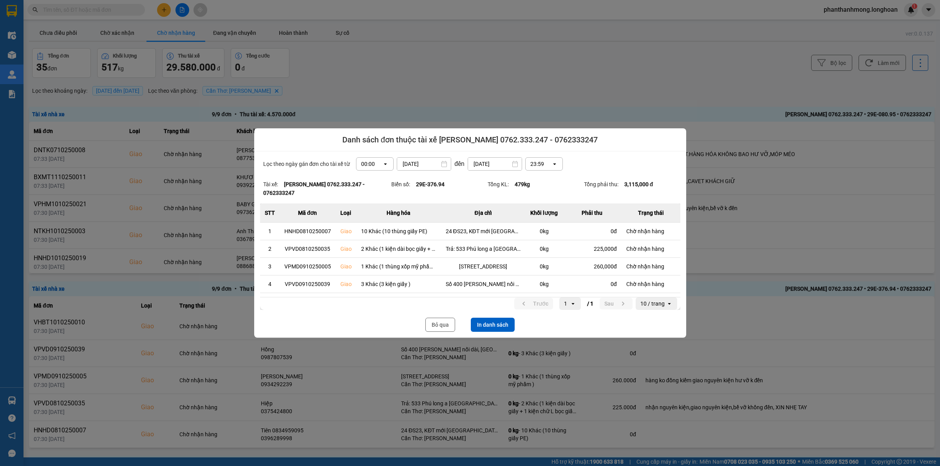
click at [485, 327] on button "In danh sách" at bounding box center [493, 325] width 44 height 14
click at [422, 323] on div "Bỏ qua In danh sách" at bounding box center [470, 325] width 420 height 14
click at [433, 326] on button "Bỏ qua" at bounding box center [440, 325] width 30 height 14
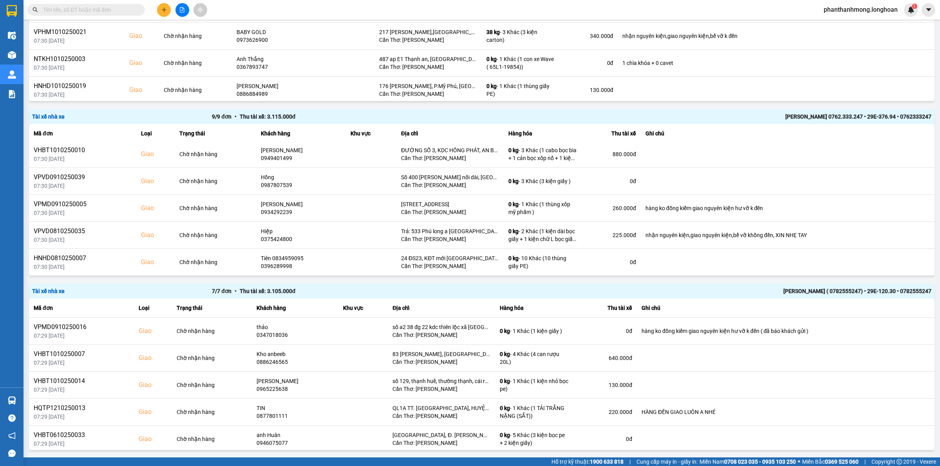
scroll to position [212, 0]
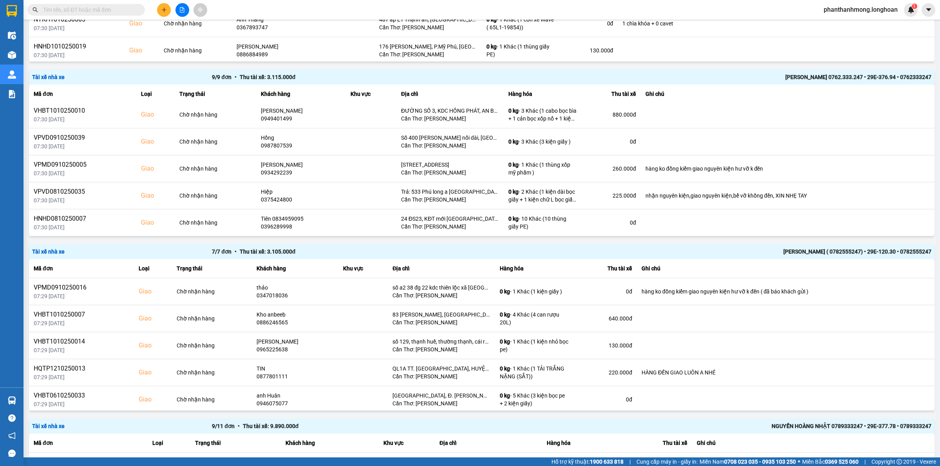
click at [835, 251] on div "[PERSON_NAME] ( 0782555247) • 29E-120.30 • 0782555247" at bounding box center [751, 251] width 359 height 9
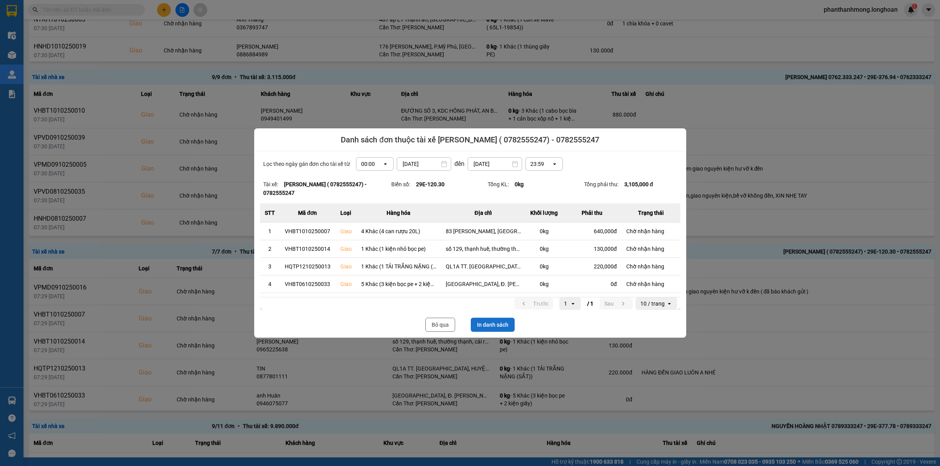
click at [507, 324] on button "In danh sách" at bounding box center [493, 325] width 44 height 14
click at [437, 325] on button "Bỏ qua" at bounding box center [440, 325] width 30 height 14
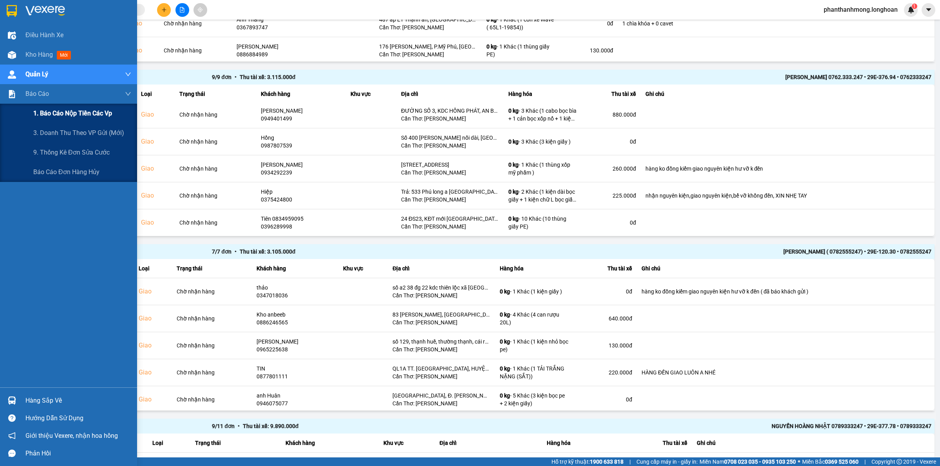
click at [72, 116] on span "1. Báo cáo nộp tiền các vp" at bounding box center [72, 113] width 79 height 10
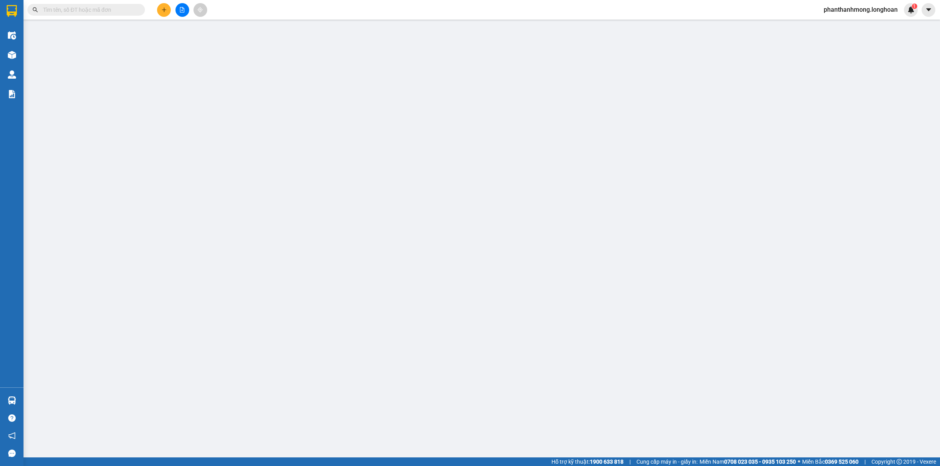
click at [183, 11] on icon "file-add" at bounding box center [181, 9] width 5 height 5
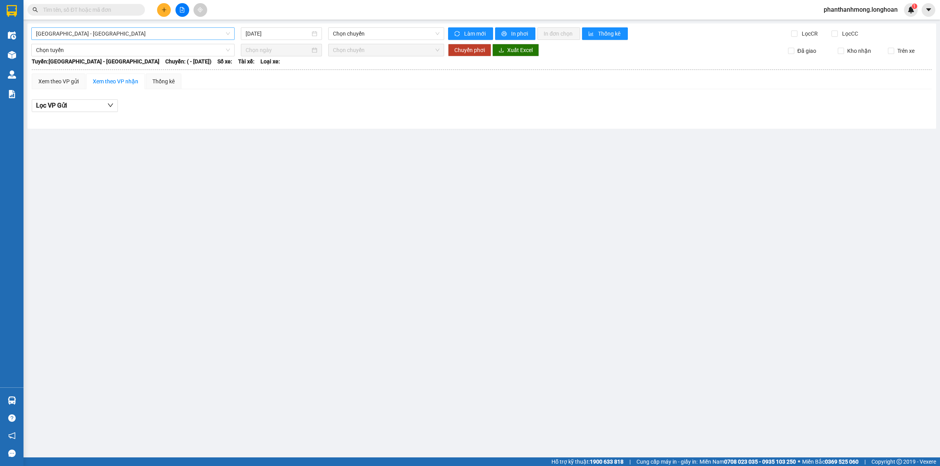
click at [136, 30] on span "[GEOGRAPHIC_DATA] - [GEOGRAPHIC_DATA]" at bounding box center [133, 34] width 194 height 12
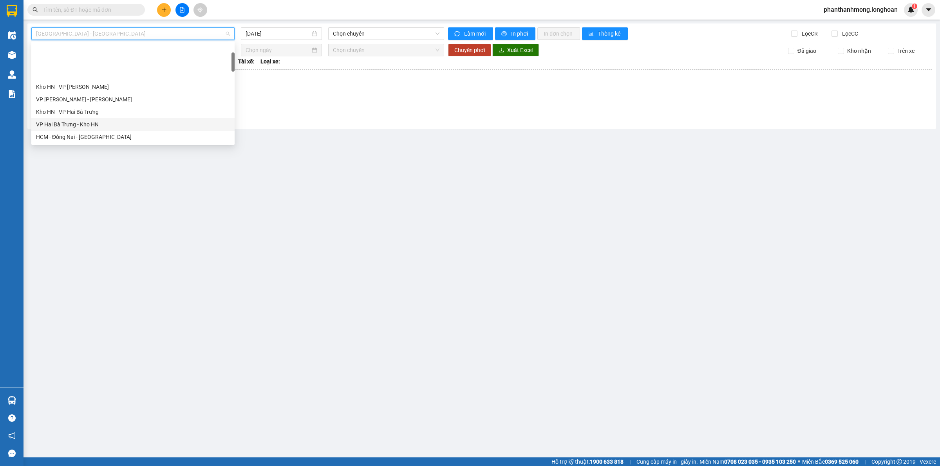
scroll to position [98, 0]
click at [122, 105] on div "Kho HCM - Kho Cần Thơ" at bounding box center [133, 101] width 194 height 9
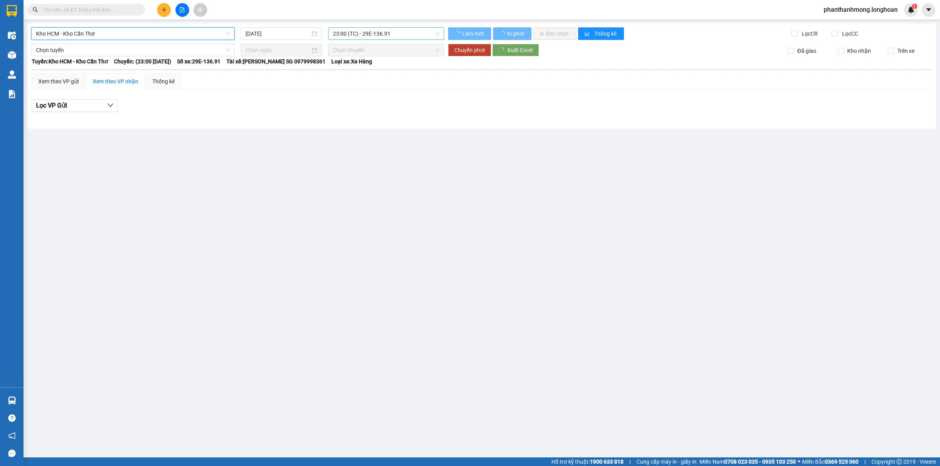
click at [343, 36] on span "23:00 (TC) - 29E-136.91" at bounding box center [386, 34] width 106 height 12
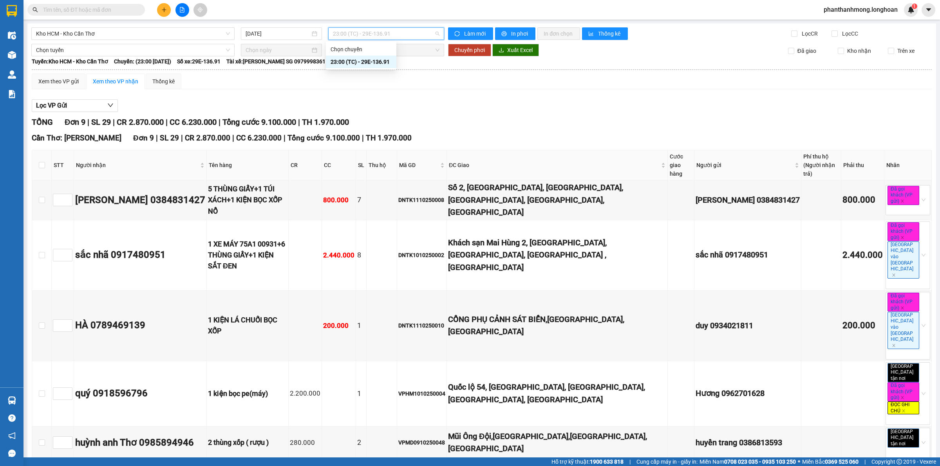
click at [356, 57] on div "23:00 (TC) - 29E-136.91" at bounding box center [361, 62] width 70 height 13
click at [298, 34] on input "[DATE]" at bounding box center [277, 33] width 65 height 9
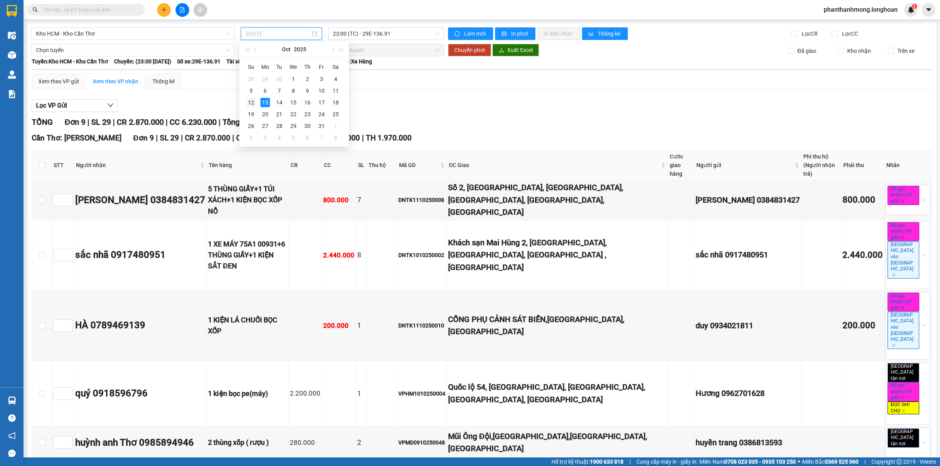
click at [252, 103] on div "12" at bounding box center [250, 102] width 9 height 9
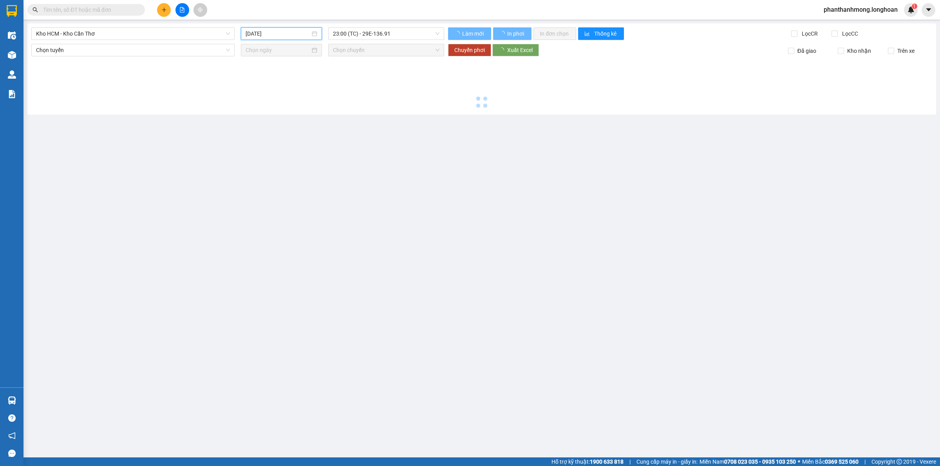
type input "12/10/2025"
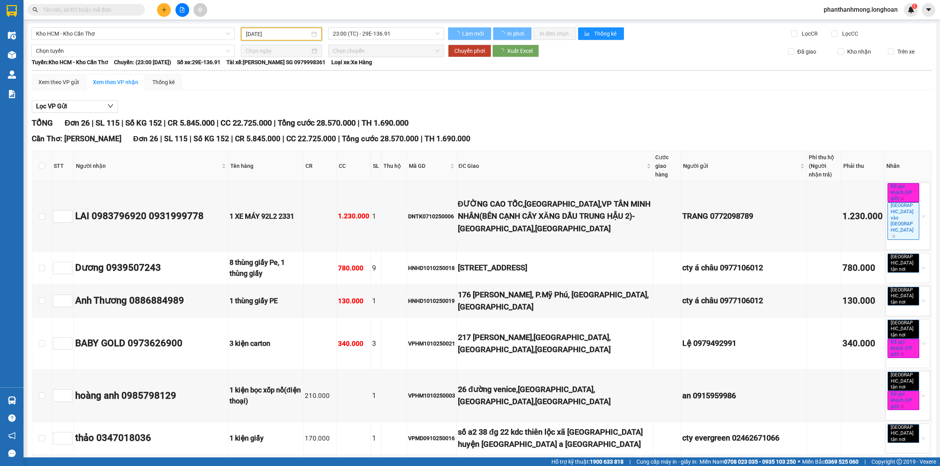
click at [379, 34] on span "23:00 (TC) - 29E-136.91" at bounding box center [386, 34] width 106 height 12
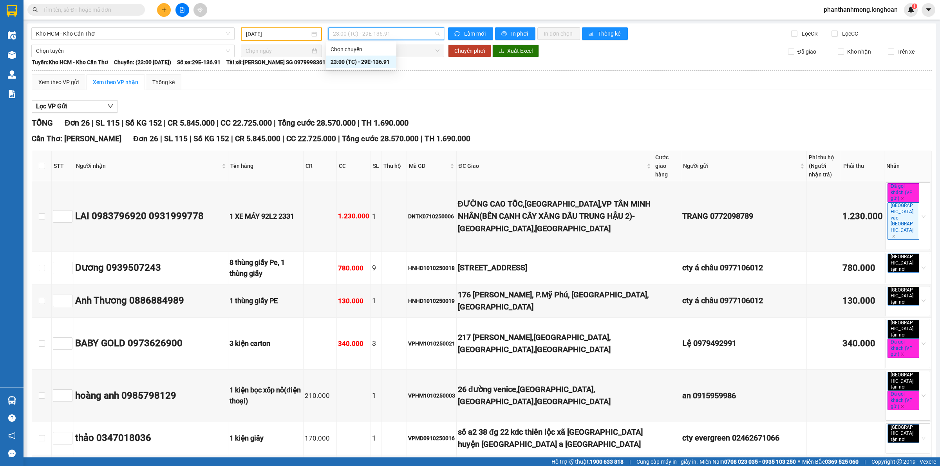
click at [373, 60] on div "23:00 (TC) - 29E-136.91" at bounding box center [360, 62] width 61 height 9
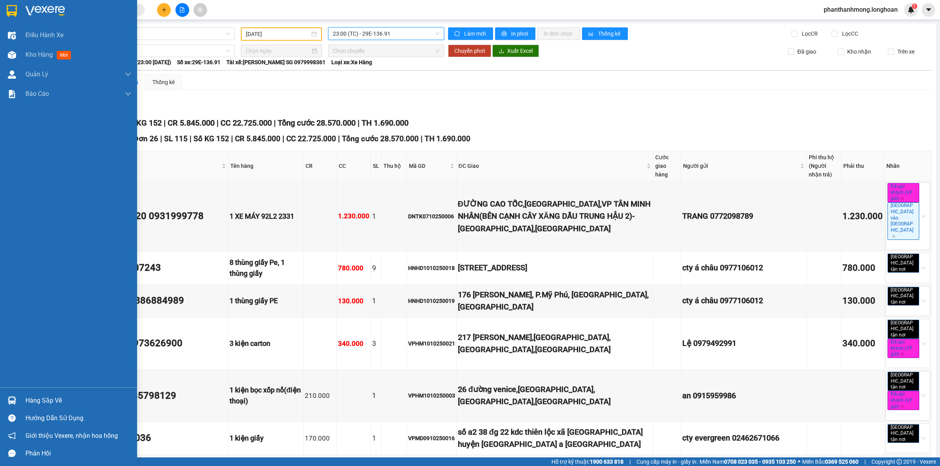
click at [10, 10] on img at bounding box center [12, 11] width 10 height 12
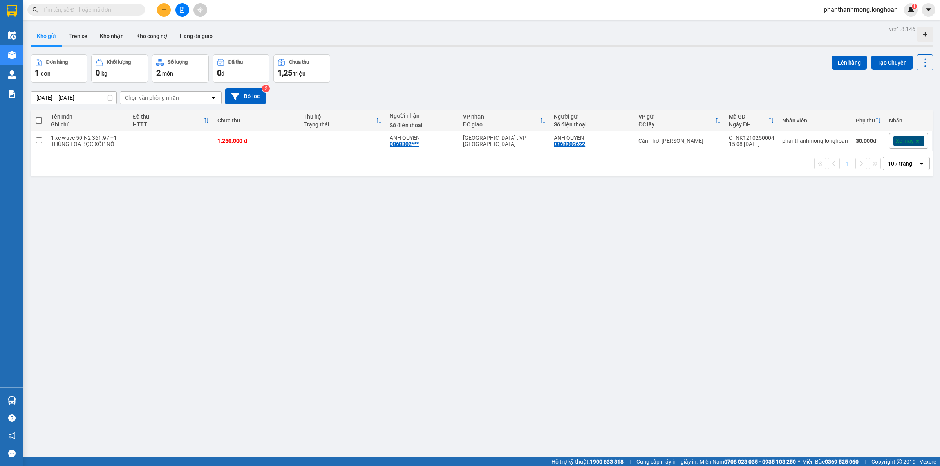
click at [77, 7] on input "text" at bounding box center [89, 9] width 92 height 9
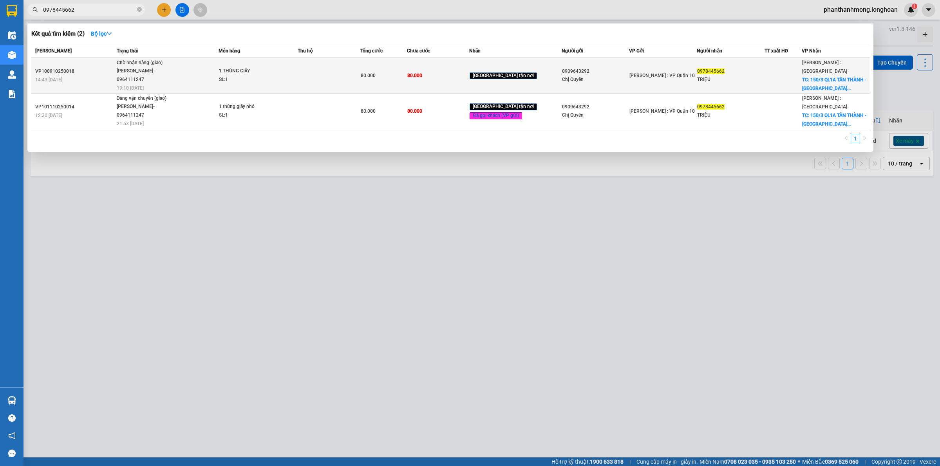
type input "0978445662"
click at [290, 69] on span "1 THÙNG GIẤY SL: 1" at bounding box center [258, 75] width 78 height 17
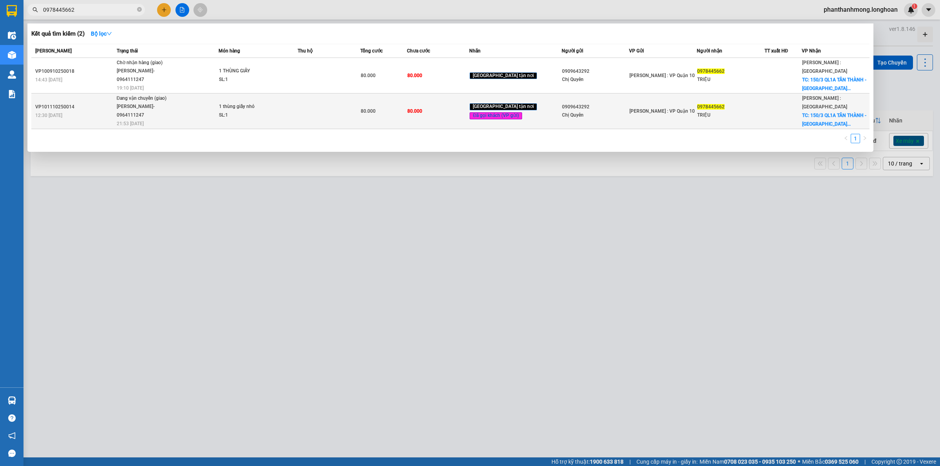
click at [251, 114] on div "SL: 1" at bounding box center [248, 115] width 59 height 9
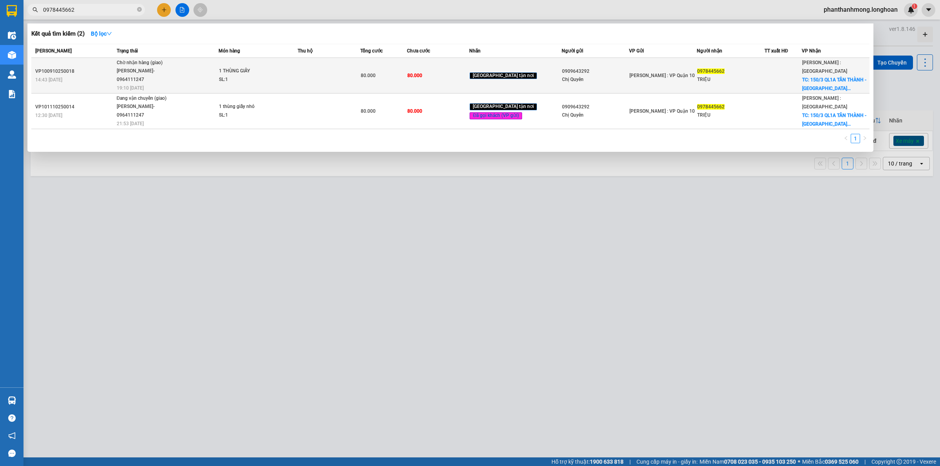
click at [263, 82] on div "SL: 1" at bounding box center [248, 80] width 59 height 9
click at [263, 81] on div "SL: 1" at bounding box center [248, 80] width 59 height 9
click at [314, 78] on td at bounding box center [329, 76] width 62 height 36
click at [315, 79] on td at bounding box center [329, 76] width 62 height 36
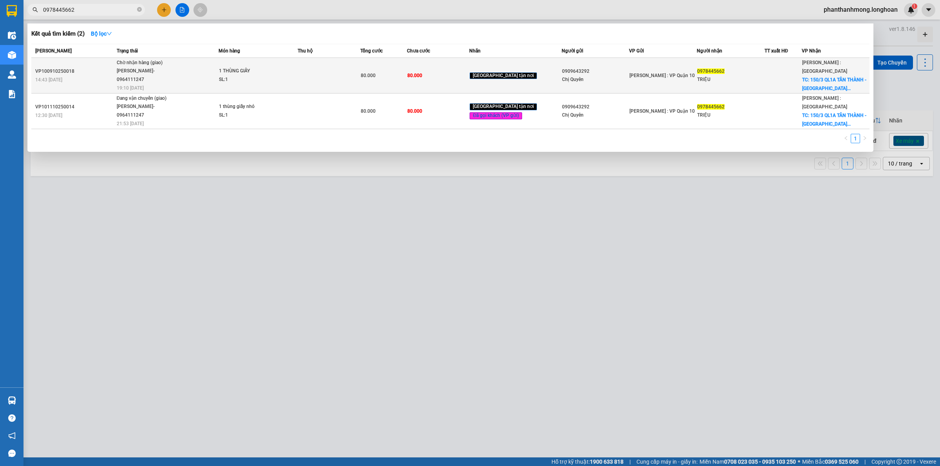
click at [320, 78] on td at bounding box center [329, 76] width 62 height 36
click at [329, 78] on td at bounding box center [329, 76] width 62 height 36
click at [332, 78] on td at bounding box center [329, 76] width 62 height 36
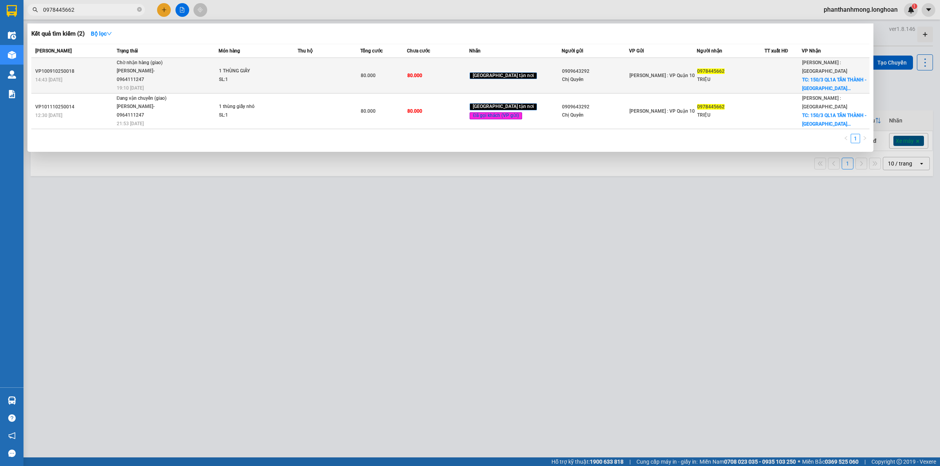
click at [335, 78] on td at bounding box center [329, 76] width 62 height 36
click at [336, 78] on td at bounding box center [329, 76] width 62 height 36
click at [337, 78] on td at bounding box center [329, 76] width 62 height 36
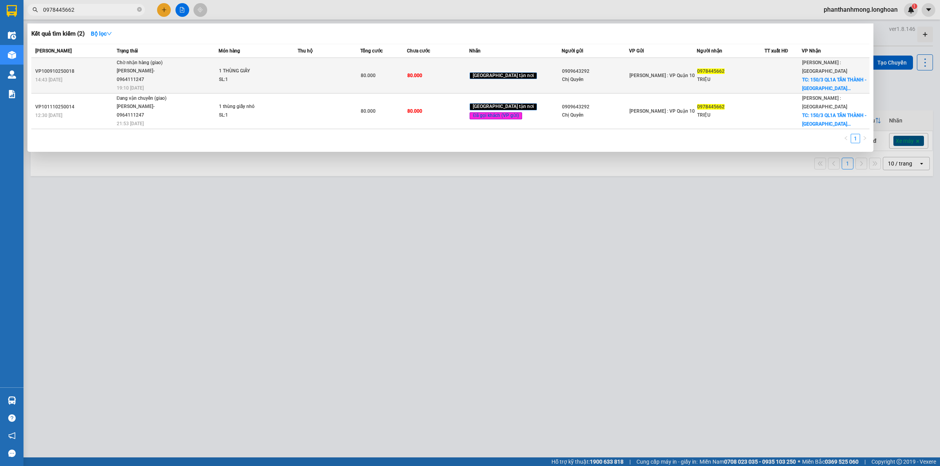
click at [337, 78] on td at bounding box center [329, 76] width 62 height 36
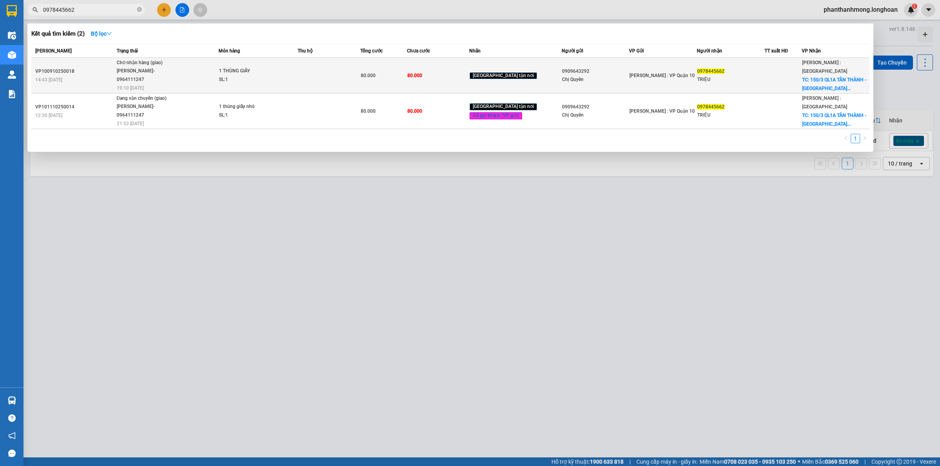
drag, startPoint x: 337, startPoint y: 78, endPoint x: 372, endPoint y: 89, distance: 36.5
click at [340, 78] on td at bounding box center [329, 76] width 62 height 36
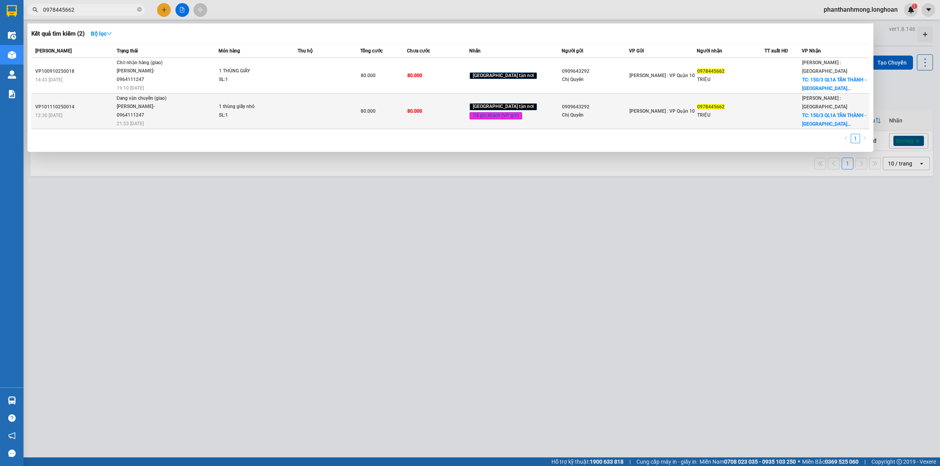
click at [335, 106] on td at bounding box center [329, 112] width 62 height 36
click at [334, 116] on td at bounding box center [329, 112] width 62 height 36
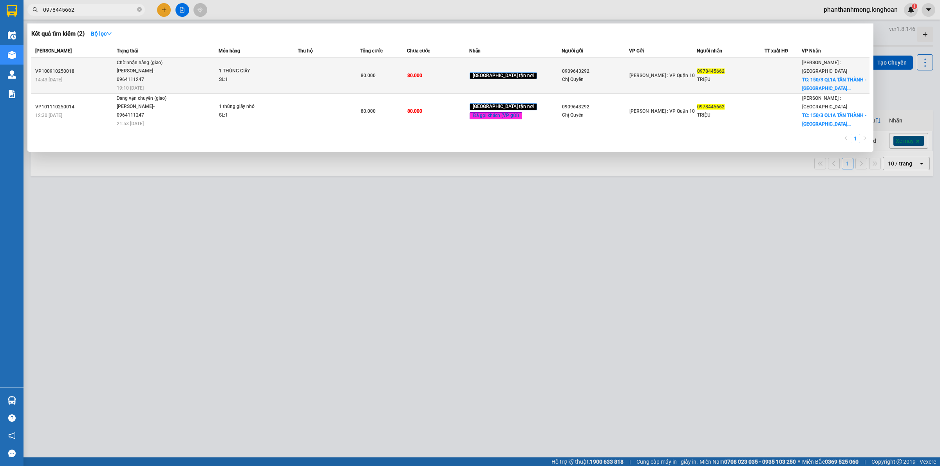
drag, startPoint x: 117, startPoint y: 86, endPoint x: 107, endPoint y: 81, distance: 11.9
click at [114, 85] on tr "VP100910250018 14:43 - 09/10 Chờ nhận hàng (giao) TRẦN THANH XUÂN- 0964111247 1…" at bounding box center [450, 76] width 838 height 36
click at [106, 80] on div "14:43 - 09/10" at bounding box center [74, 80] width 79 height 9
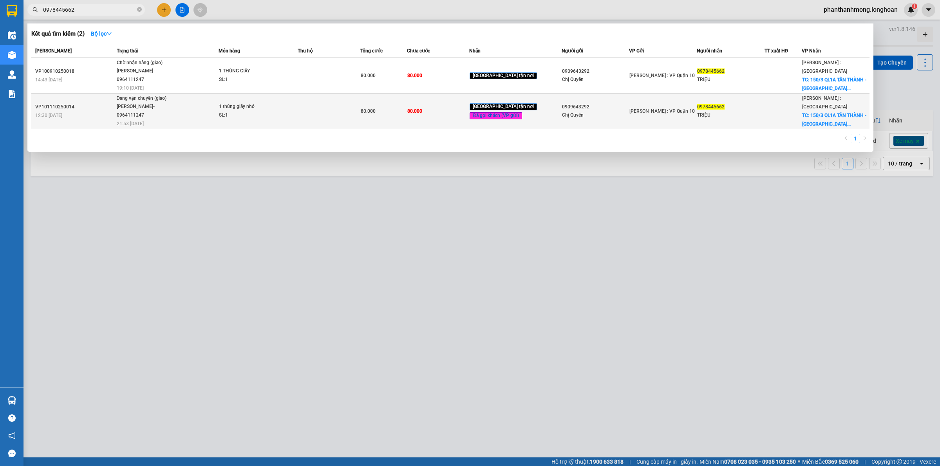
drag, startPoint x: 237, startPoint y: 104, endPoint x: 308, endPoint y: 98, distance: 71.1
click at [237, 104] on div "1 thùng giấy nhỏ" at bounding box center [248, 107] width 59 height 9
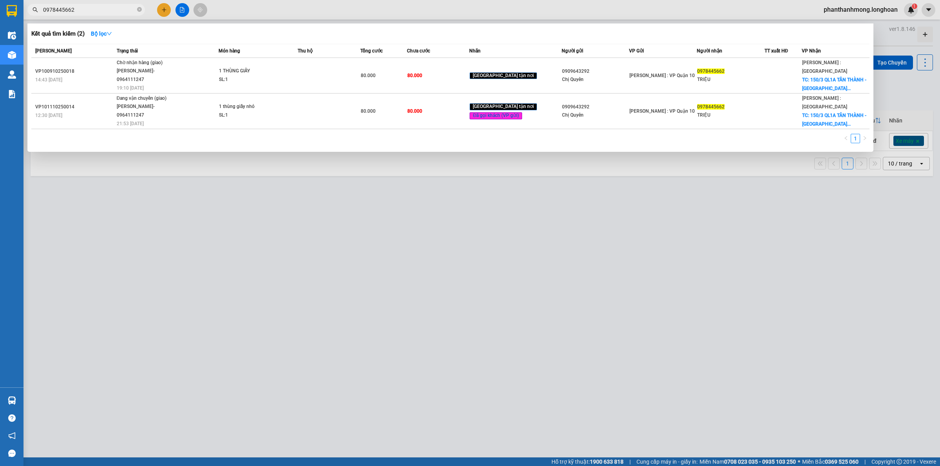
click at [457, 38] on div "Kết quả tìm kiếm ( 2 ) Bộ lọc" at bounding box center [450, 33] width 838 height 13
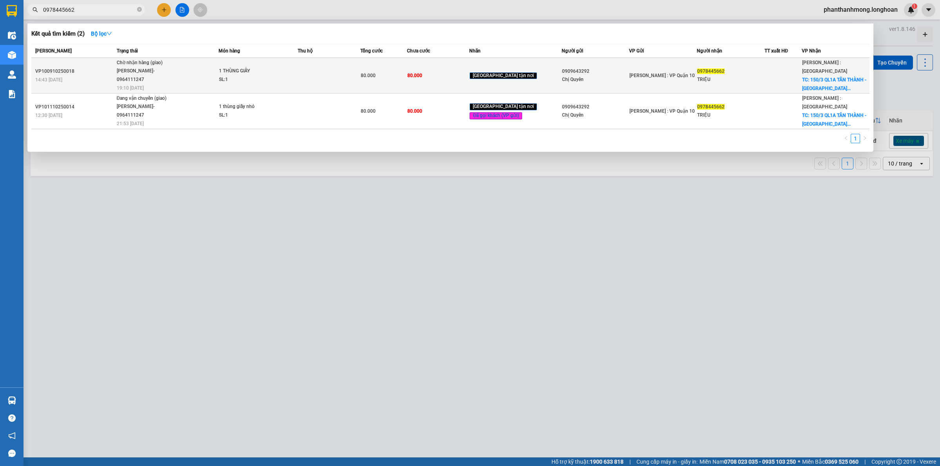
drag, startPoint x: 703, startPoint y: 54, endPoint x: 701, endPoint y: 61, distance: 7.2
click at [703, 56] on th "Người nhận" at bounding box center [730, 51] width 68 height 14
click at [697, 69] on span "0978445662" at bounding box center [710, 71] width 27 height 5
click at [698, 81] on div "TRIỆU" at bounding box center [730, 80] width 67 height 8
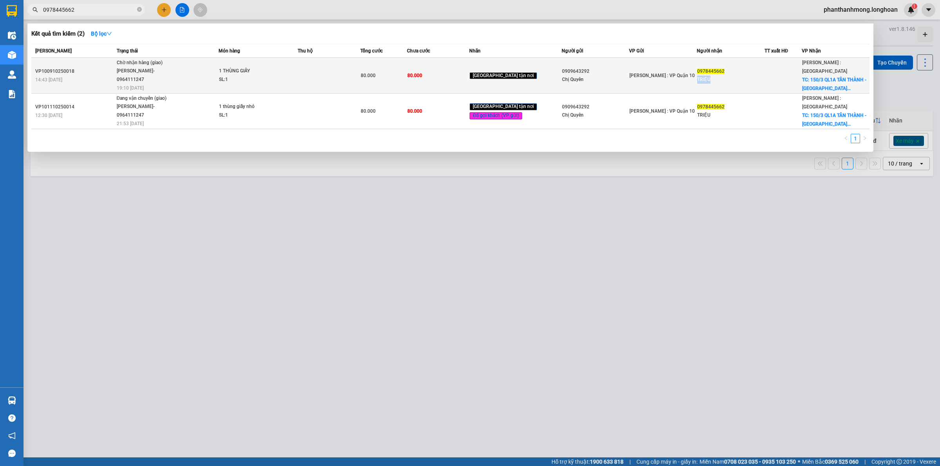
click at [699, 81] on div "TRIỆU" at bounding box center [730, 80] width 67 height 8
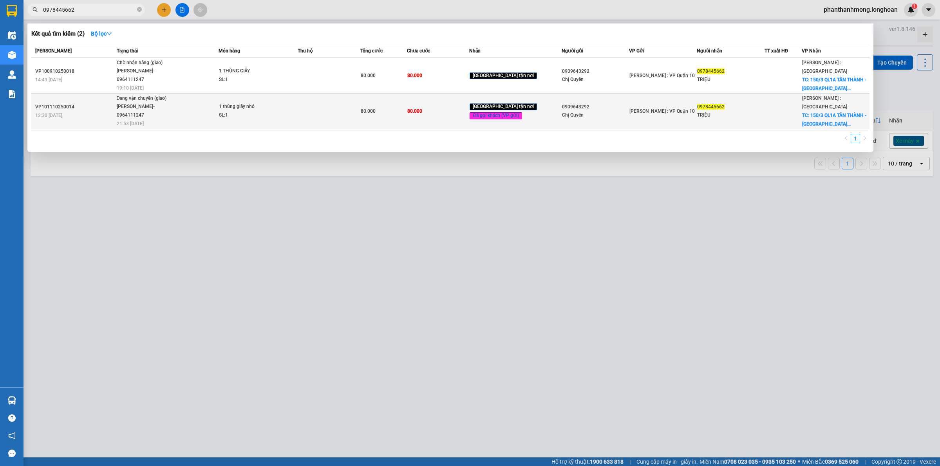
click at [699, 109] on div "0978445662" at bounding box center [730, 107] width 67 height 8
click at [697, 108] on div "0978445662" at bounding box center [730, 107] width 67 height 8
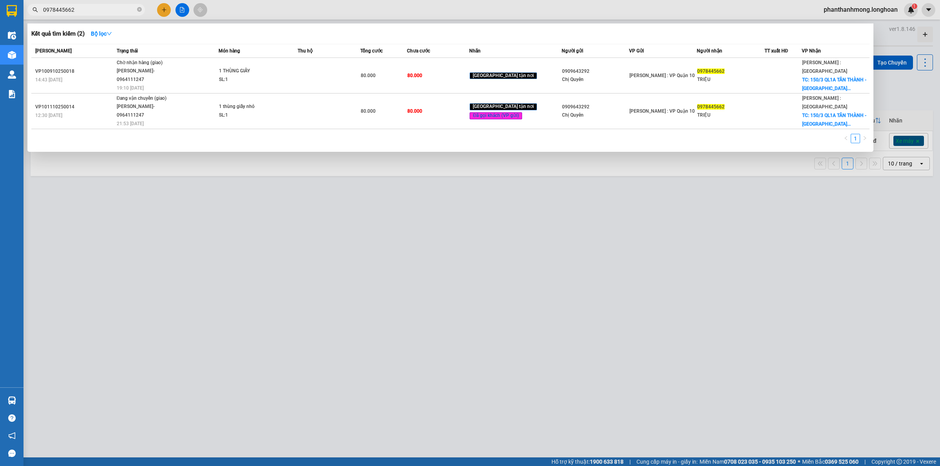
click at [115, 274] on div at bounding box center [470, 233] width 940 height 466
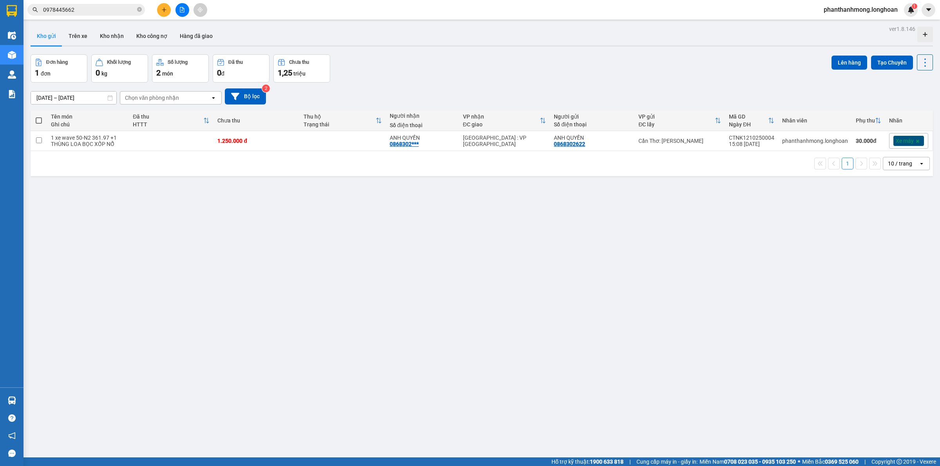
click at [18, 11] on div at bounding box center [11, 12] width 23 height 25
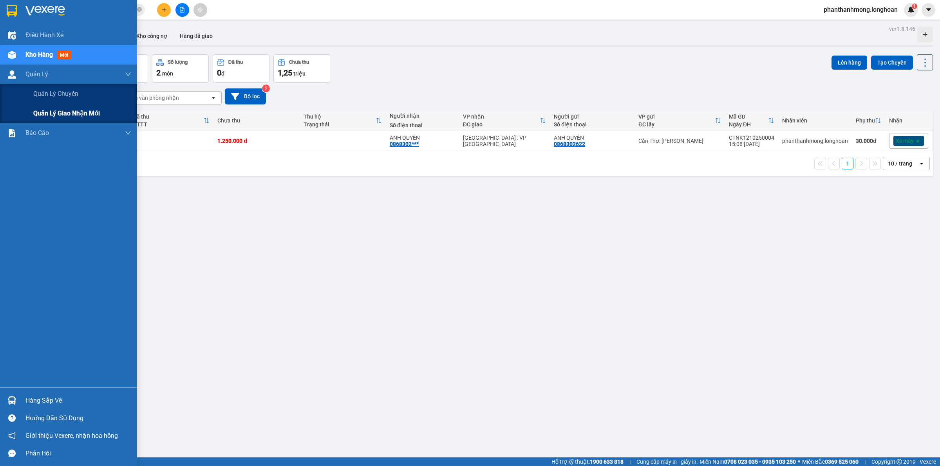
click at [75, 118] on span "Quản lý giao nhận mới" at bounding box center [66, 113] width 67 height 10
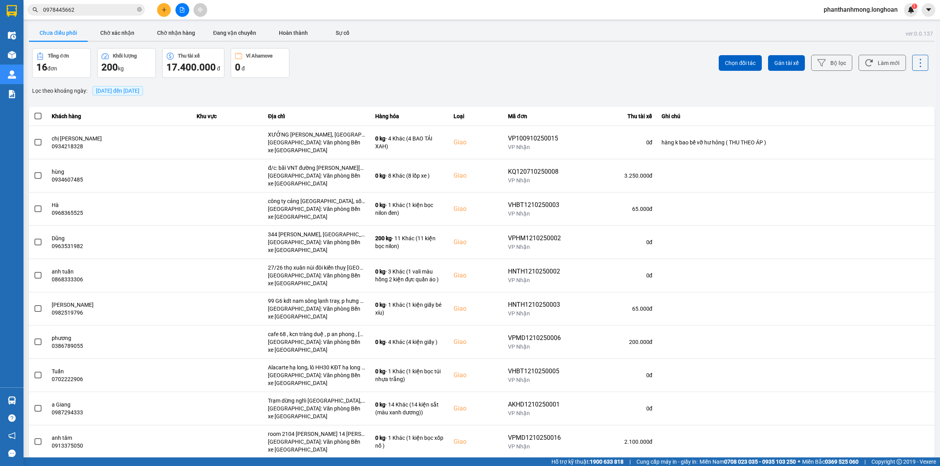
click at [200, 42] on div "Chưa điều phối Chờ xác nhận Chờ nhận hàng Đang vận chuyển Hoàn thành Sự cố" at bounding box center [481, 34] width 905 height 18
click at [228, 37] on button "Đang vận chuyển" at bounding box center [234, 33] width 59 height 16
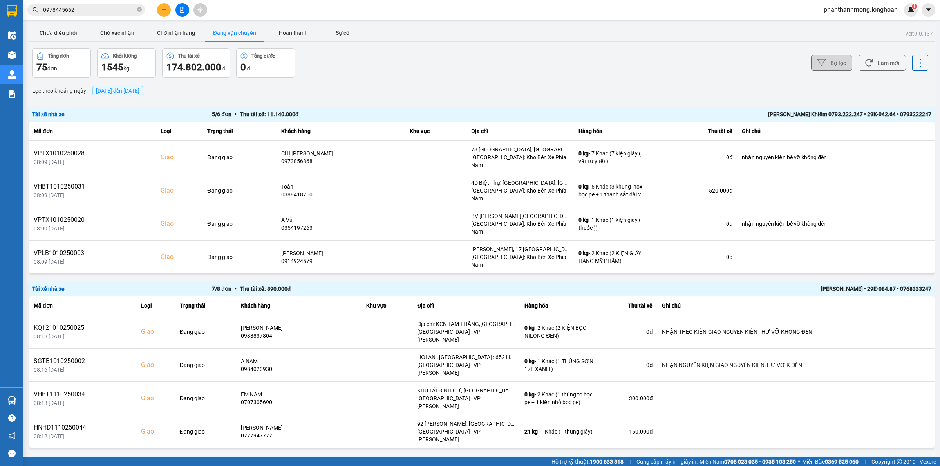
click at [825, 63] on button "Bộ lọc" at bounding box center [831, 63] width 41 height 16
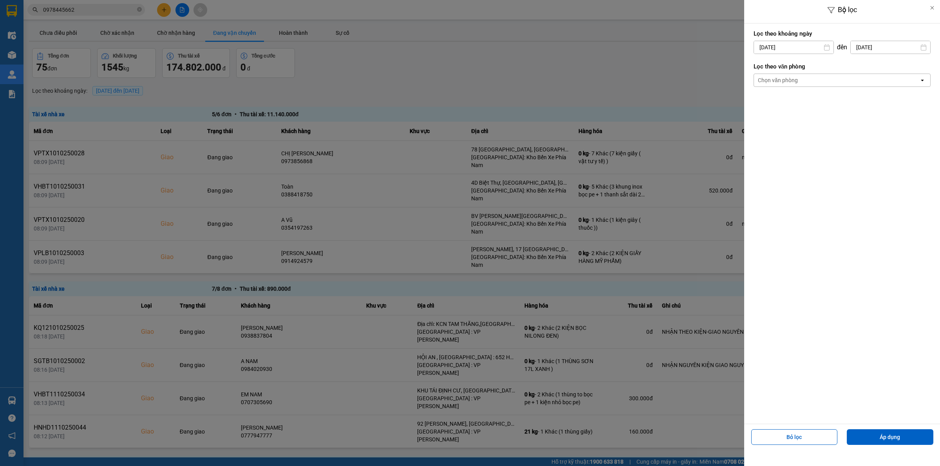
click at [794, 49] on input "[DATE]" at bounding box center [793, 47] width 79 height 13
click at [795, 121] on div "8" at bounding box center [789, 122] width 16 height 16
type input "08/10/2025"
click at [799, 79] on div "Chọn văn phòng" at bounding box center [836, 80] width 165 height 13
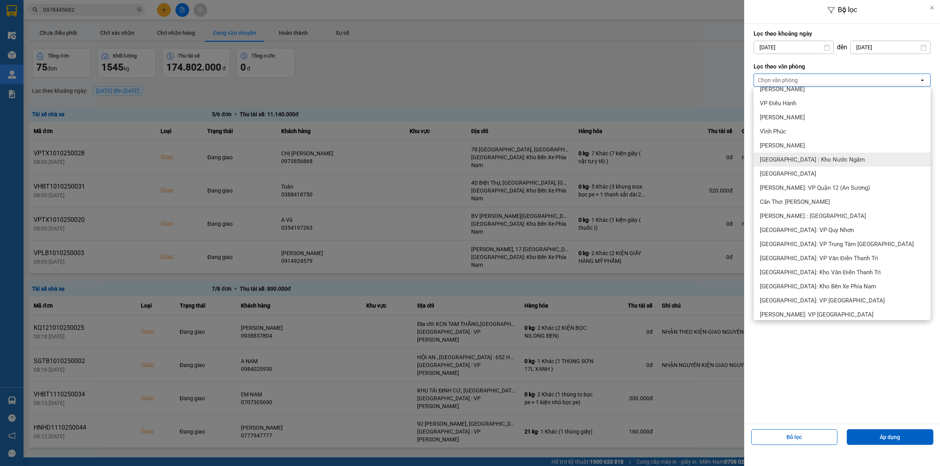
scroll to position [294, 0]
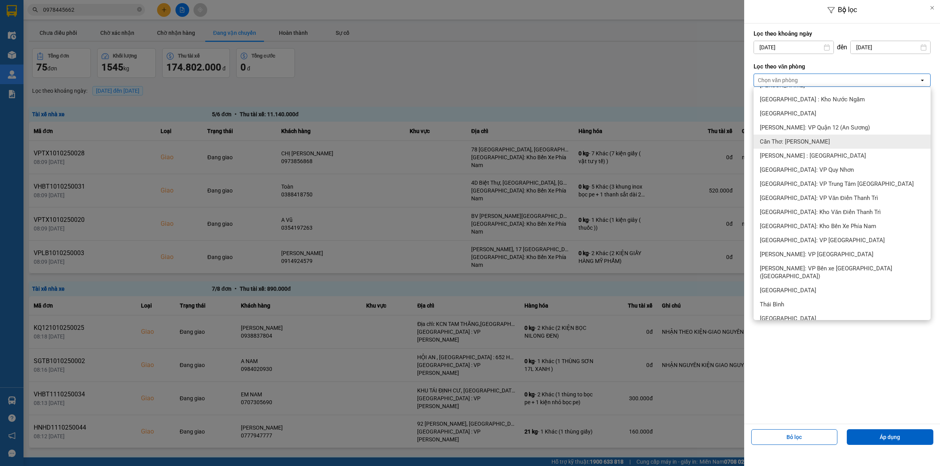
click at [812, 141] on span "Cần Thơ: [PERSON_NAME]" at bounding box center [794, 142] width 70 height 8
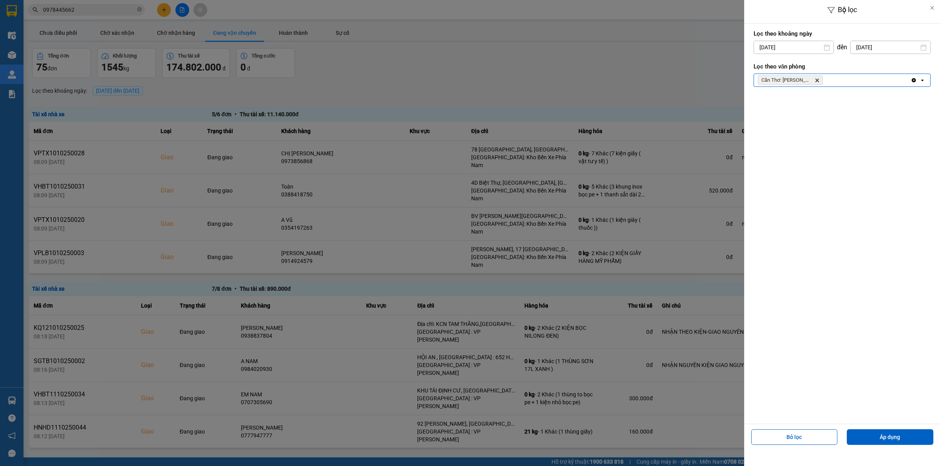
click at [877, 426] on div "Bỏ lọc Áp dụng" at bounding box center [842, 440] width 192 height 28
click at [877, 433] on button "Áp dụng" at bounding box center [889, 437] width 87 height 16
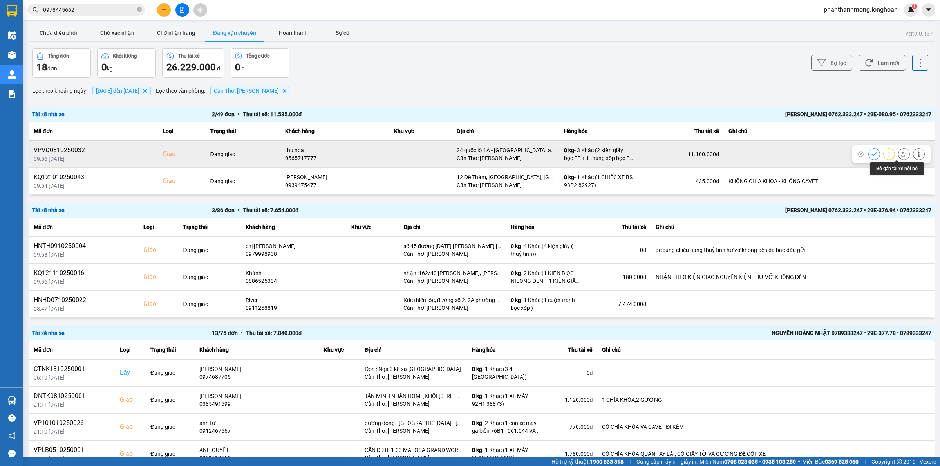
click at [898, 155] on button at bounding box center [903, 154] width 11 height 14
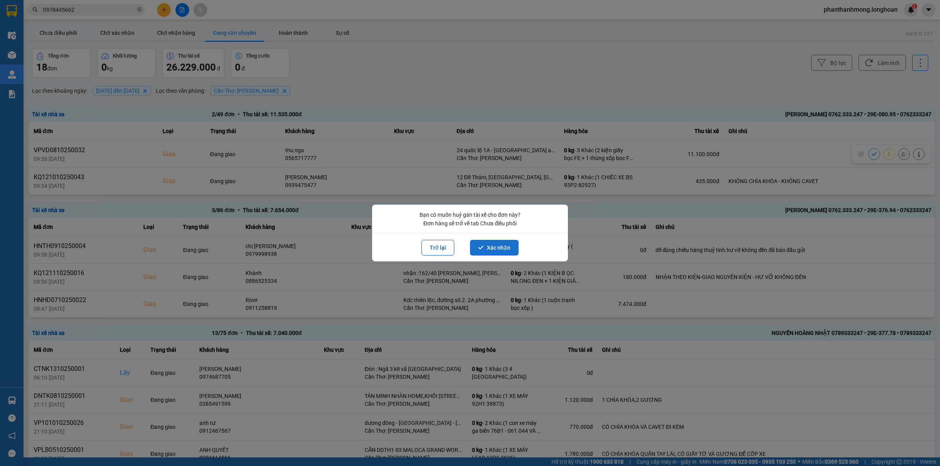
click at [485, 247] on button "Xác nhận" at bounding box center [494, 248] width 49 height 16
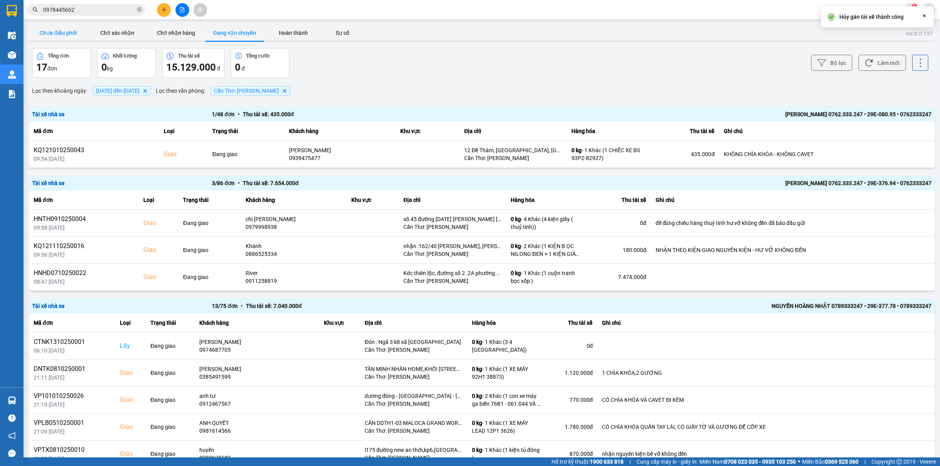
click at [67, 36] on button "Chưa điều phối" at bounding box center [58, 33] width 59 height 16
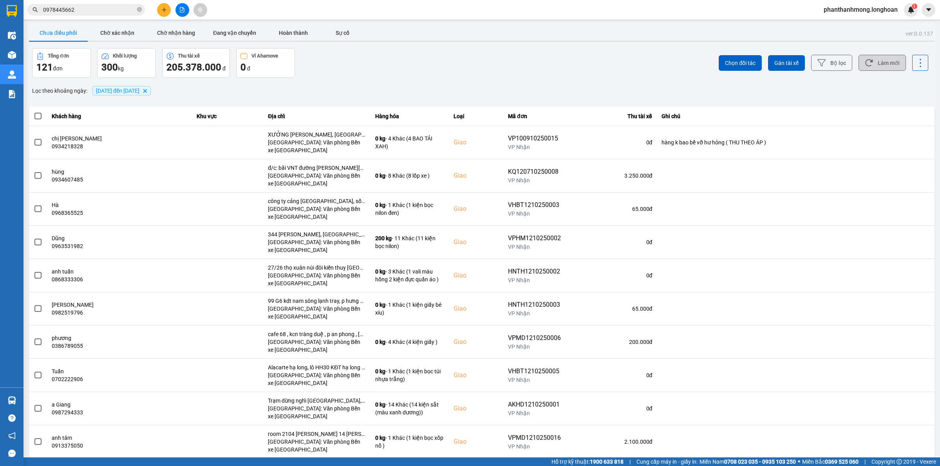
click at [858, 63] on button "Làm mới" at bounding box center [881, 63] width 47 height 16
click at [827, 65] on button "Bộ lọc" at bounding box center [831, 63] width 41 height 16
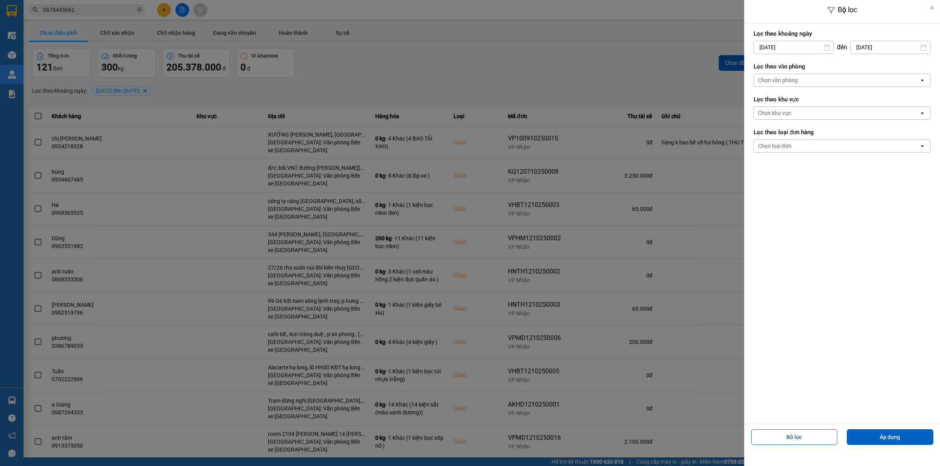
click at [801, 449] on div "Bộ lọc Lọc theo khoảng ngày 08/10/2025 Press the down arrow key to interact wit…" at bounding box center [481, 473] width 908 height 0
click at [791, 100] on div "1" at bounding box center [789, 104] width 11 height 9
type input "01/10/2025"
click at [806, 77] on div "Chọn văn phòng" at bounding box center [836, 80] width 165 height 13
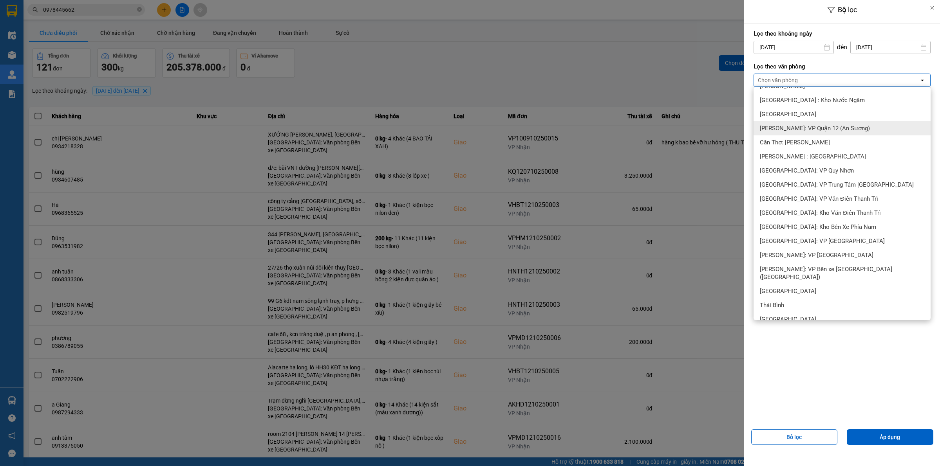
scroll to position [294, 0]
click at [812, 143] on span "Cần Thơ: [PERSON_NAME]" at bounding box center [794, 142] width 70 height 8
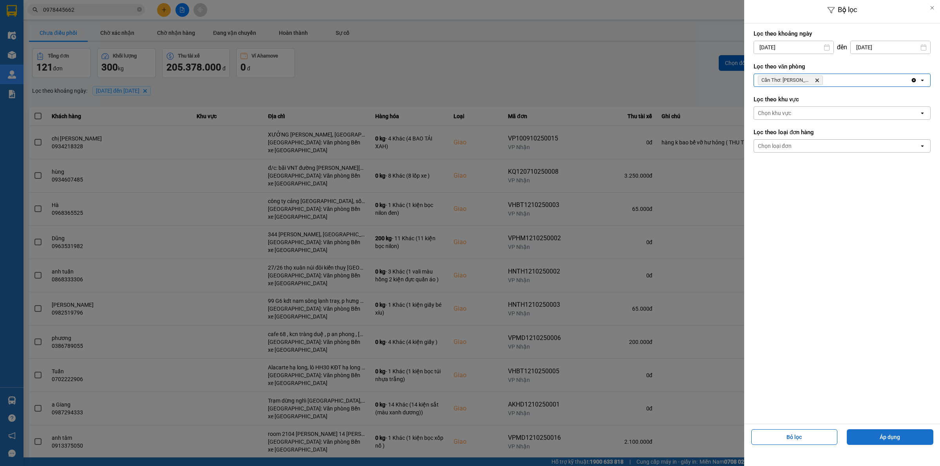
click at [875, 439] on button "Áp dụng" at bounding box center [889, 437] width 87 height 16
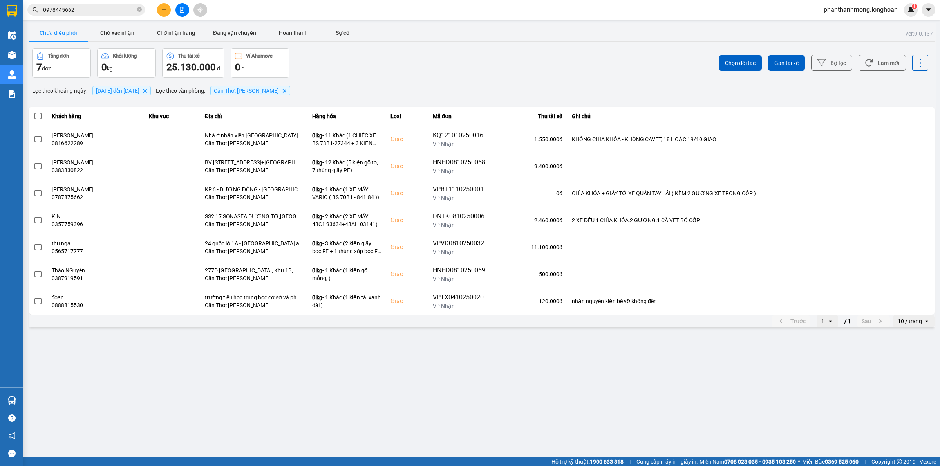
click at [901, 318] on div "10 / trang" at bounding box center [909, 321] width 24 height 8
click at [907, 390] on li "100 / trang" at bounding box center [913, 395] width 41 height 14
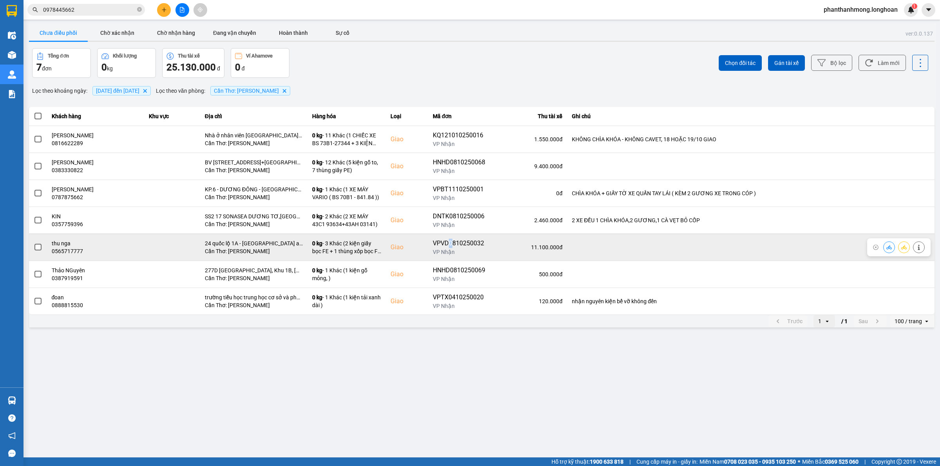
click at [439, 244] on div "VPVD0810250032" at bounding box center [459, 243] width 52 height 9
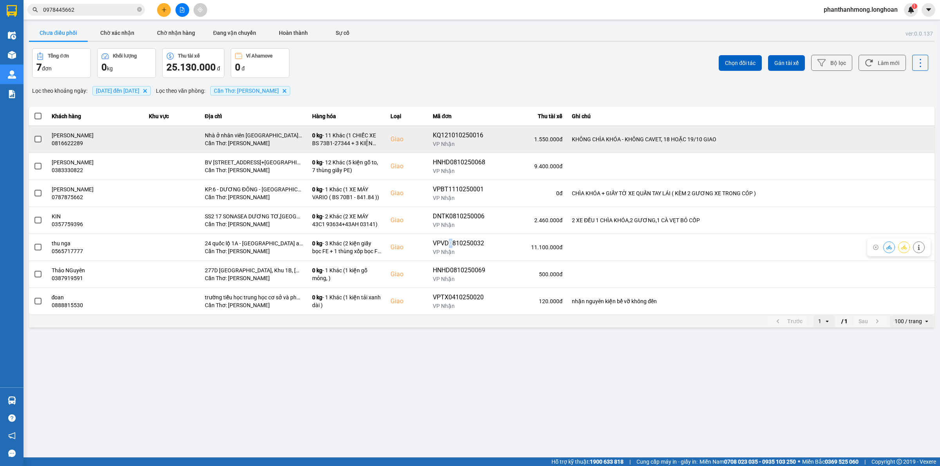
copy div "0"
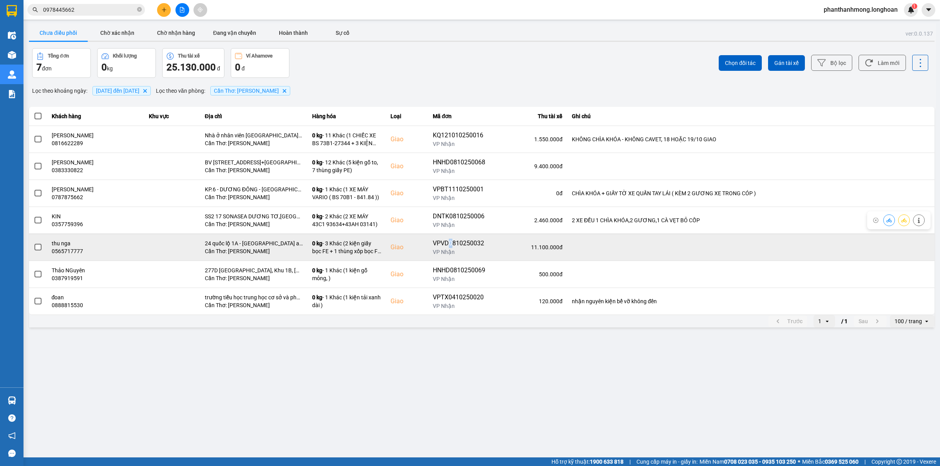
click at [437, 246] on div "VPVD0810250032" at bounding box center [459, 243] width 52 height 9
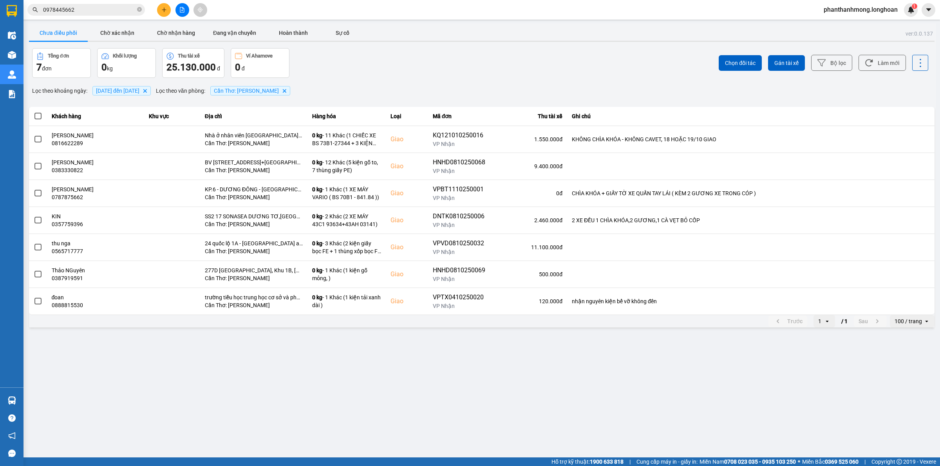
click at [108, 16] on div "Kết quả tìm kiếm ( 2 ) Bộ lọc Mã ĐH Trạng thái Món hàng Thu hộ Tổng cước Chưa c…" at bounding box center [76, 10] width 153 height 14
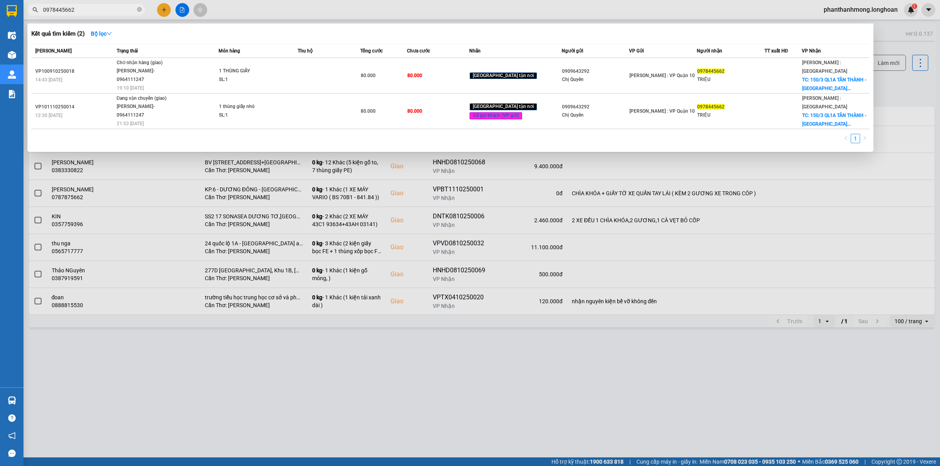
click at [106, 14] on span "0978445662" at bounding box center [85, 10] width 117 height 12
click at [105, 9] on input "0978445662" at bounding box center [89, 9] width 92 height 9
paste input "VPVD081025003"
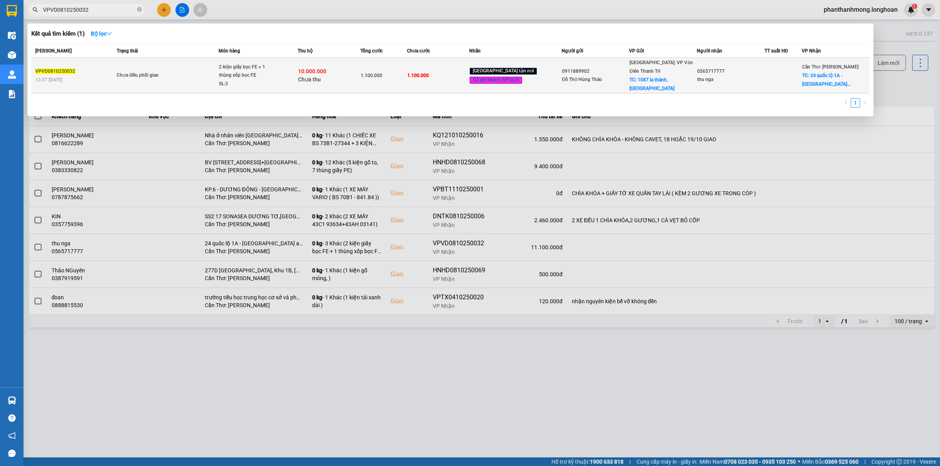
type input "VPVD0810250032"
click at [451, 73] on td "1.100.000" at bounding box center [438, 76] width 62 height 36
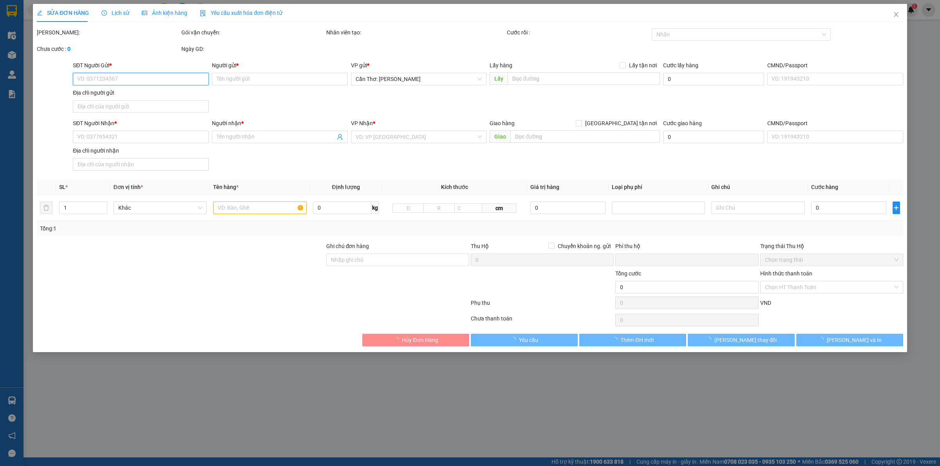
type input "0911889902"
type input "Đồ Thờ Hùng Thảo"
checkbox input "true"
type input "1087 la thành, Hà nội"
type input "0565717777"
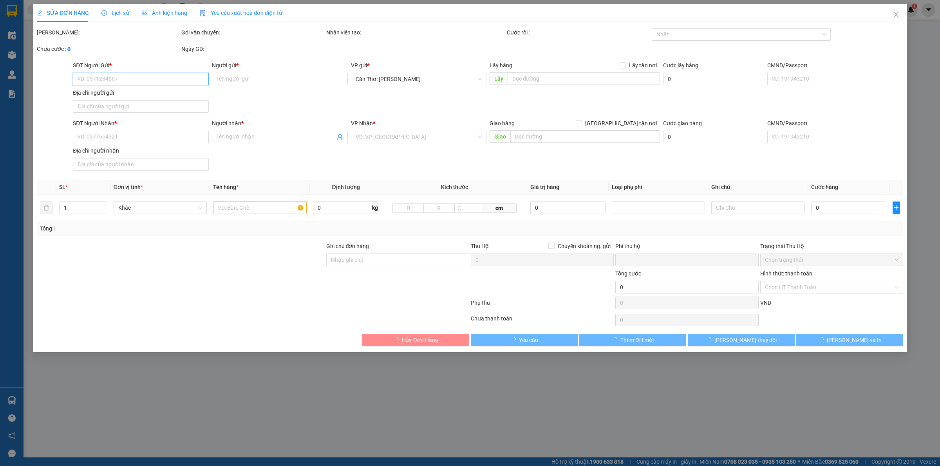
type input "thu nga"
checkbox input "true"
type input "24 quốc lộ 1A - phường trung an - cao lãnh - đồng tháp"
type input "1.100.000"
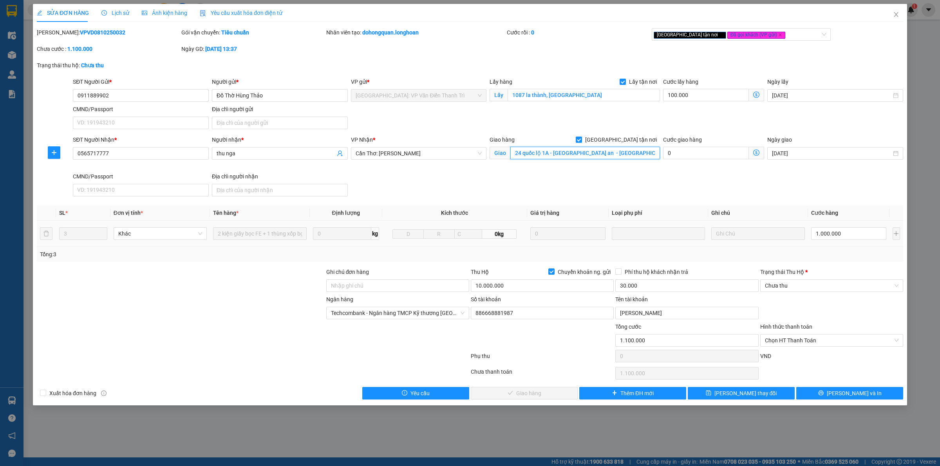
click at [621, 153] on input "24 quốc lộ 1A - phường trung an - cao lãnh - đồng tháp" at bounding box center [585, 153] width 150 height 13
click at [622, 155] on input "24 quốc lộ 1A - phường trung an - cao lãnh - đồng tháp" at bounding box center [585, 153] width 150 height 13
type input "24 quốc lộ 1A - phường trung an - tiền giang"
click at [832, 393] on button "Lưu và In" at bounding box center [849, 393] width 107 height 13
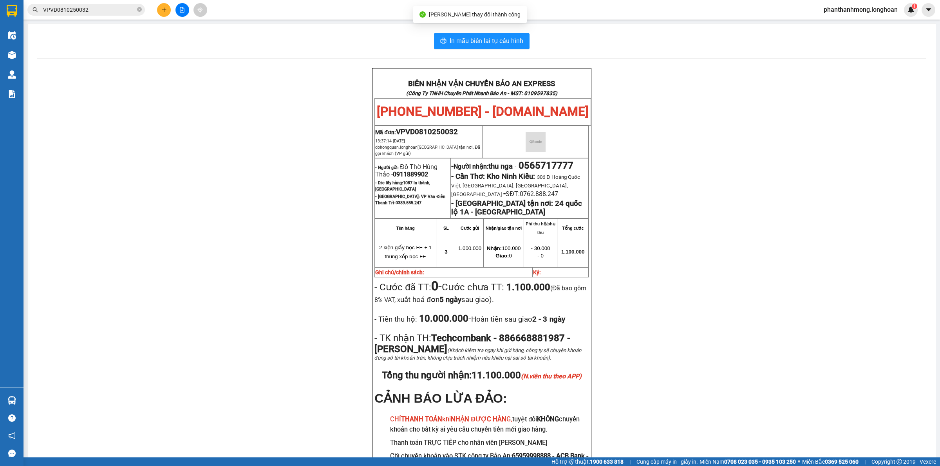
click at [494, 29] on div "In mẫu biên lai tự cấu hình BIÊN NHẬN VẬN CHUYỂN BẢO AN EXPRESS (Công Ty TNHH C…" at bounding box center [481, 269] width 907 height 491
click at [489, 36] on span "In mẫu biên lai tự cấu hình" at bounding box center [486, 41] width 74 height 10
click at [112, 9] on input "VPVD0810250032" at bounding box center [89, 9] width 92 height 9
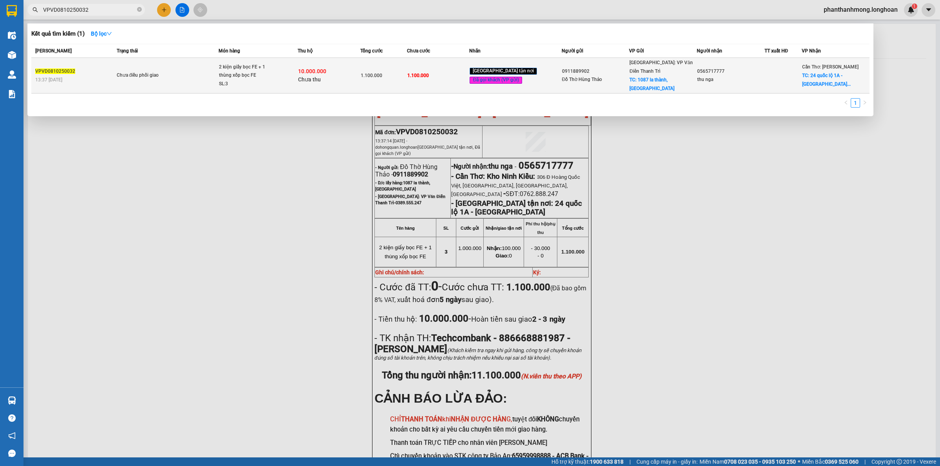
click at [336, 76] on div "10.000.000 Chưa thu" at bounding box center [328, 75] width 61 height 16
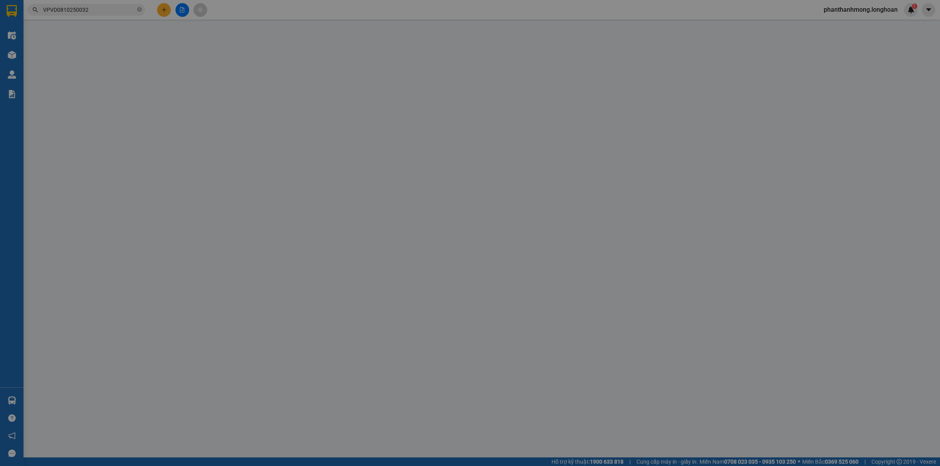
type input "0911889902"
type input "Đồ Thờ Hùng Thảo"
checkbox input "true"
type input "1087 la thành, Hà nội"
type input "0565717777"
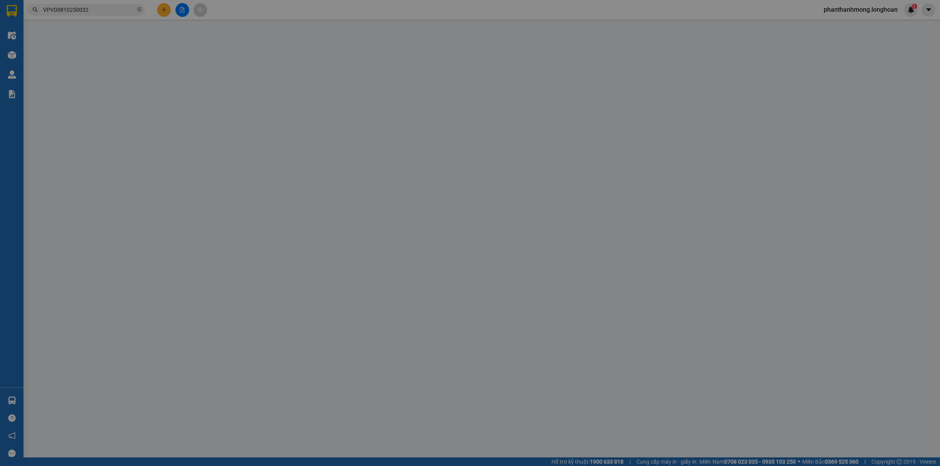
type input "thu nga"
checkbox input "true"
type input "24 quốc lộ 1A - phường trung an - tiền giang"
type input "1.100.000"
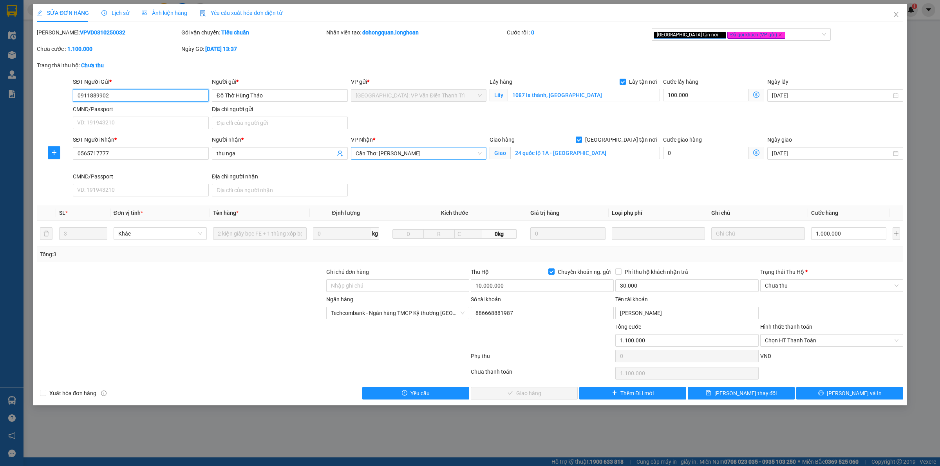
click at [427, 153] on span "Cần Thơ: [PERSON_NAME]" at bounding box center [418, 154] width 126 height 12
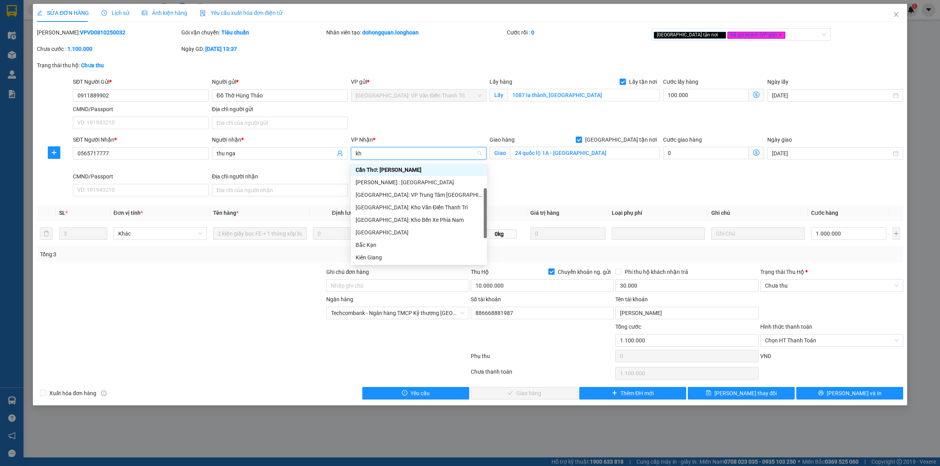
scroll to position [25, 0]
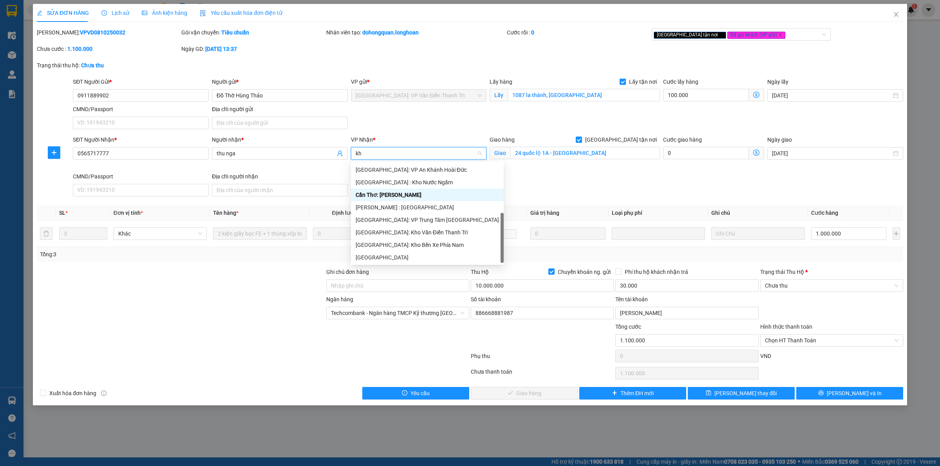
type input "kho"
click at [431, 207] on div "[PERSON_NAME] : [GEOGRAPHIC_DATA]" at bounding box center [418, 207] width 126 height 9
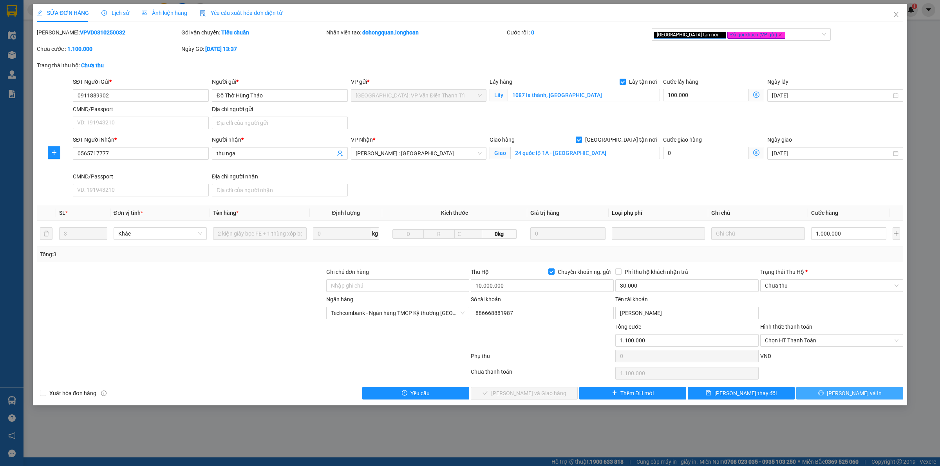
click at [813, 391] on button "Lưu và In" at bounding box center [849, 393] width 107 height 13
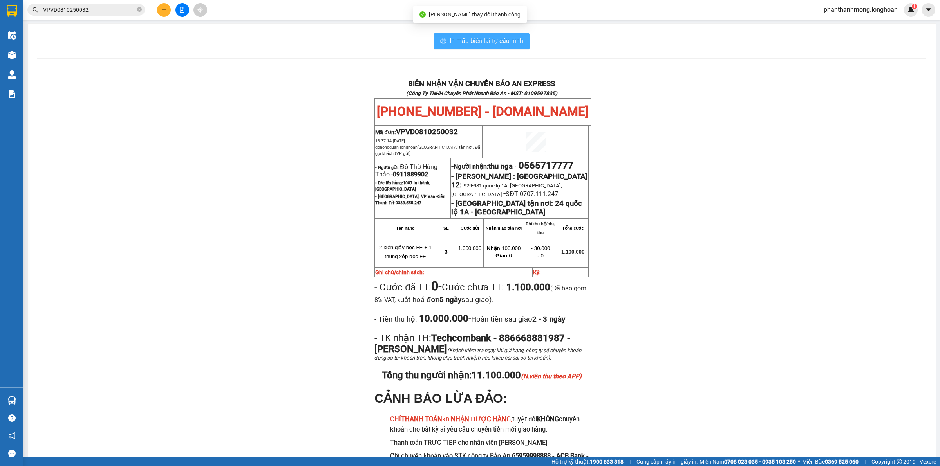
click at [490, 36] on span "In mẫu biên lai tự cấu hình" at bounding box center [486, 41] width 74 height 10
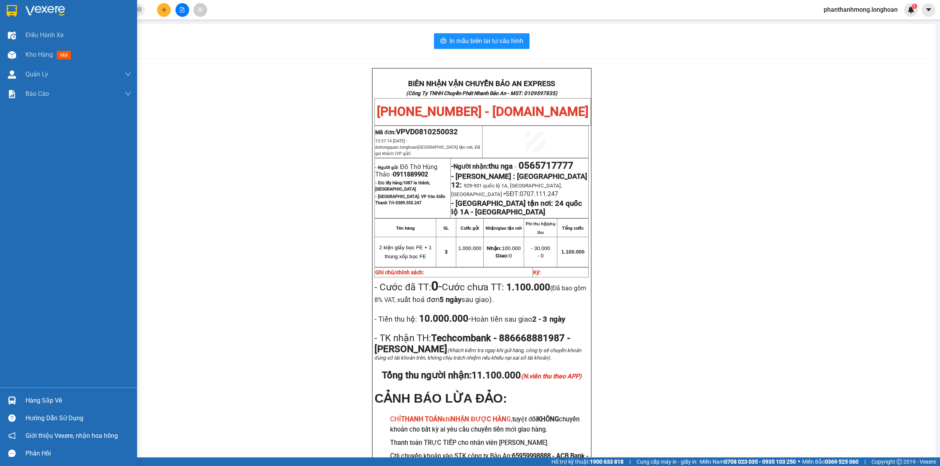
click at [1, 14] on div at bounding box center [68, 12] width 137 height 25
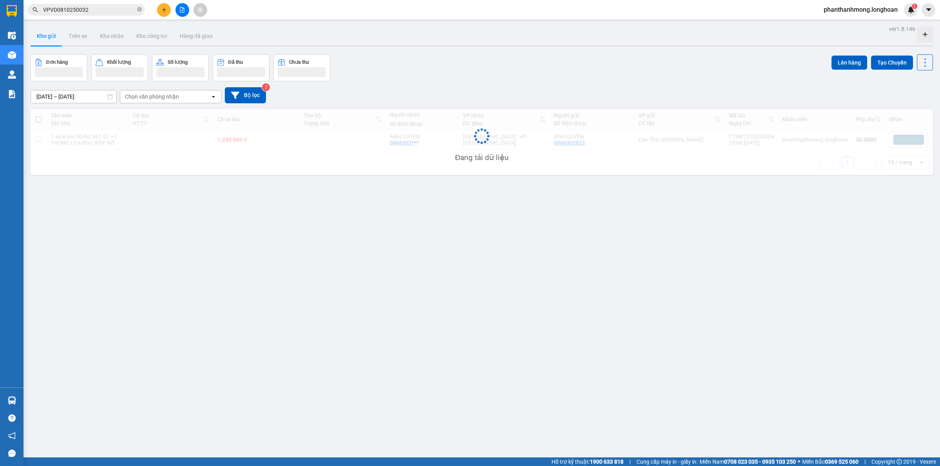
click at [132, 14] on input "VPVD0810250032" at bounding box center [89, 9] width 92 height 9
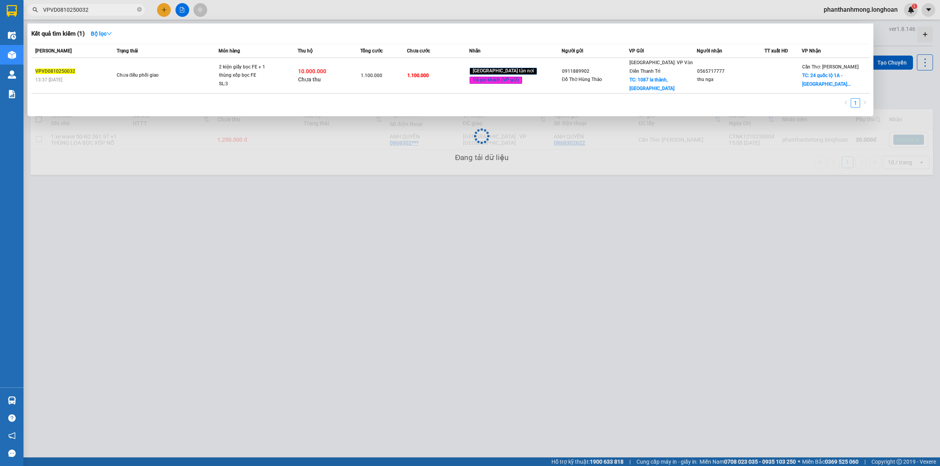
click at [132, 14] on input "VPVD0810250032" at bounding box center [89, 9] width 92 height 9
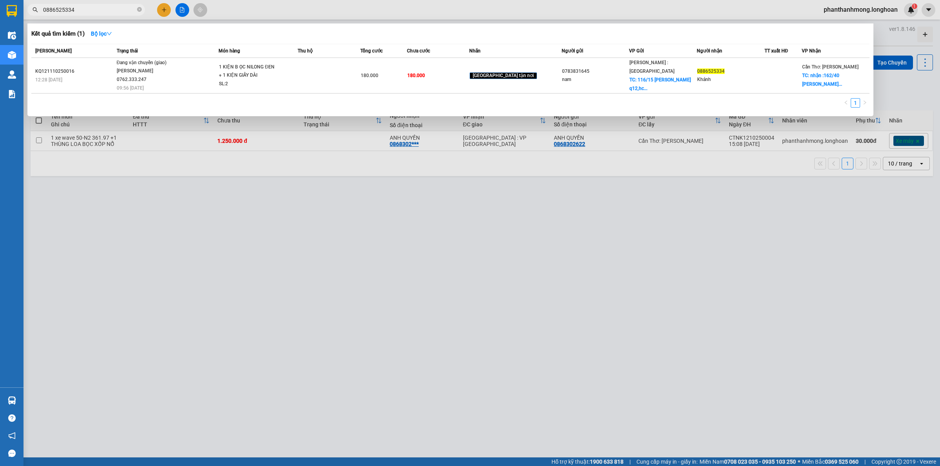
type input "0886525334"
click at [202, 230] on div at bounding box center [470, 233] width 940 height 466
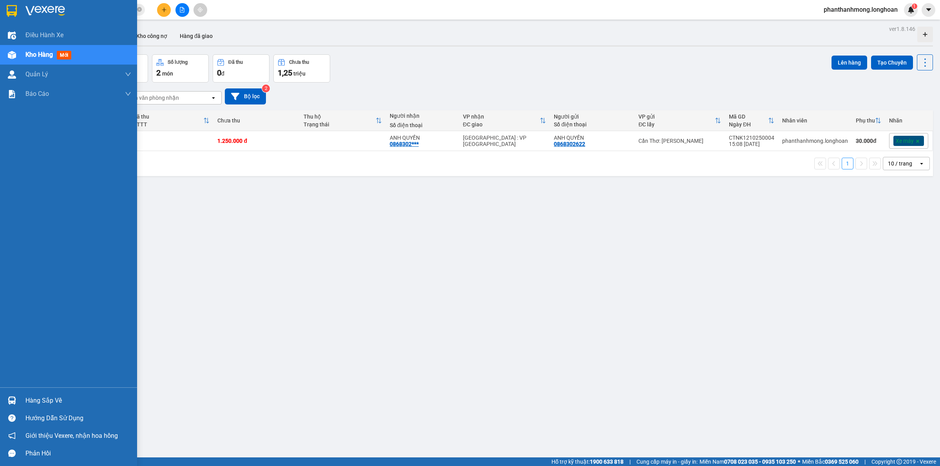
click at [16, 5] on img at bounding box center [12, 11] width 10 height 12
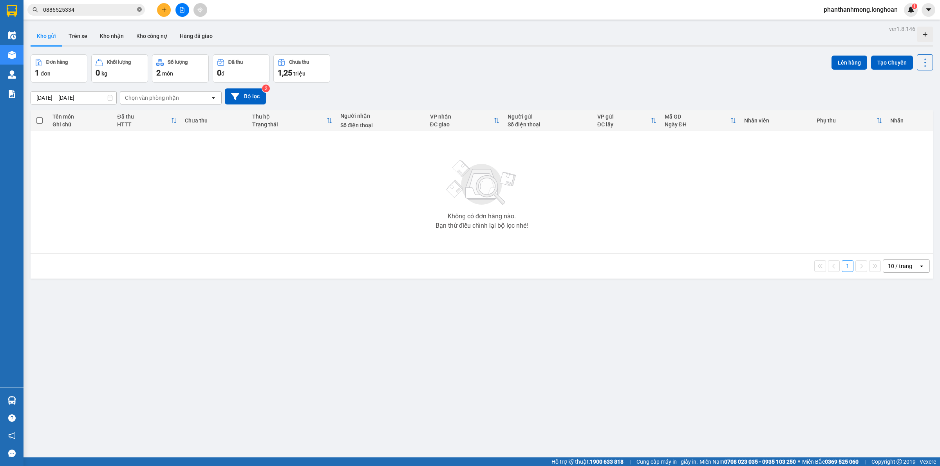
click at [140, 9] on icon "close-circle" at bounding box center [139, 9] width 5 height 5
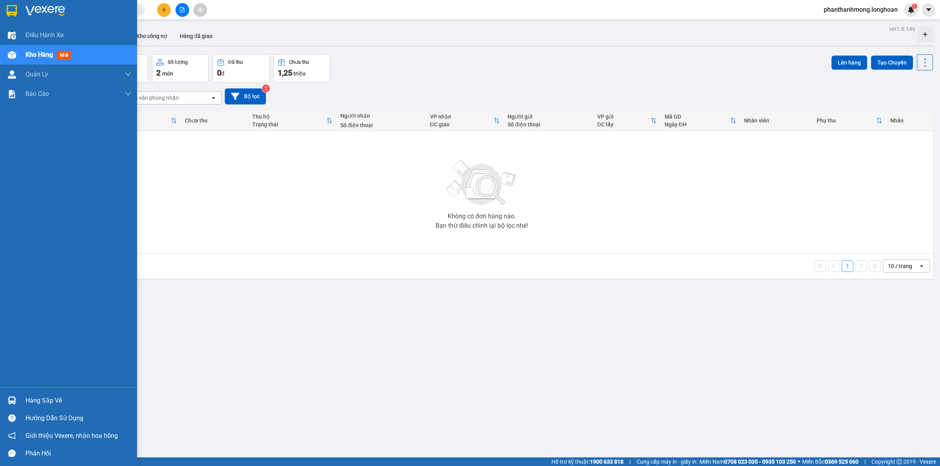
click at [10, 9] on img at bounding box center [12, 11] width 10 height 12
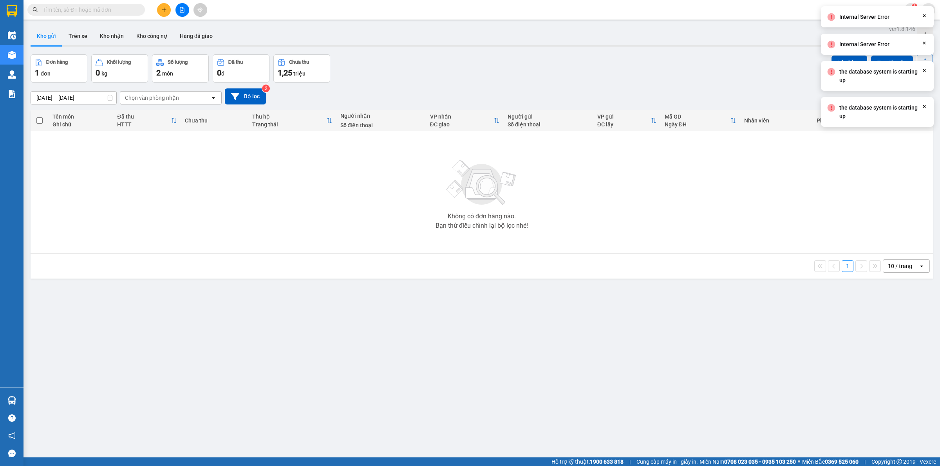
click at [924, 18] on icon "Close" at bounding box center [924, 16] width 6 height 6
drag, startPoint x: 927, startPoint y: 45, endPoint x: 925, endPoint y: 41, distance: 4.0
click at [927, 44] on div "ver 1.8.146 Kho gửi Trên xe Kho nhận Kho công nợ Hàng đã giao Đơn hàng 1 đơn Kh…" at bounding box center [481, 256] width 908 height 466
click at [925, 16] on icon "Close" at bounding box center [924, 16] width 6 height 6
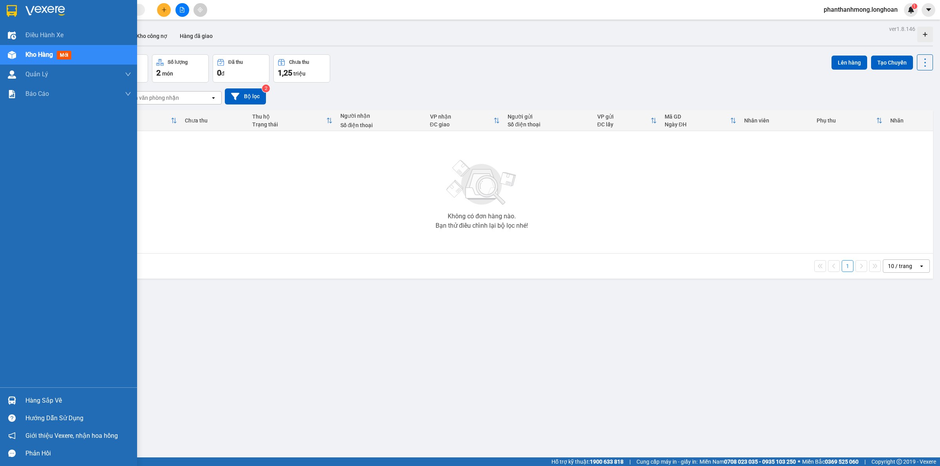
click at [7, 7] on img at bounding box center [12, 11] width 10 height 12
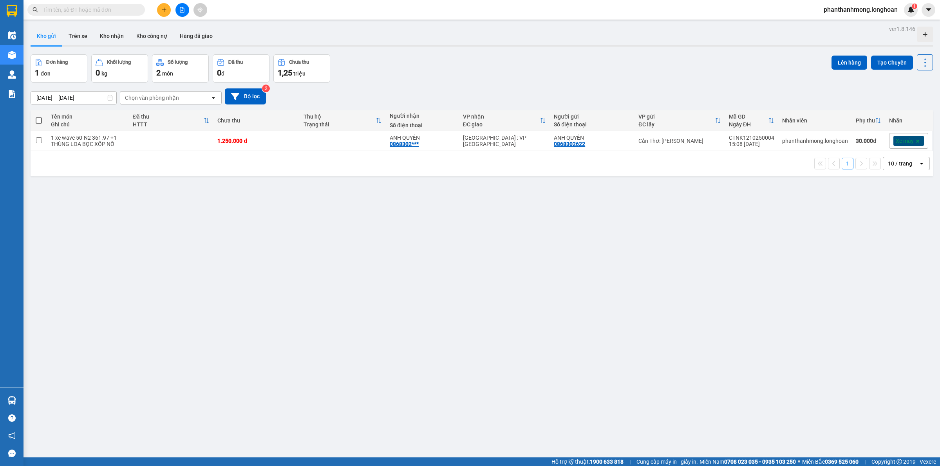
click at [93, 9] on input "text" at bounding box center [89, 9] width 92 height 9
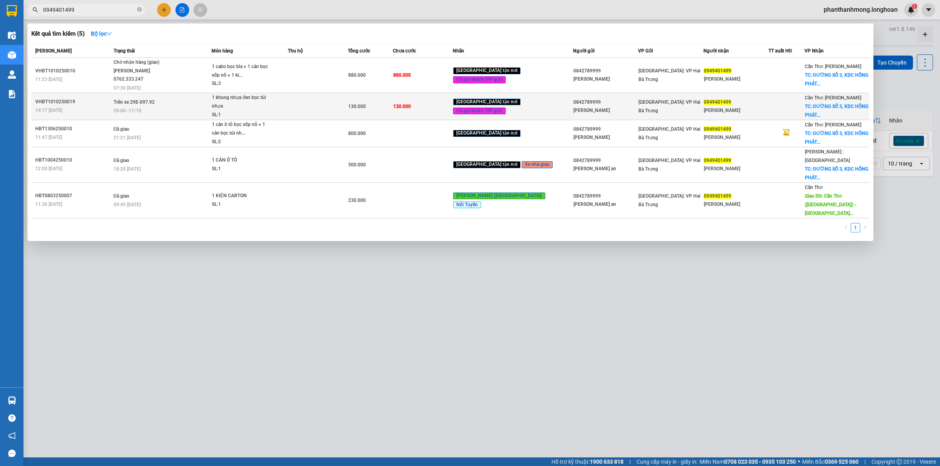
type input "0949401499"
click at [334, 111] on td at bounding box center [318, 106] width 60 height 27
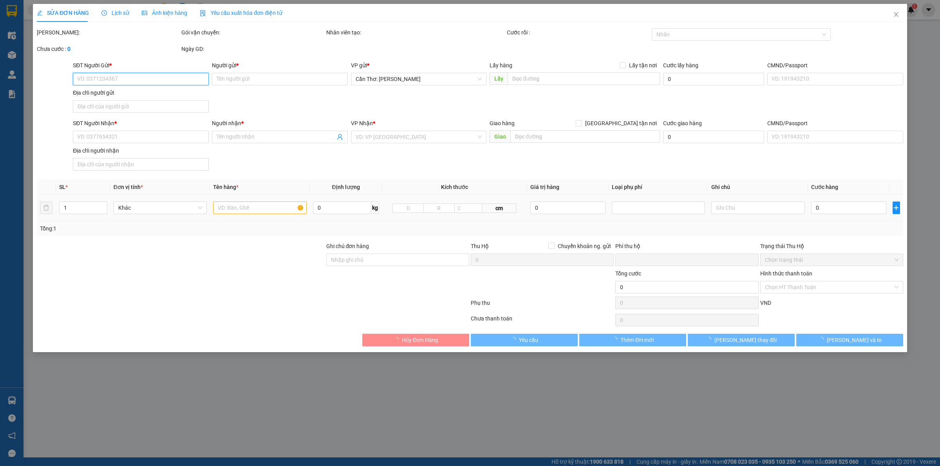
type input "0842789999"
type input "Hoàng Thế Vinh"
type input "036095006855"
type input "0949401499"
type input "[PERSON_NAME]"
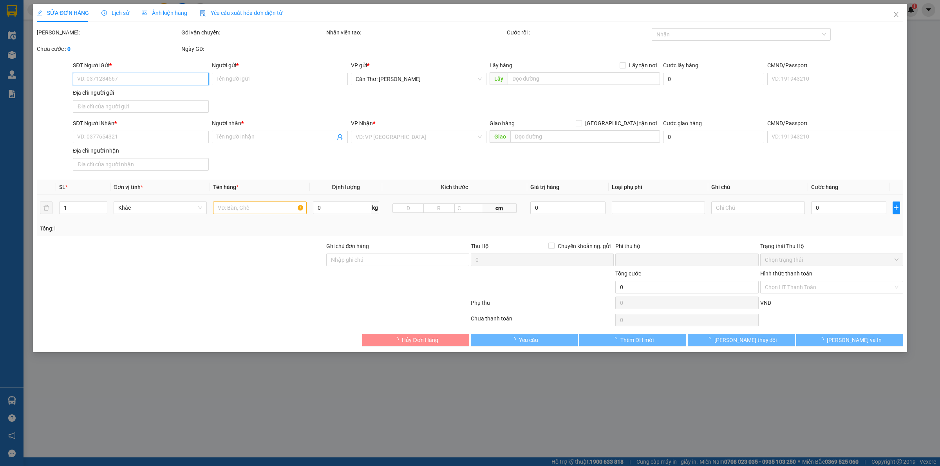
checkbox input "true"
type input "ĐƯỜNG SỐ 3, KDC HỒNG PHÁT, AN BÌNH, [GEOGRAPHIC_DATA], [GEOGRAPHIC_DATA]"
type input "cho đi cùng đơn: VHBT1010250010"
type input "0"
type input "130.000"
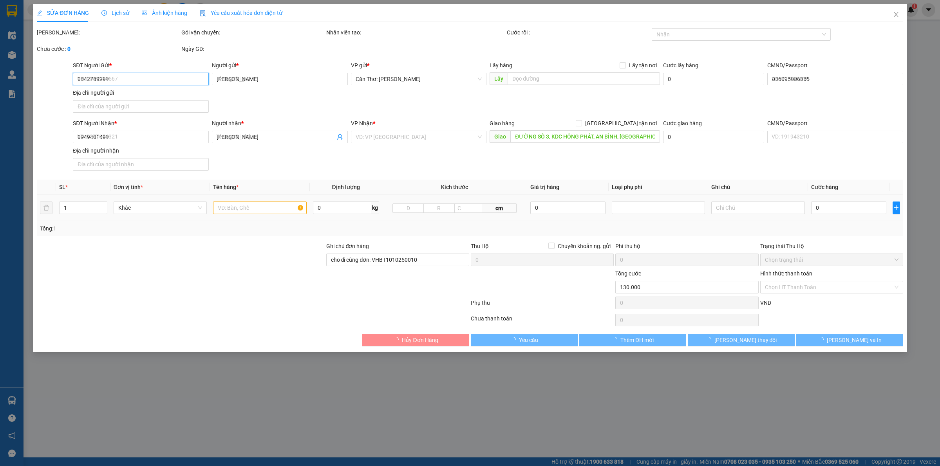
type input "130.000"
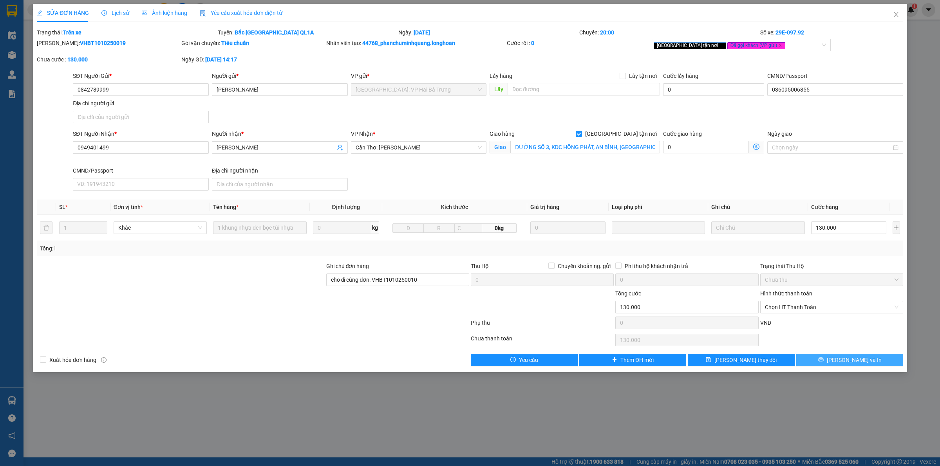
click at [839, 366] on button "Lưu và In" at bounding box center [849, 360] width 107 height 13
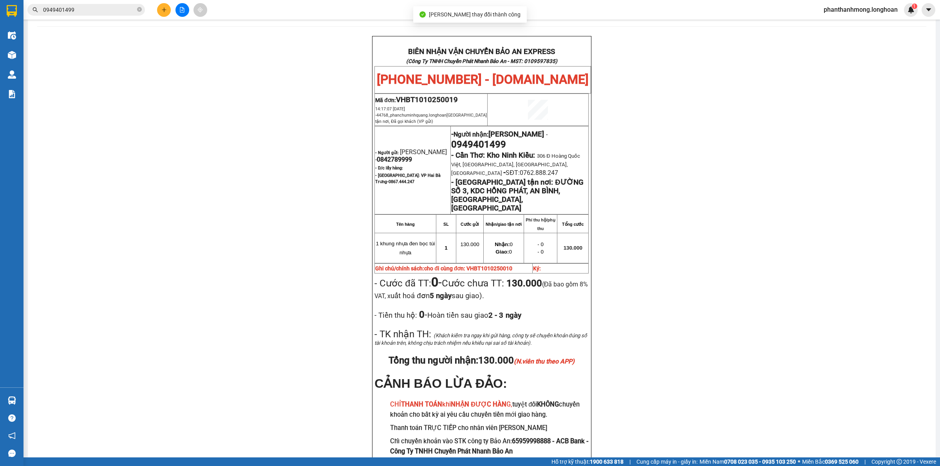
scroll to position [33, 0]
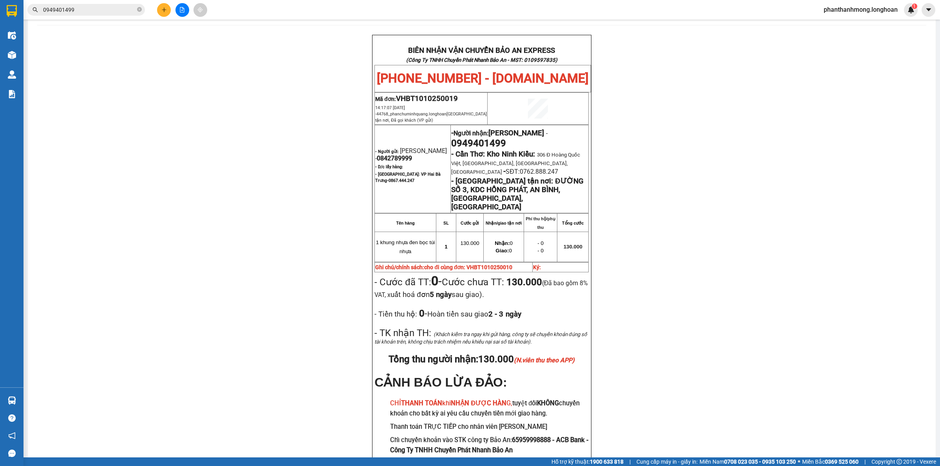
click at [105, 11] on input "0949401499" at bounding box center [89, 9] width 92 height 9
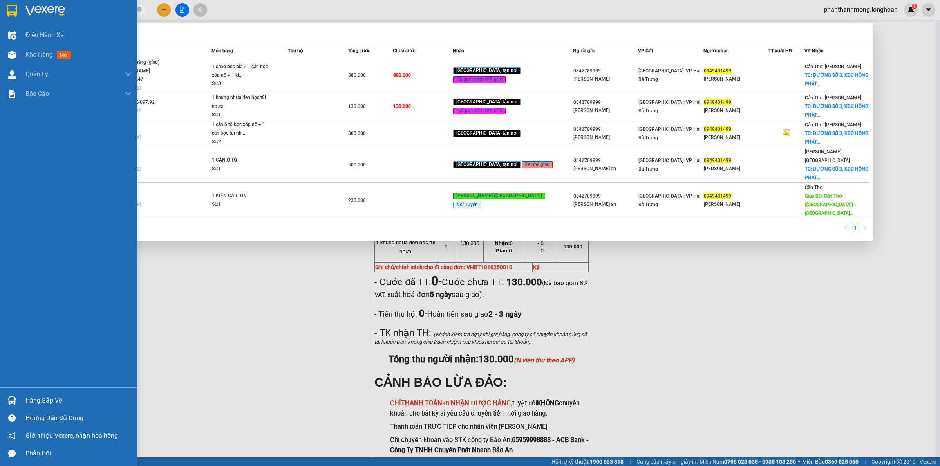
click at [12, 404] on img at bounding box center [12, 401] width 8 height 8
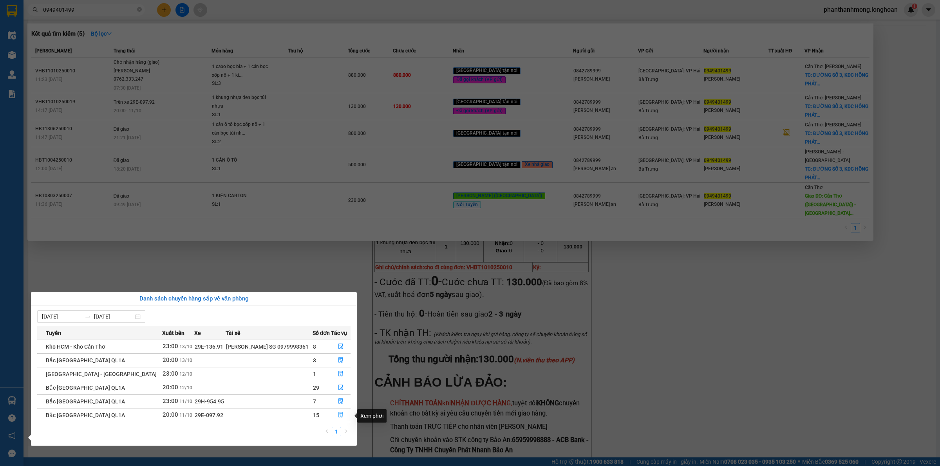
click at [339, 417] on icon "file-done" at bounding box center [340, 414] width 5 height 5
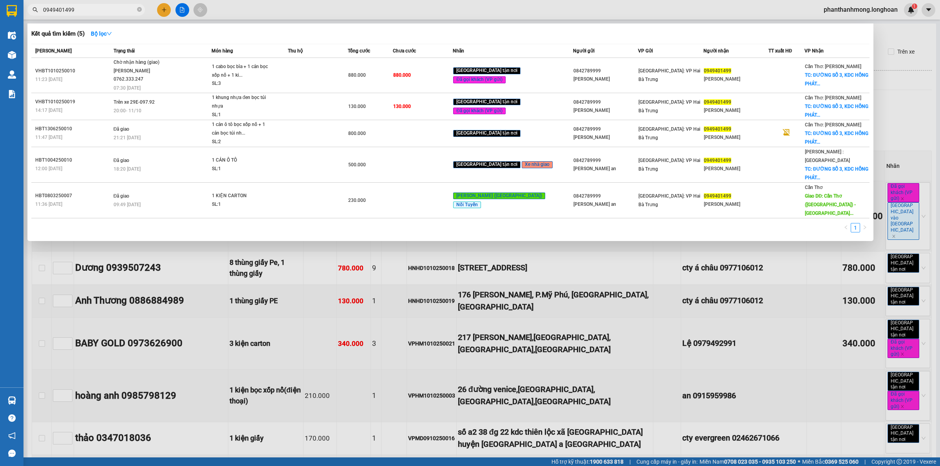
click at [682, 305] on div at bounding box center [470, 233] width 940 height 466
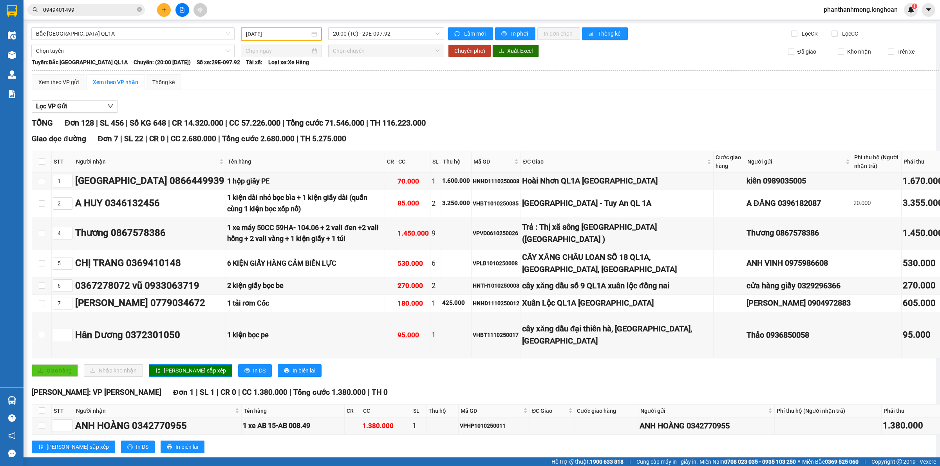
type input "[DATE]"
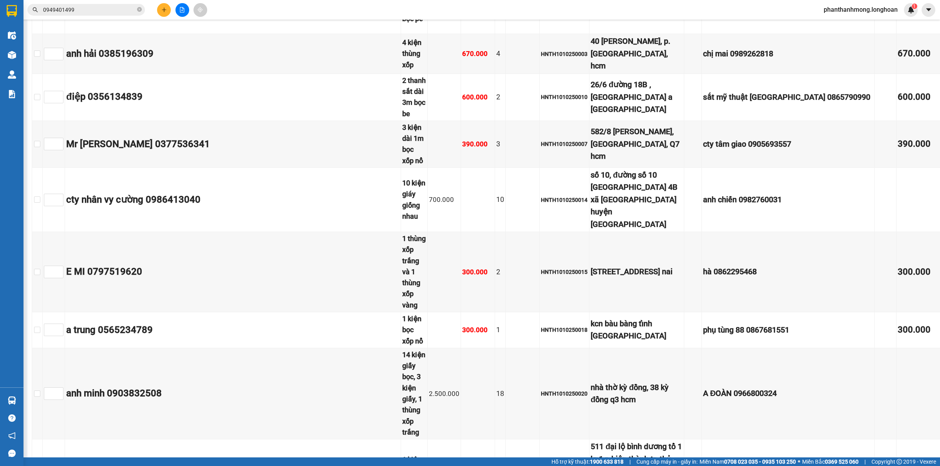
scroll to position [4228, 0]
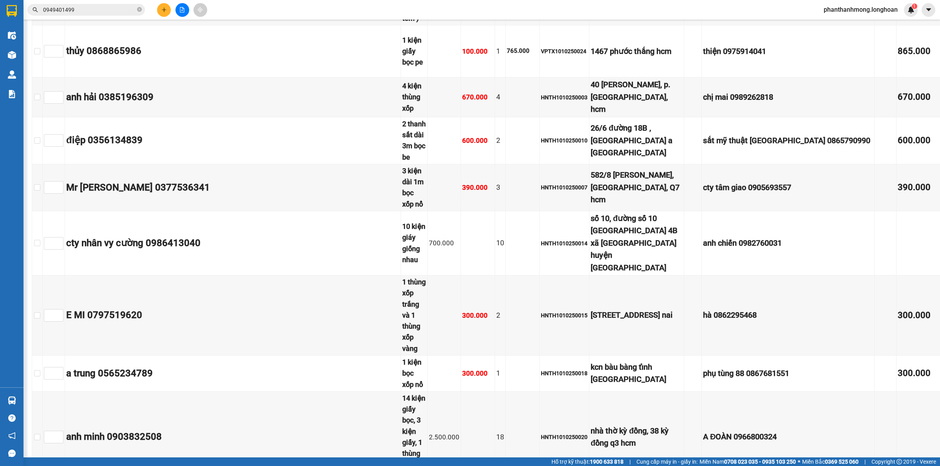
drag, startPoint x: 42, startPoint y: 296, endPoint x: 114, endPoint y: 332, distance: 80.7
checkbox input "true"
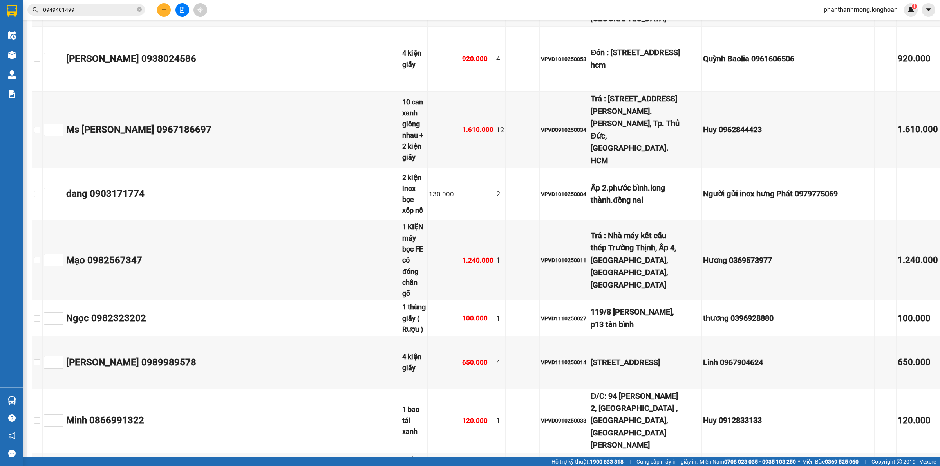
scroll to position [4815, 0]
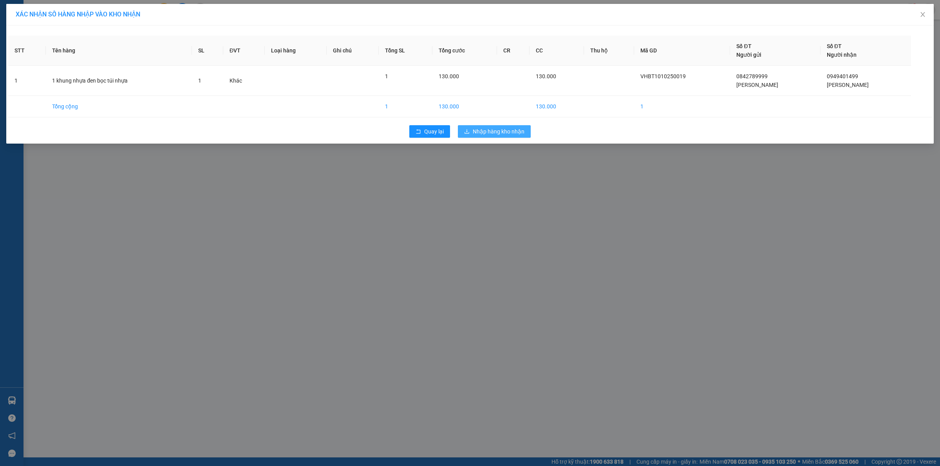
click at [519, 132] on span "Nhập hàng kho nhận" at bounding box center [499, 131] width 52 height 9
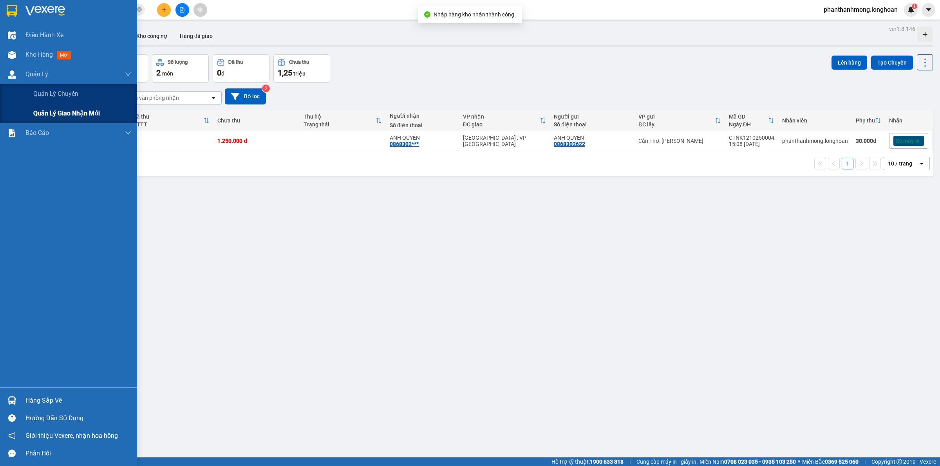
click at [41, 108] on span "Quản lý giao nhận mới" at bounding box center [66, 113] width 67 height 10
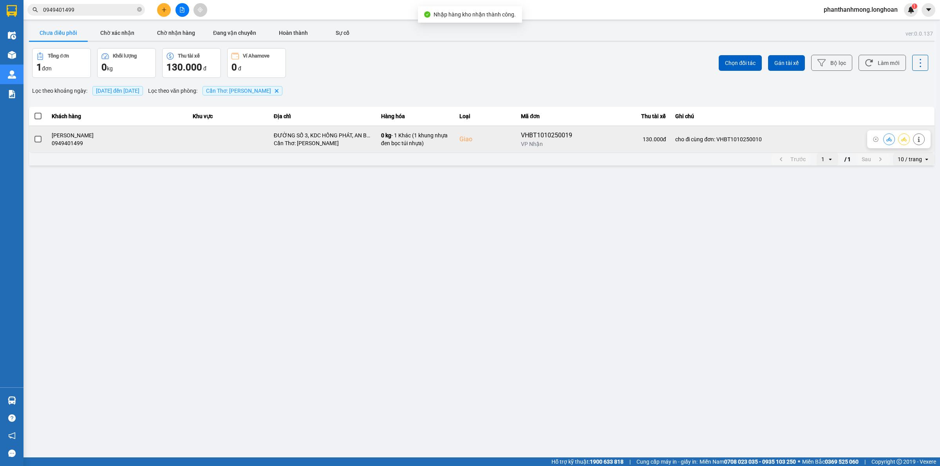
click at [42, 144] on td at bounding box center [38, 139] width 18 height 27
click at [38, 140] on span at bounding box center [37, 139] width 7 height 7
click at [34, 135] on input "checkbox" at bounding box center [34, 135] width 0 height 0
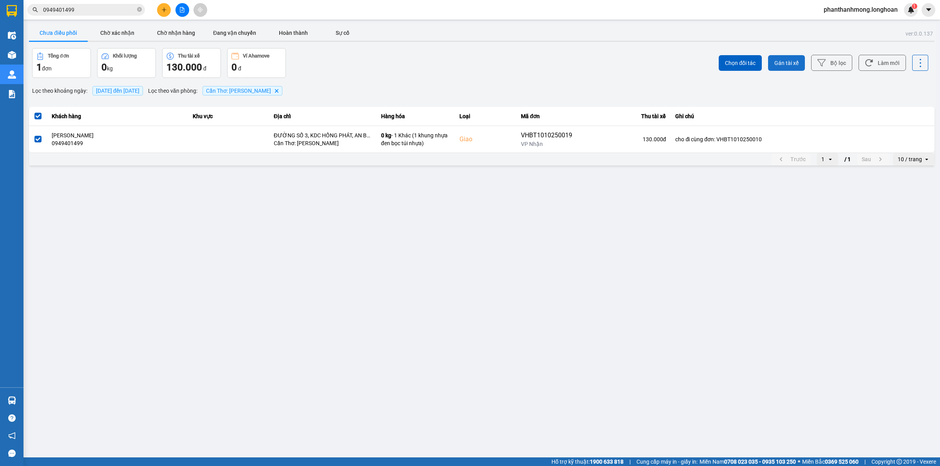
click at [788, 60] on span "Gán tài xế" at bounding box center [786, 63] width 24 height 8
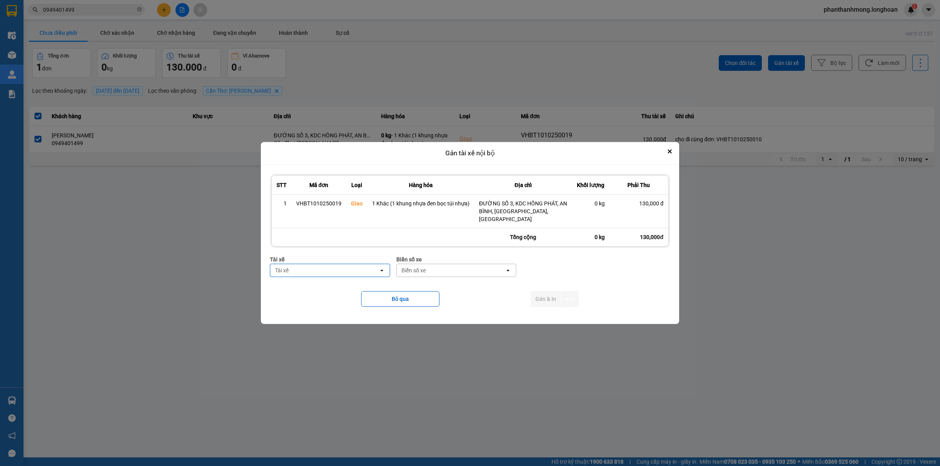
click at [355, 270] on div "Tài xế" at bounding box center [324, 270] width 108 height 13
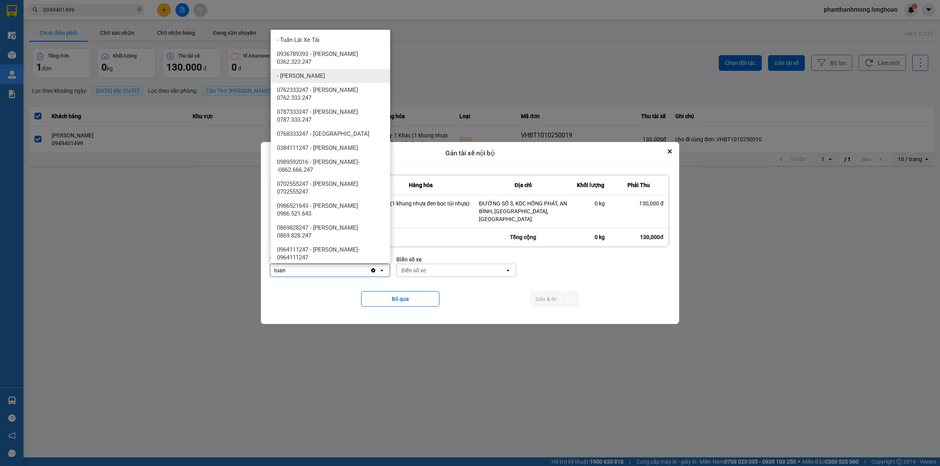
type input "tuan"
click at [343, 86] on span "0762333247 - Đặng Văn Tuấn 0762.333.247" at bounding box center [332, 94] width 110 height 16
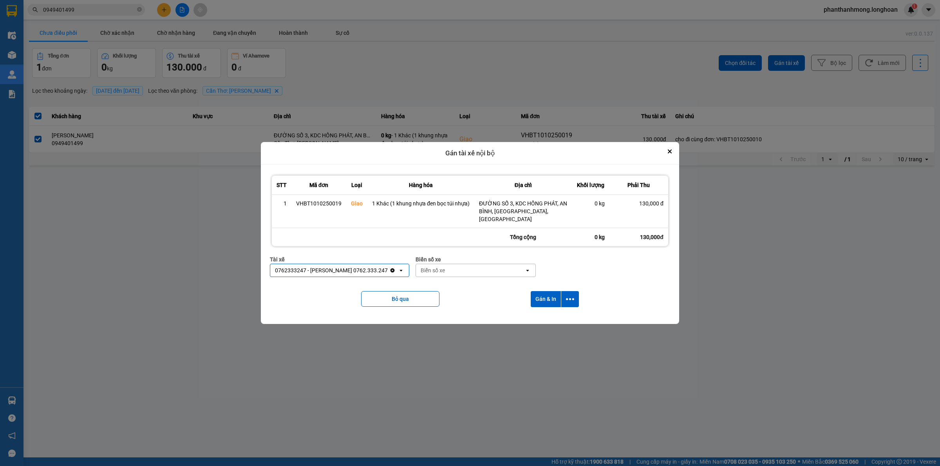
click at [491, 269] on div "Biển số xe" at bounding box center [470, 270] width 108 height 13
type input "9"
type input "94"
click at [483, 285] on div "29E-376.94" at bounding box center [469, 283] width 119 height 14
click at [566, 299] on icon "dialog" at bounding box center [570, 299] width 8 height 8
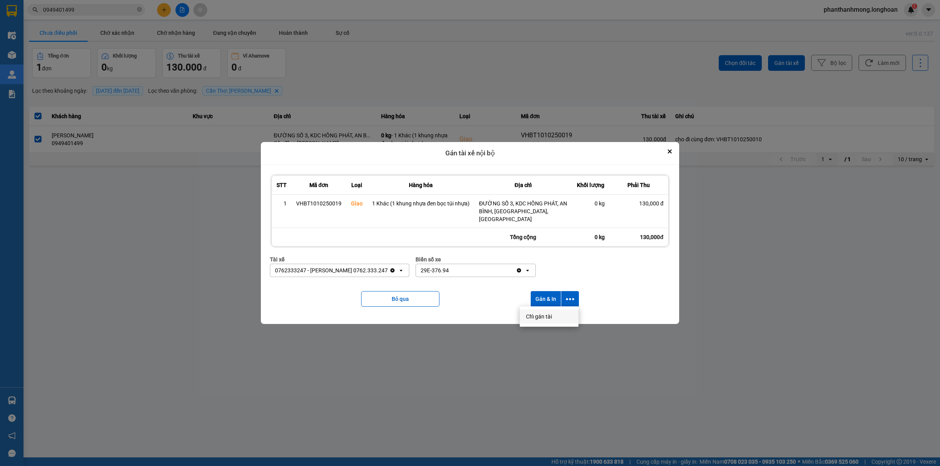
click at [545, 316] on span "Chỉ gán tài" at bounding box center [539, 317] width 26 height 8
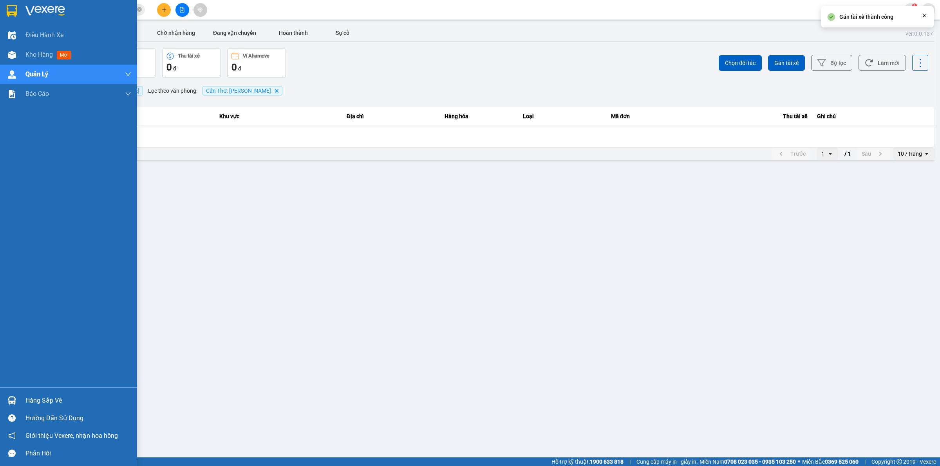
click at [12, 5] on img at bounding box center [12, 11] width 10 height 12
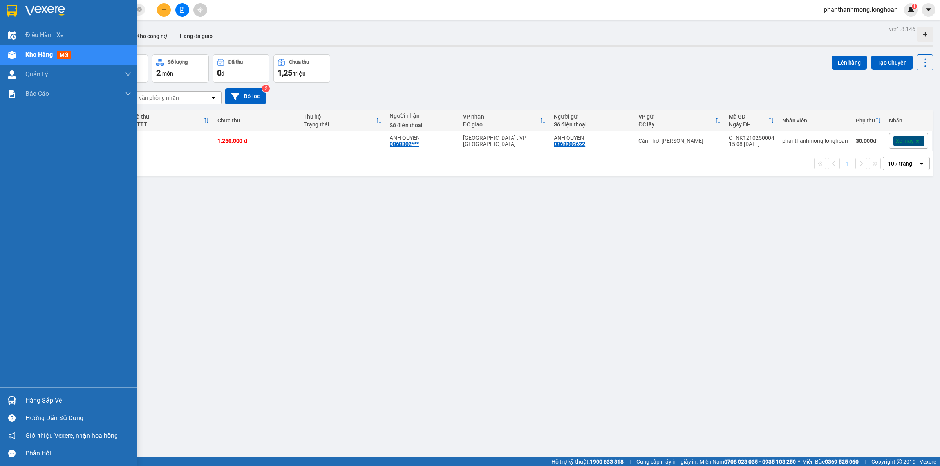
click at [1, 14] on div at bounding box center [68, 12] width 137 height 25
click at [2, 12] on div at bounding box center [68, 12] width 137 height 25
click at [9, 7] on img at bounding box center [12, 11] width 10 height 12
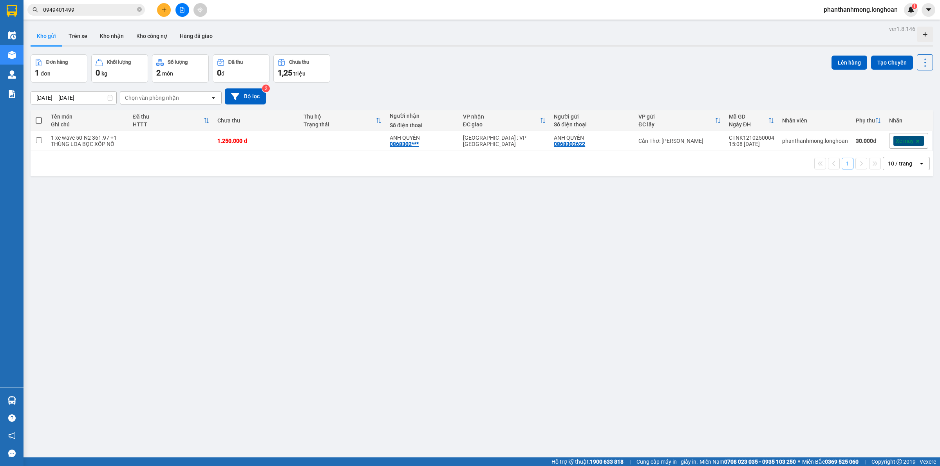
click at [100, 12] on input "0949401499" at bounding box center [89, 9] width 92 height 9
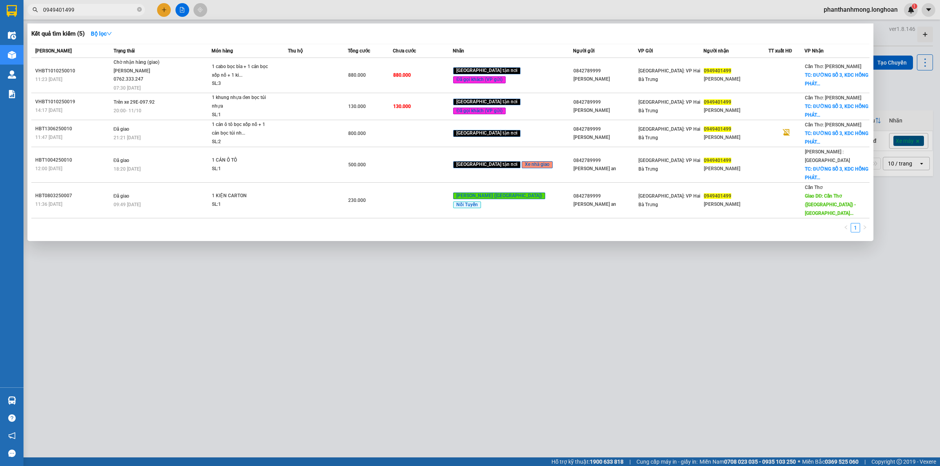
click at [100, 12] on input "0949401499" at bounding box center [89, 9] width 92 height 9
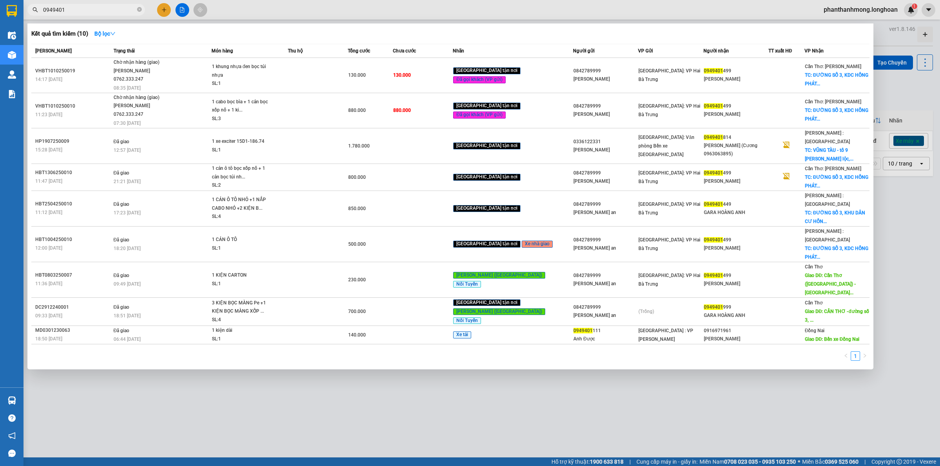
type input "0949401"
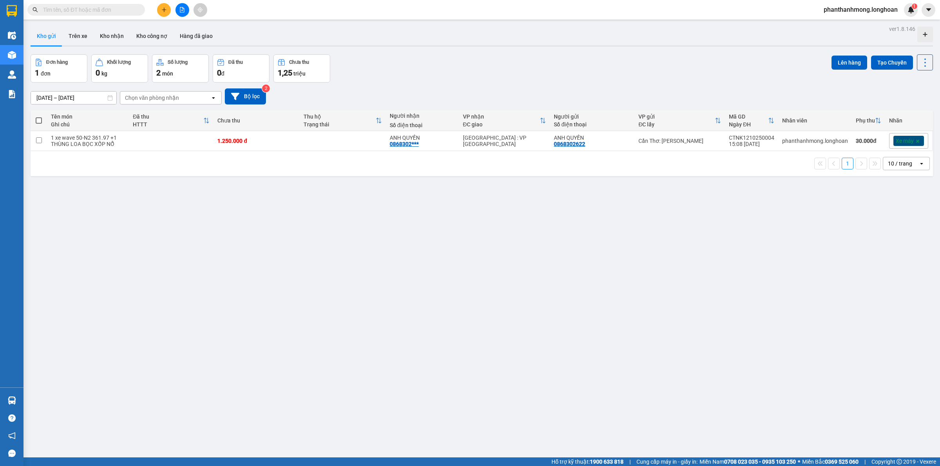
click at [39, 4] on span at bounding box center [85, 10] width 117 height 12
click at [67, 8] on input "text" at bounding box center [89, 9] width 92 height 9
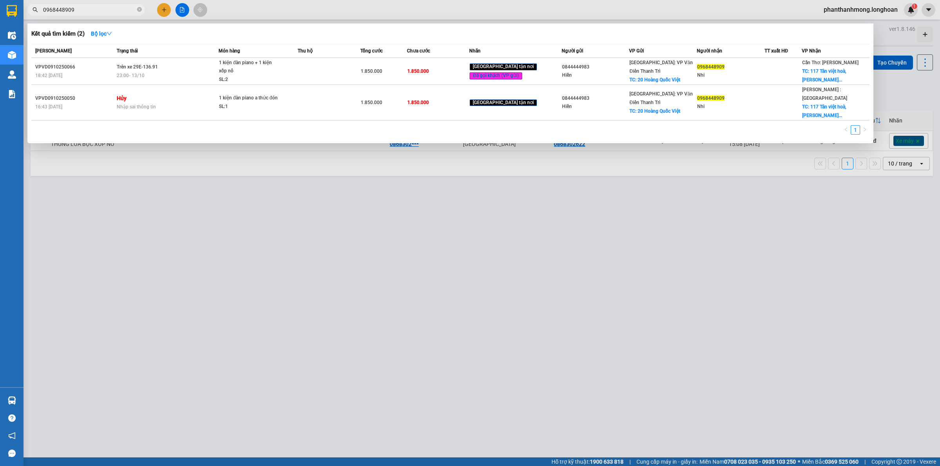
type input "0968448909"
click at [96, 275] on div at bounding box center [470, 233] width 940 height 466
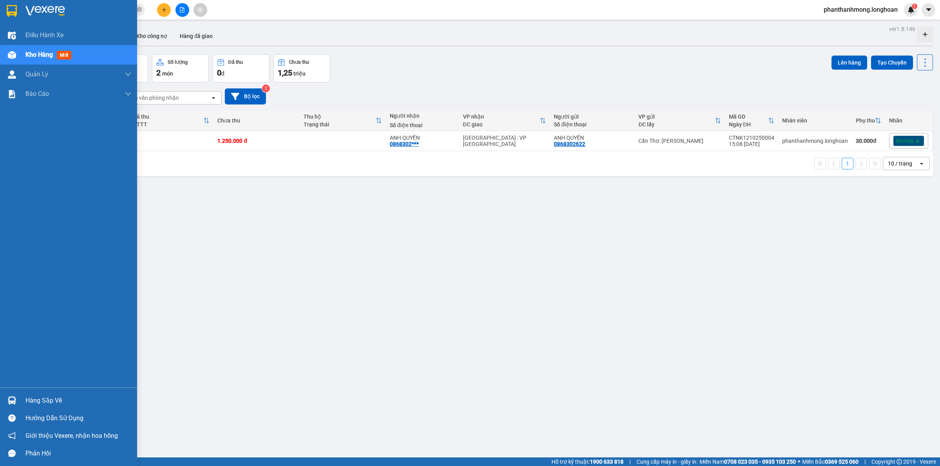
click at [10, 399] on img at bounding box center [12, 401] width 8 height 8
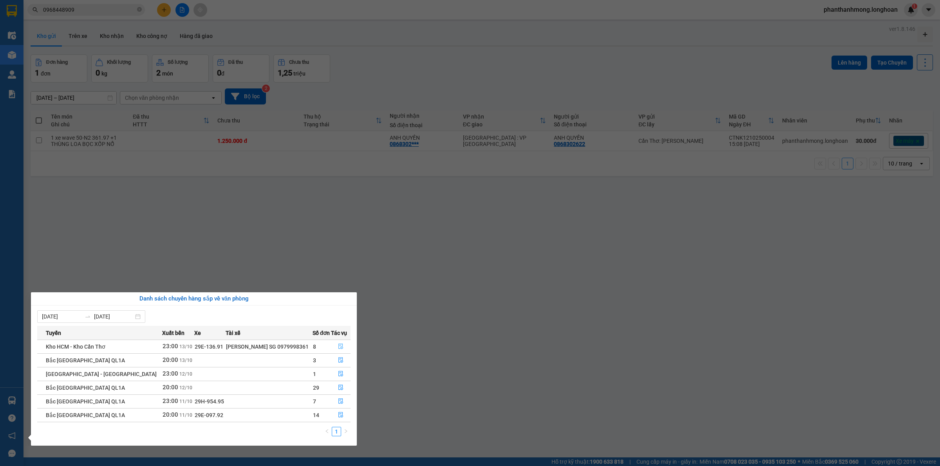
click at [339, 348] on icon "file-done" at bounding box center [340, 346] width 5 height 5
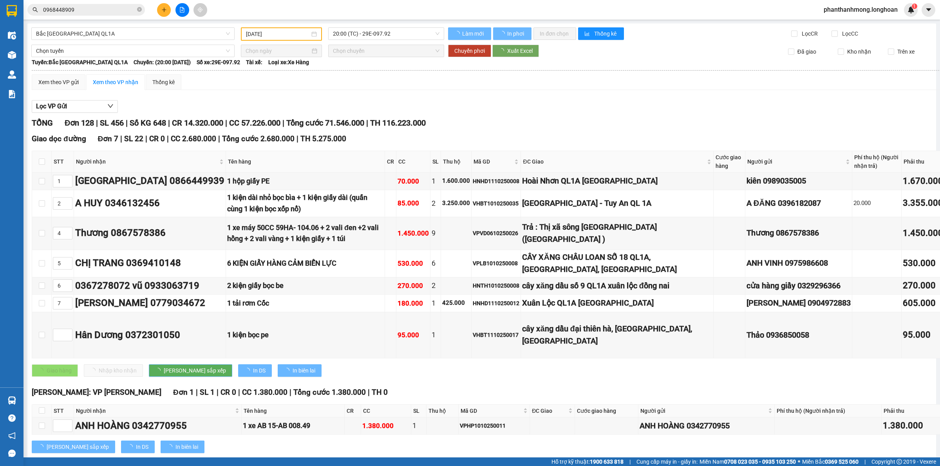
type input "[DATE]"
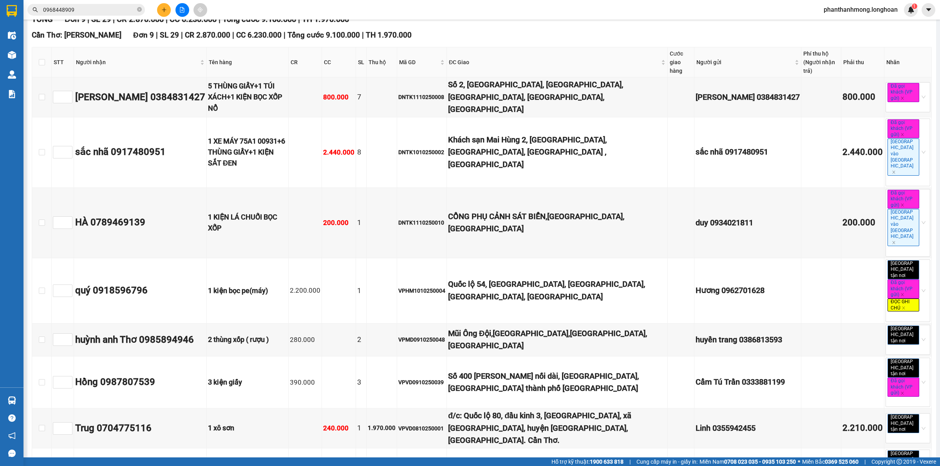
scroll to position [132, 0]
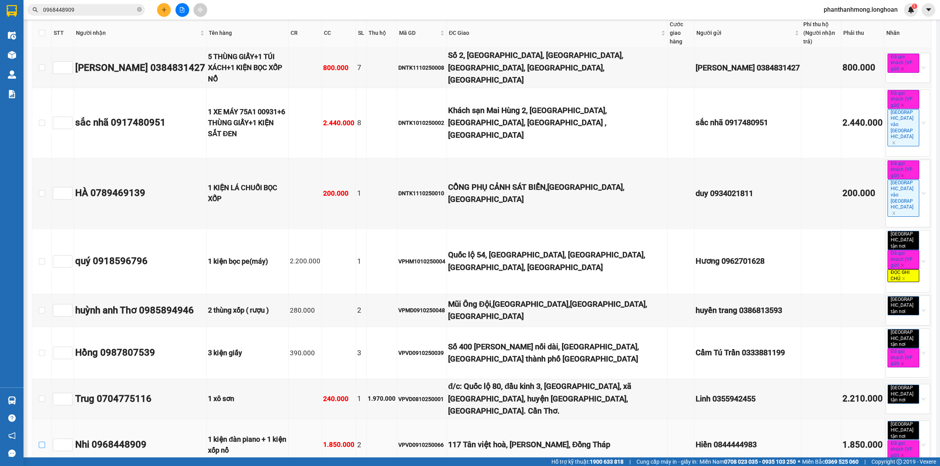
click at [39, 442] on input "checkbox" at bounding box center [42, 445] width 6 height 6
checkbox input "true"
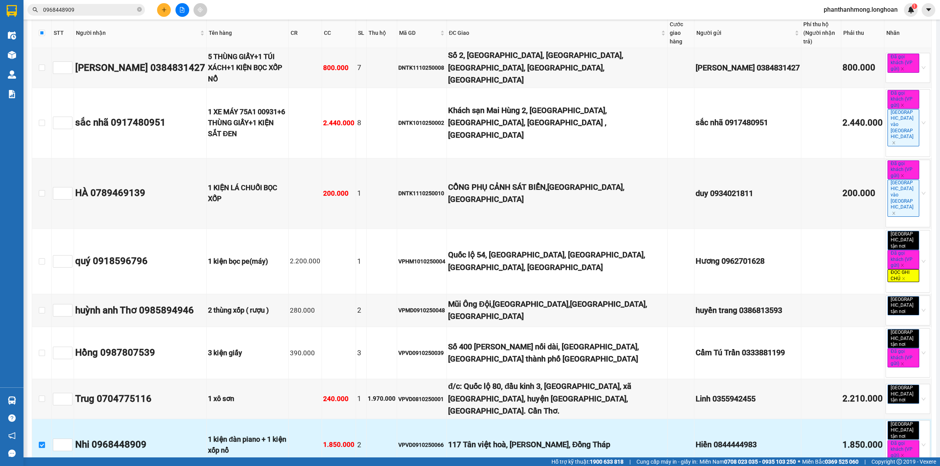
click at [445, 441] on div "VPVD0910250066" at bounding box center [421, 445] width 47 height 9
copy div "VPVD0910250066"
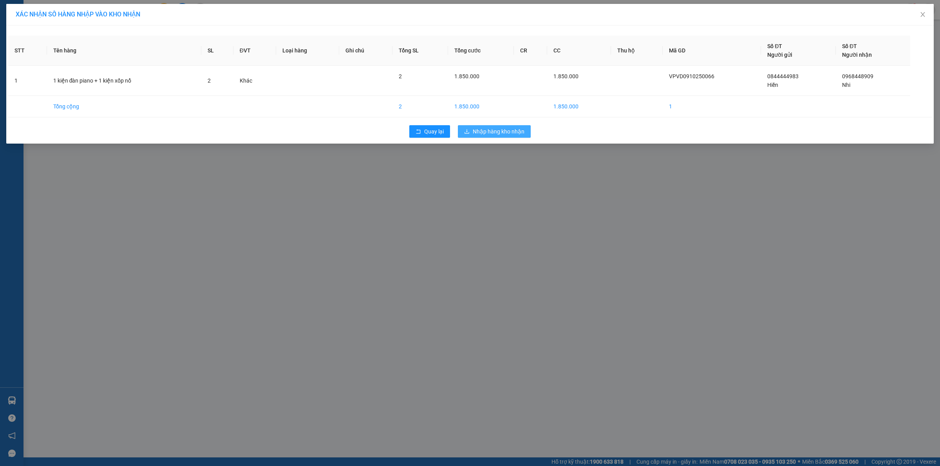
click at [495, 130] on span "Nhập hàng kho nhận" at bounding box center [499, 131] width 52 height 9
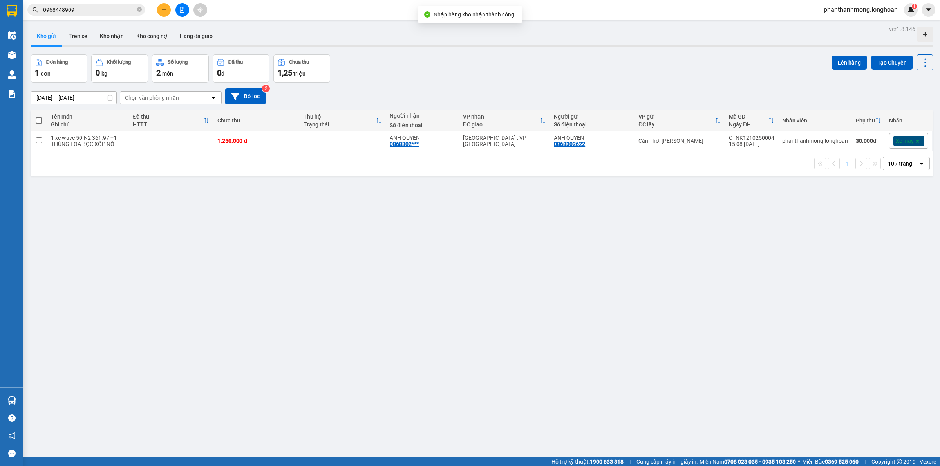
click at [96, 13] on input "0968448909" at bounding box center [89, 9] width 92 height 9
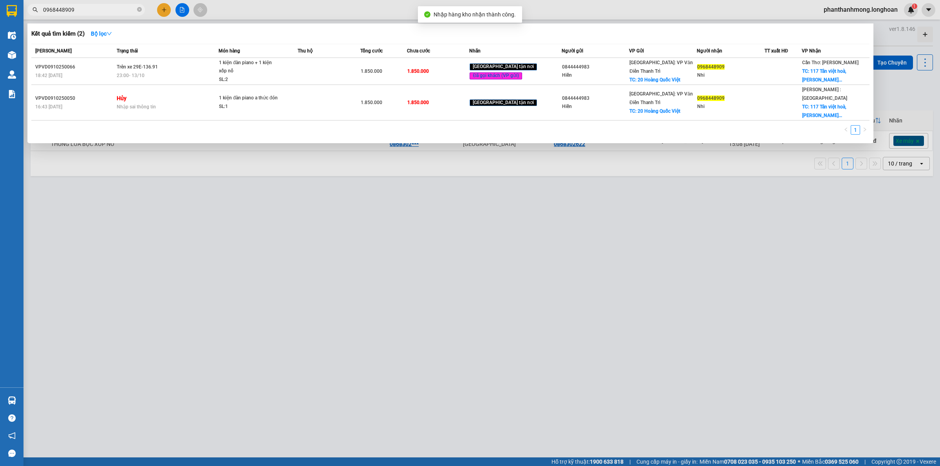
click at [95, 12] on input "0968448909" at bounding box center [89, 9] width 92 height 9
paste input "VPVD0910250066"
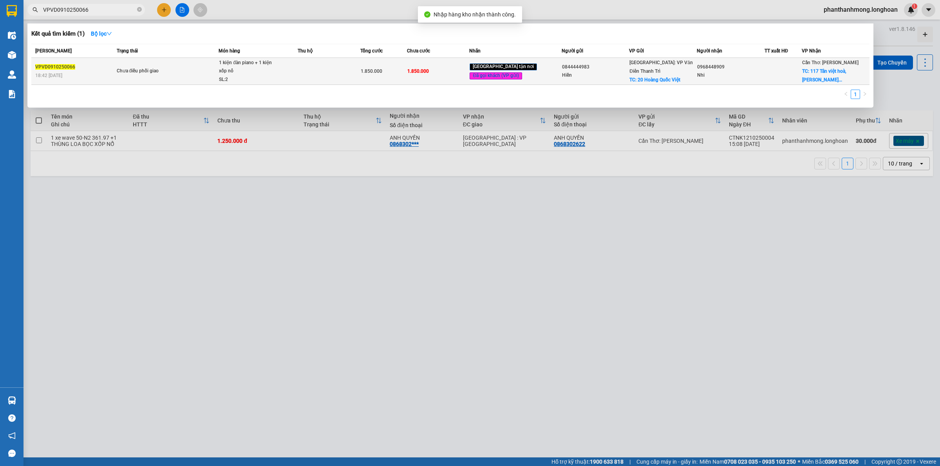
type input "VPVD0910250066"
click at [316, 71] on td at bounding box center [329, 71] width 62 height 27
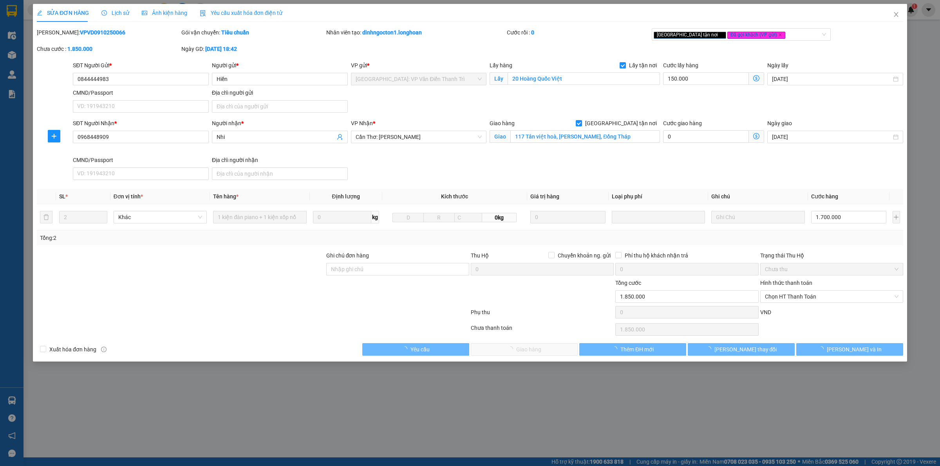
type input "0844444983"
type input "Hiền"
checkbox input "true"
type input "20 Hoàng Quốc Việt"
type input "0968448909"
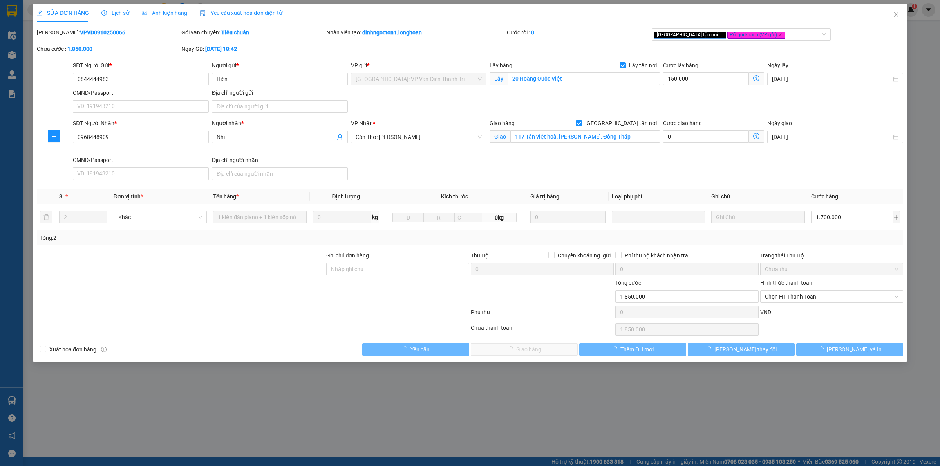
type input "Nhi"
checkbox input "true"
type input "117 Tân việt hoà, P Cao Lãnh, Đồng Tháp"
type input "0"
type input "1.850.000"
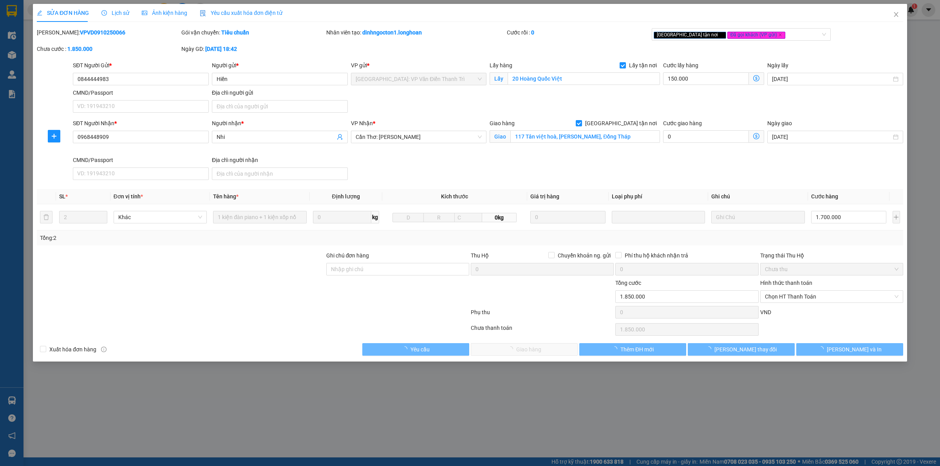
type input "1.850.000"
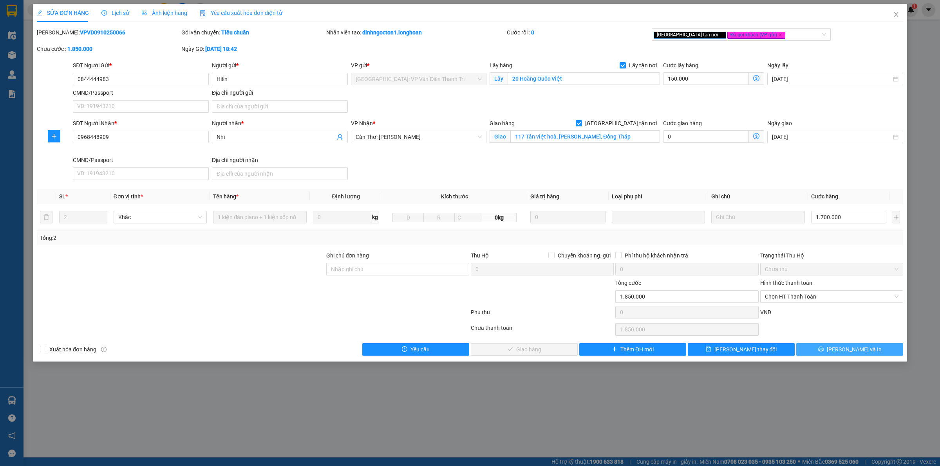
click at [846, 354] on span "Lưu và In" at bounding box center [853, 349] width 55 height 9
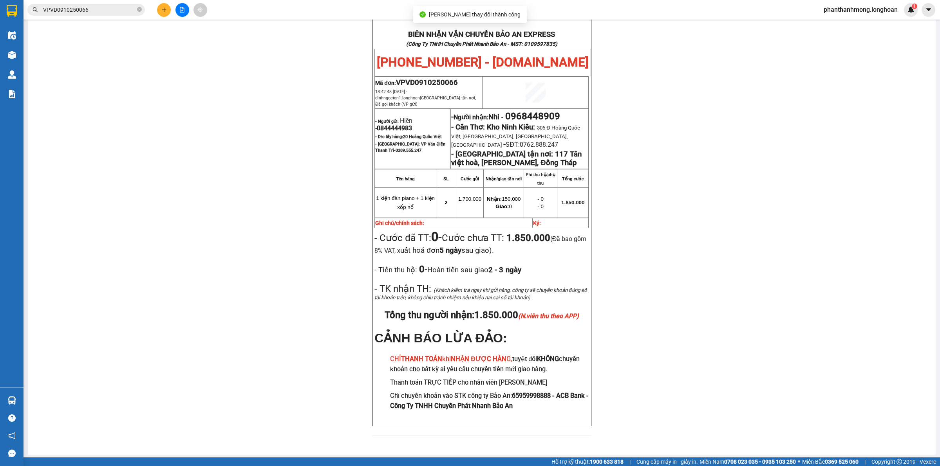
scroll to position [50, 0]
click at [95, 10] on input "VPVD0910250066" at bounding box center [89, 9] width 92 height 9
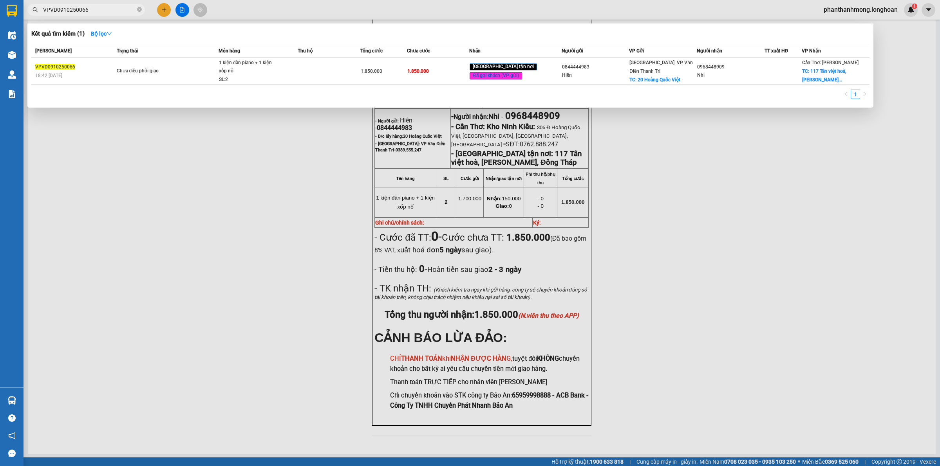
drag, startPoint x: 642, startPoint y: 184, endPoint x: 637, endPoint y: 164, distance: 20.2
click at [643, 183] on div at bounding box center [470, 233] width 940 height 466
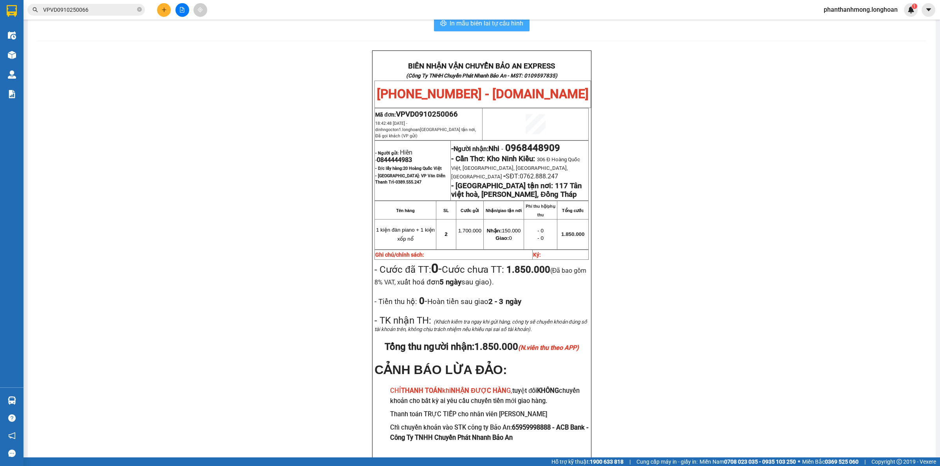
scroll to position [0, 0]
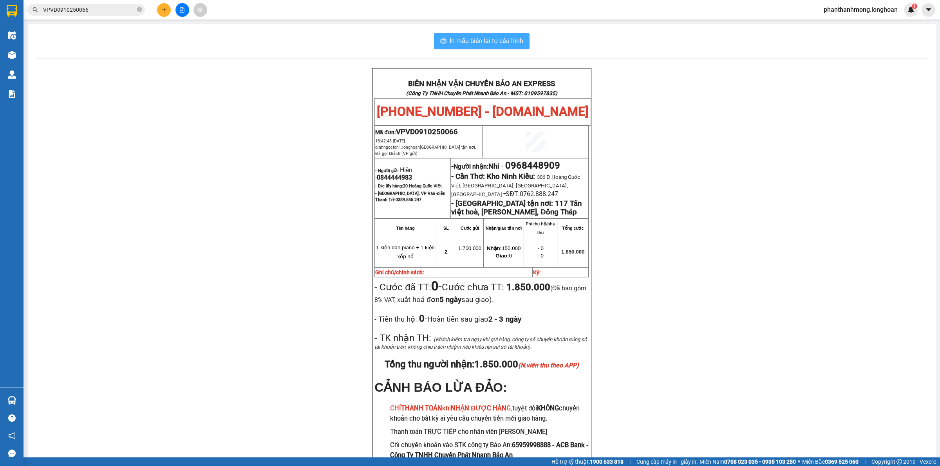
click at [506, 40] on span "In mẫu biên lai tự cấu hình" at bounding box center [486, 41] width 74 height 10
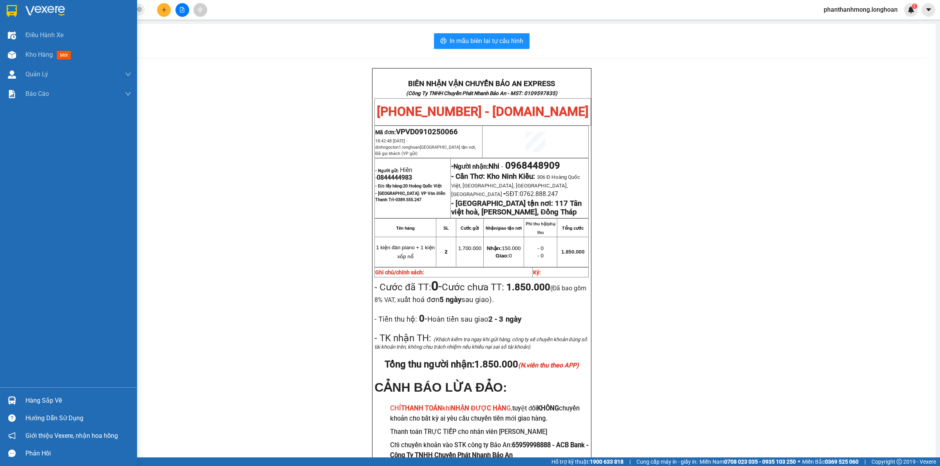
click at [12, 7] on img at bounding box center [12, 11] width 10 height 12
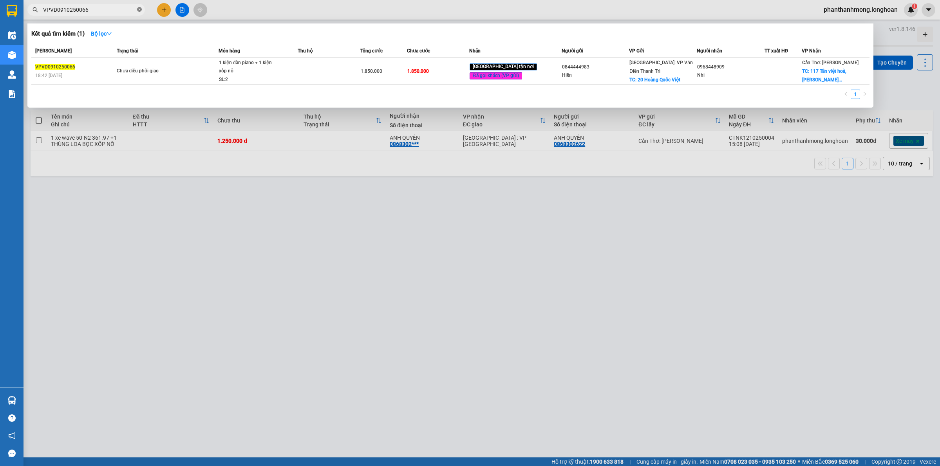
click at [141, 10] on icon "close-circle" at bounding box center [139, 9] width 5 height 5
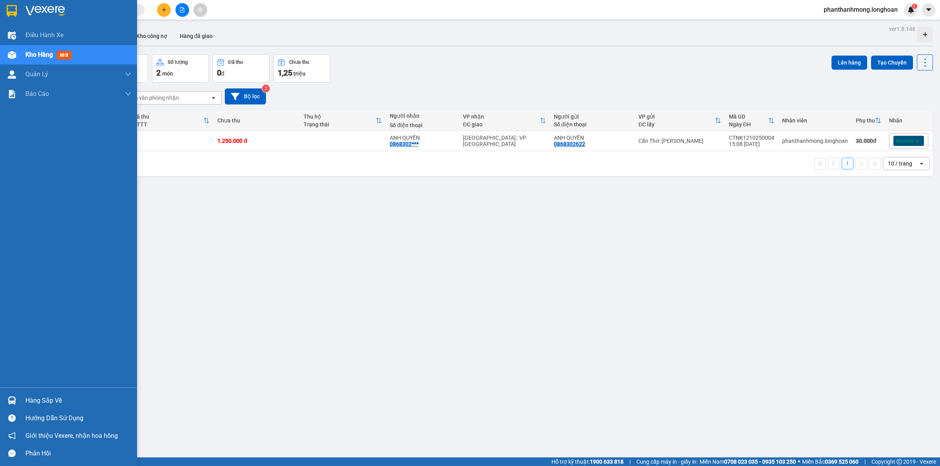
click at [13, 16] on img at bounding box center [12, 11] width 10 height 12
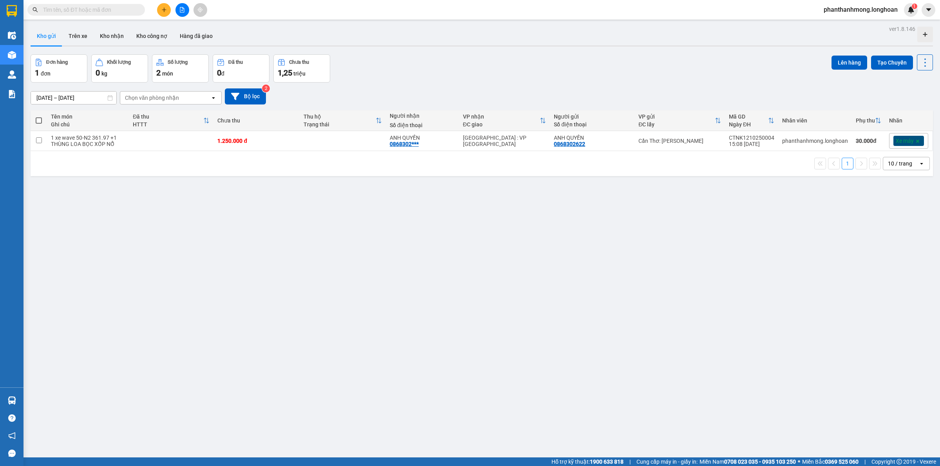
click at [165, 6] on button at bounding box center [164, 10] width 14 height 14
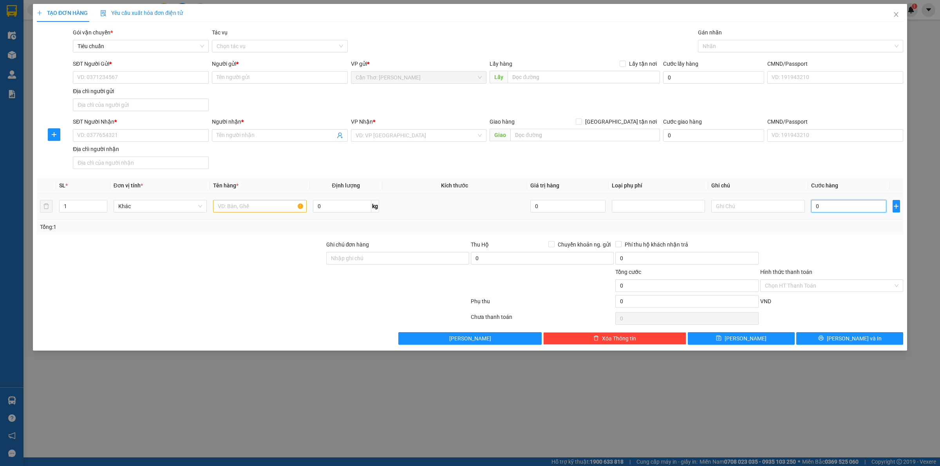
click at [839, 204] on input "0" at bounding box center [848, 206] width 75 height 13
type input "3"
type input "32"
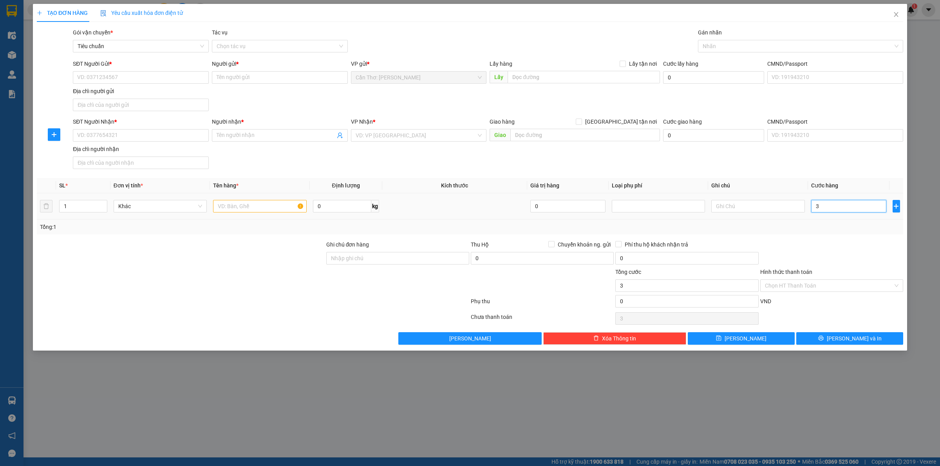
type input "32"
type input "320"
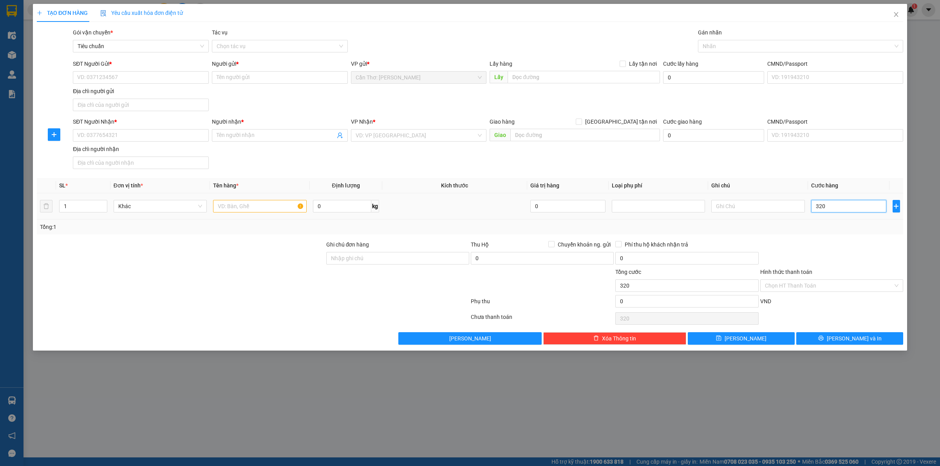
type input "3.200"
type input "32.000"
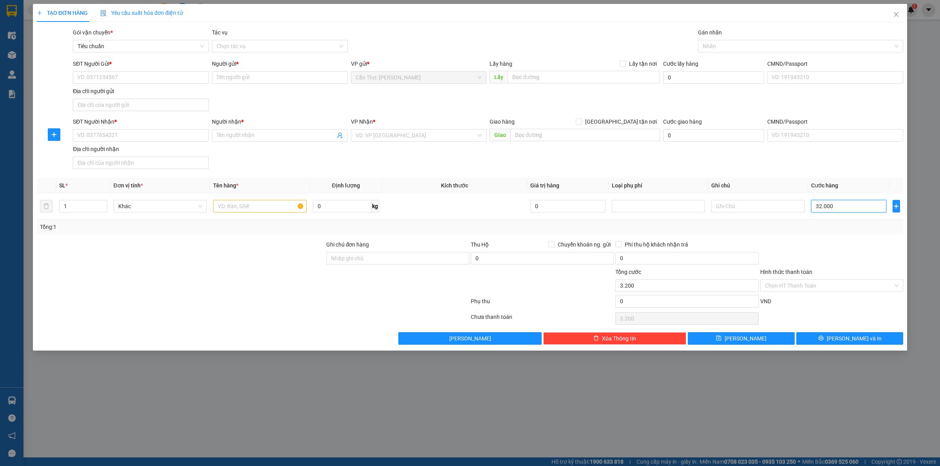
type input "32.000"
type input "320.000"
click at [718, 51] on div "Nhãn" at bounding box center [800, 46] width 205 height 13
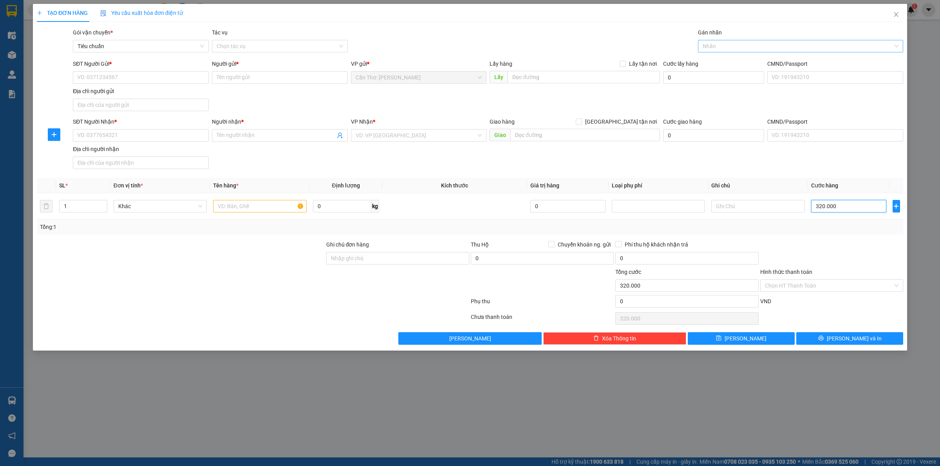
type input "320.000"
type input "xe"
click at [725, 63] on div "Xe máy" at bounding box center [800, 62] width 196 height 9
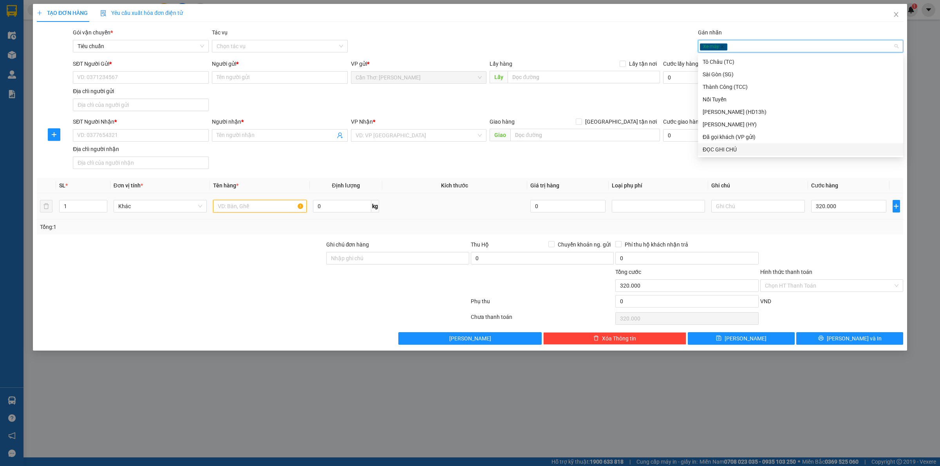
click at [256, 207] on input "text" at bounding box center [259, 206] width 93 height 13
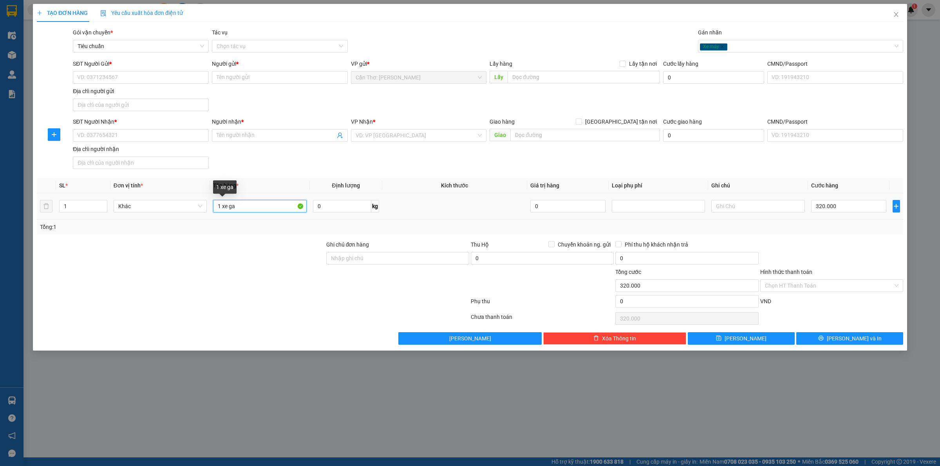
click at [263, 213] on input "1 xe ga" at bounding box center [259, 206] width 93 height 13
type input "1 xe ga 65-M1 032.04"
click at [339, 259] on input "Ghi chú đơn hàng" at bounding box center [397, 258] width 143 height 13
type input "1 CHÌA KHÓA"
click at [403, 139] on input "search" at bounding box center [415, 136] width 121 height 12
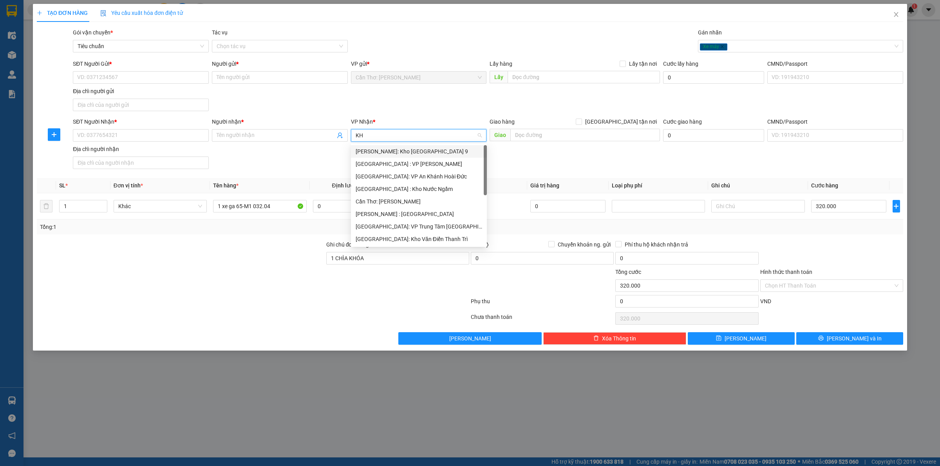
type input "KHO"
click at [398, 187] on div "[PERSON_NAME] : [GEOGRAPHIC_DATA]" at bounding box center [418, 189] width 126 height 9
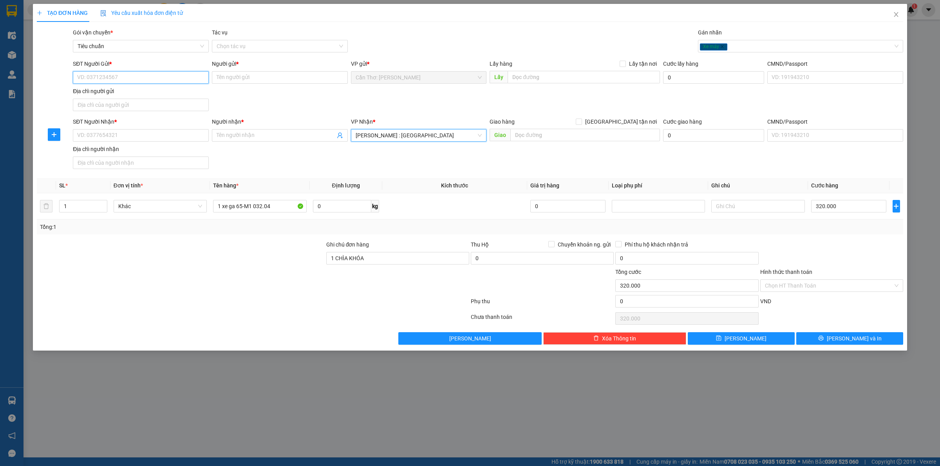
click at [146, 79] on input "SĐT Người Gửi *" at bounding box center [141, 77] width 136 height 13
type input "0848004004"
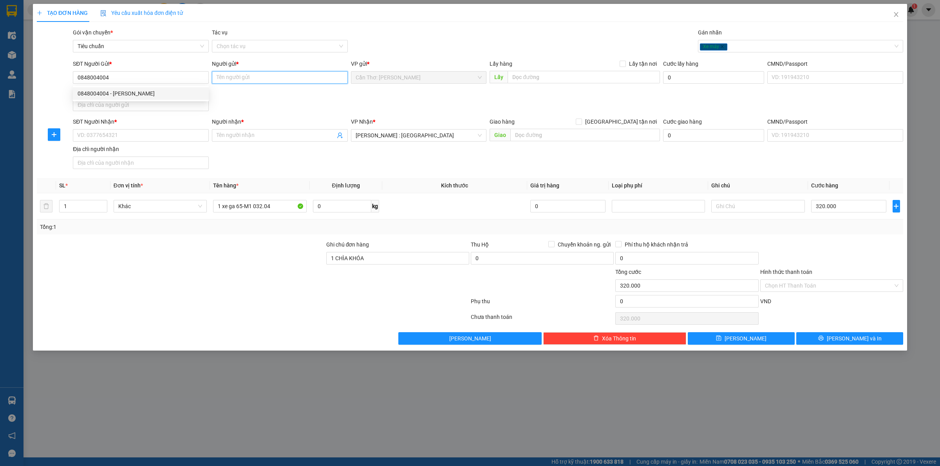
click at [261, 77] on input "Người gửi *" at bounding box center [280, 77] width 136 height 13
click at [158, 83] on div "SĐT Người Gửi * 0848004004" at bounding box center [141, 73] width 136 height 27
click at [159, 81] on input "0848004004" at bounding box center [141, 77] width 136 height 13
click at [150, 96] on div "0848004004 - ANH KHANG" at bounding box center [141, 93] width 126 height 9
type input "ANH KHANG"
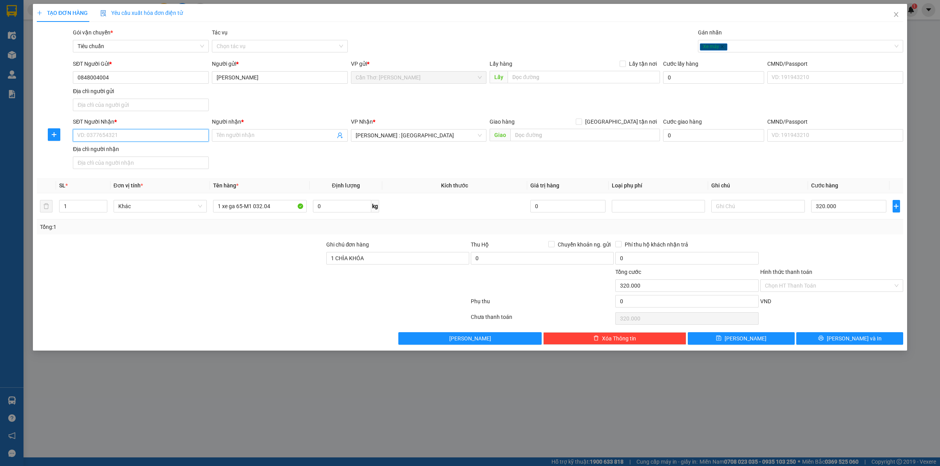
click at [162, 132] on input "SĐT Người Nhận *" at bounding box center [141, 135] width 136 height 13
click at [142, 154] on div "0848004004 - ANH KHANG" at bounding box center [141, 152] width 126 height 9
type input "0848004004"
type input "ANH KHANG"
checkbox input "true"
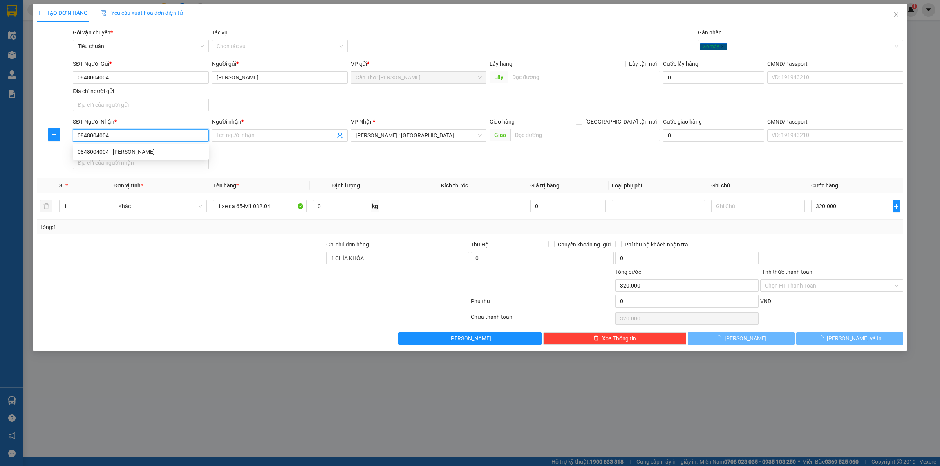
type input "332/42 PHAN VĂN TRỊ, P11 , BÌNH THẠNH . HCM"
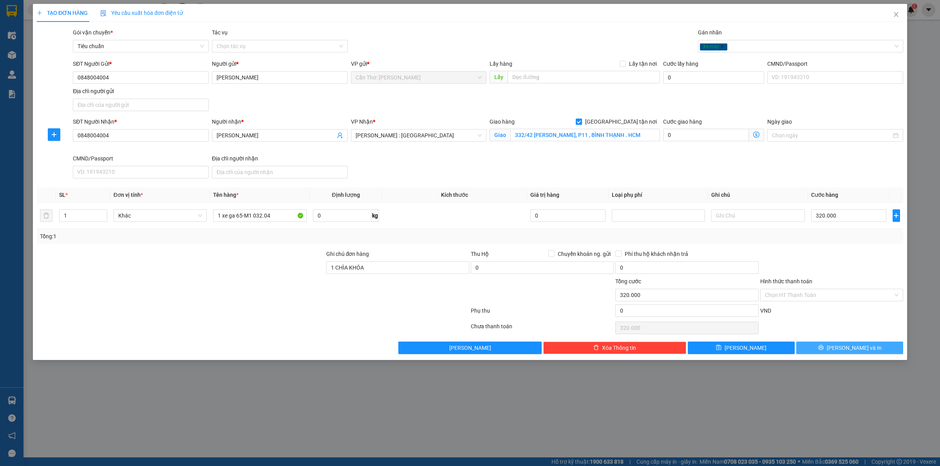
click at [819, 345] on button "Lưu và In" at bounding box center [849, 348] width 107 height 13
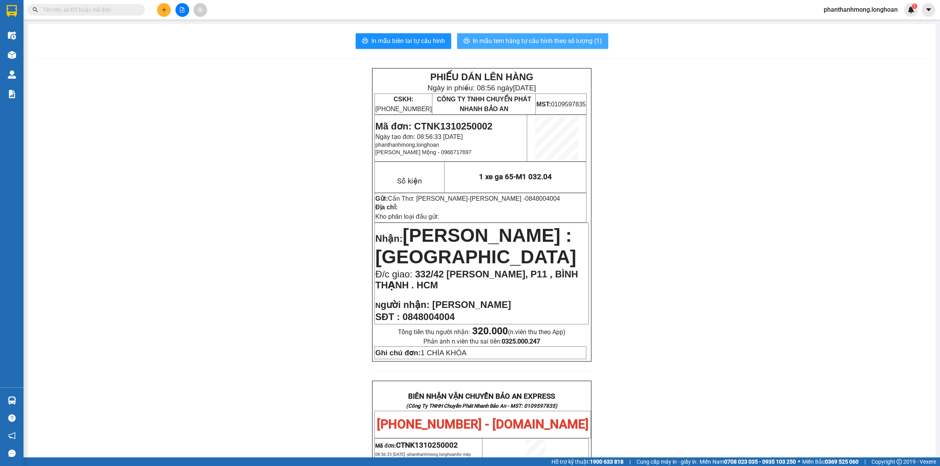
click at [529, 42] on span "In mẫu tem hàng tự cấu hình theo số lượng (1)" at bounding box center [537, 41] width 129 height 10
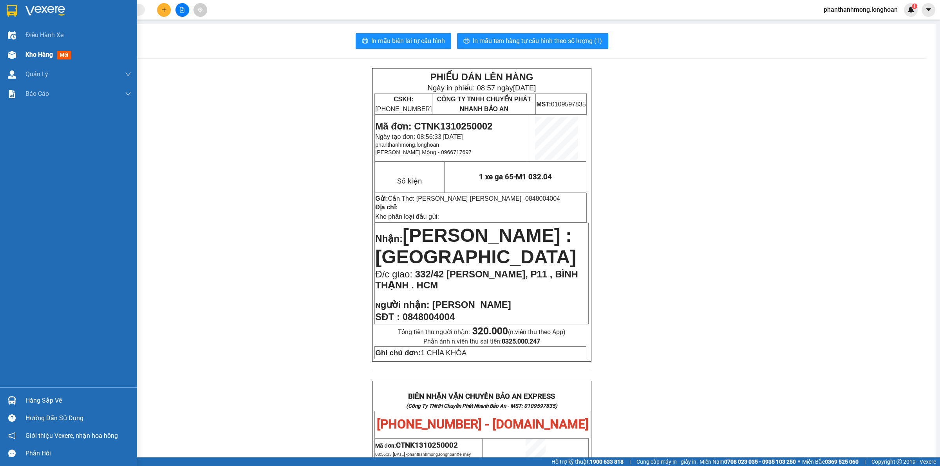
click at [8, 6] on img at bounding box center [12, 11] width 10 height 12
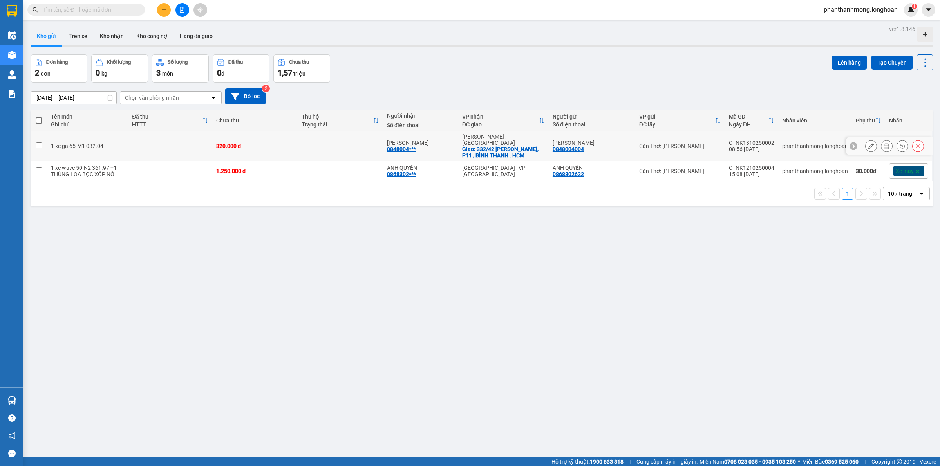
click at [865, 144] on button at bounding box center [870, 146] width 11 height 14
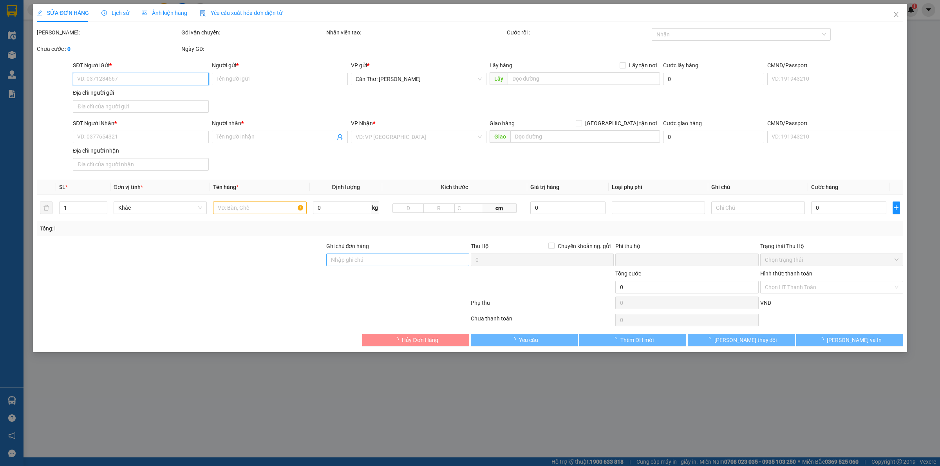
type input "0848004004"
type input "ANH KHANG"
type input "0848004004"
type input "ANH KHANG"
checkbox input "true"
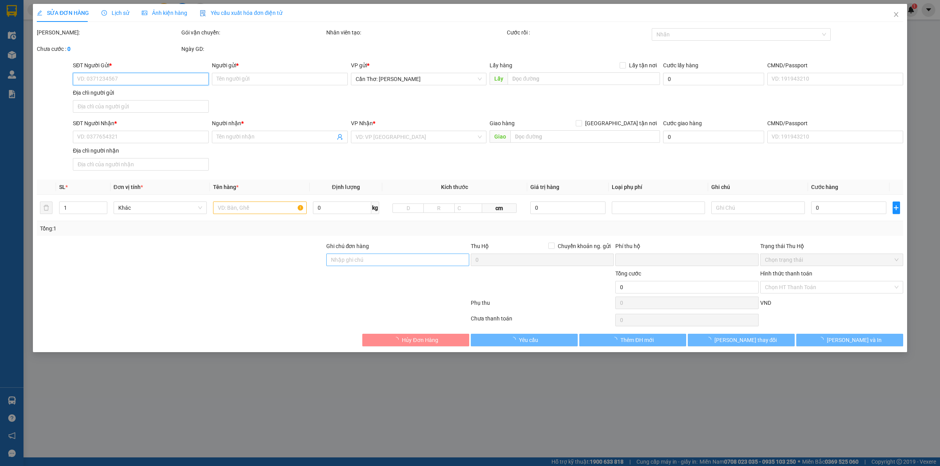
type input "332/42 PHAN VĂN TRỊ, P11 , BÌNH THẠNH . HCM"
type input "1 CHÌA KHÓA"
type input "0"
type input "320.000"
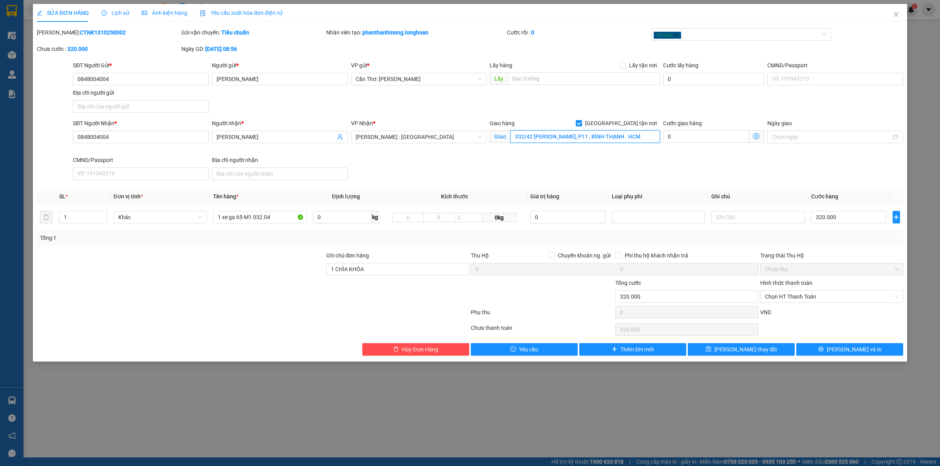
click at [531, 139] on input "332/42 PHAN VĂN TRỊ, P11 , BÌNH THẠNH . HCM" at bounding box center [585, 136] width 150 height 13
click at [531, 140] on input "332/42 PHAN VĂN TRỊ, P11 , BÌNH THẠNH . HCM" at bounding box center [585, 136] width 150 height 13
click at [689, 40] on div "Xe máy" at bounding box center [740, 34] width 179 height 13
type input "332/42/10 PHAN VĂN TRỊ, P11 , BÌNH THẠNH . HCM"
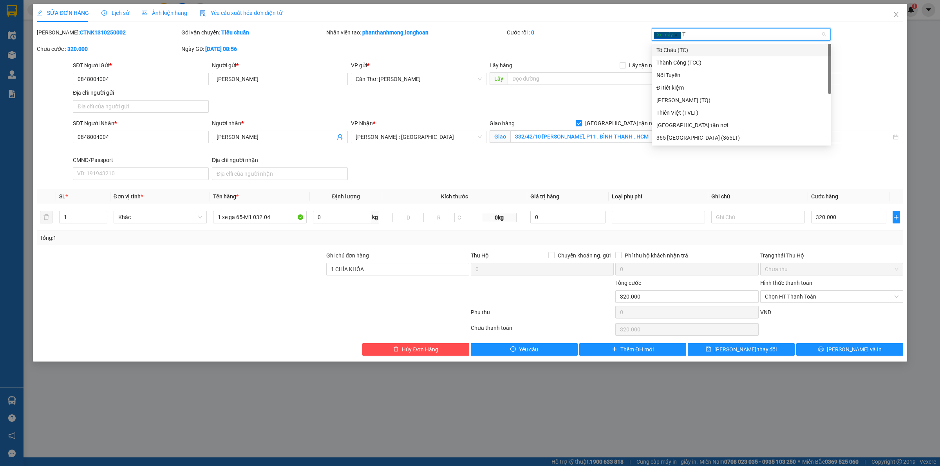
type input "TN"
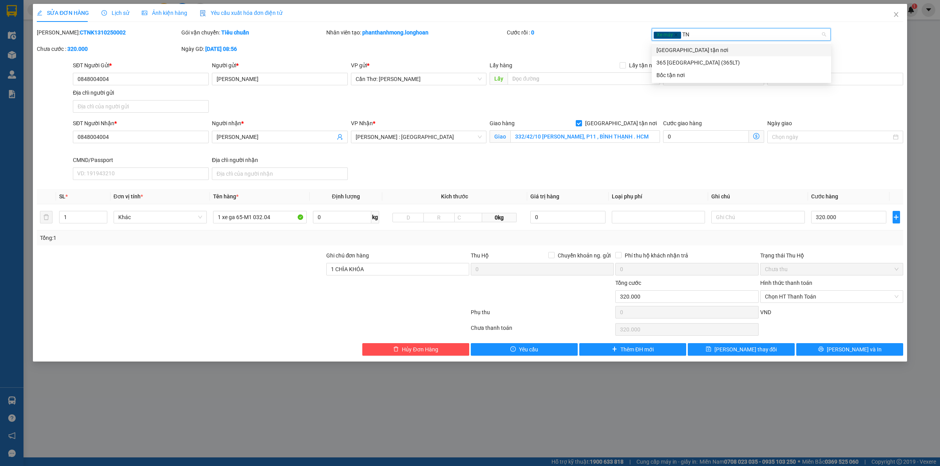
click at [688, 54] on div "[GEOGRAPHIC_DATA] tận nơi" at bounding box center [741, 50] width 170 height 9
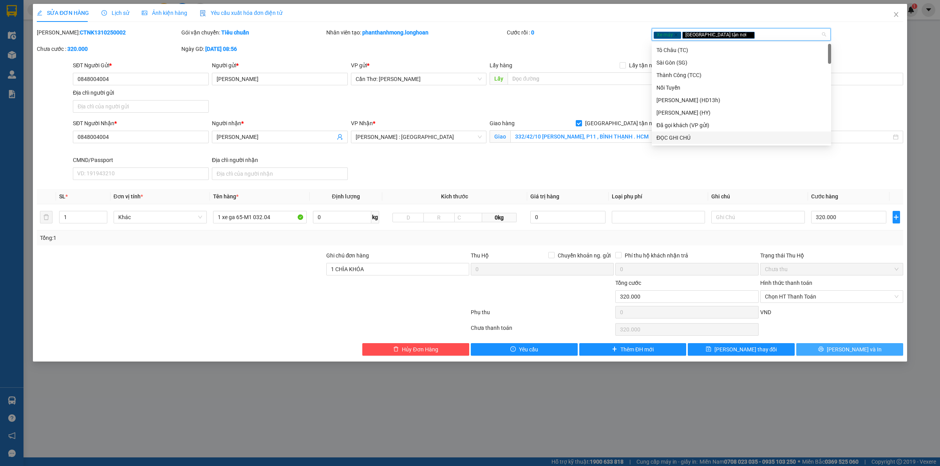
click at [862, 348] on span "Lưu và In" at bounding box center [853, 349] width 55 height 9
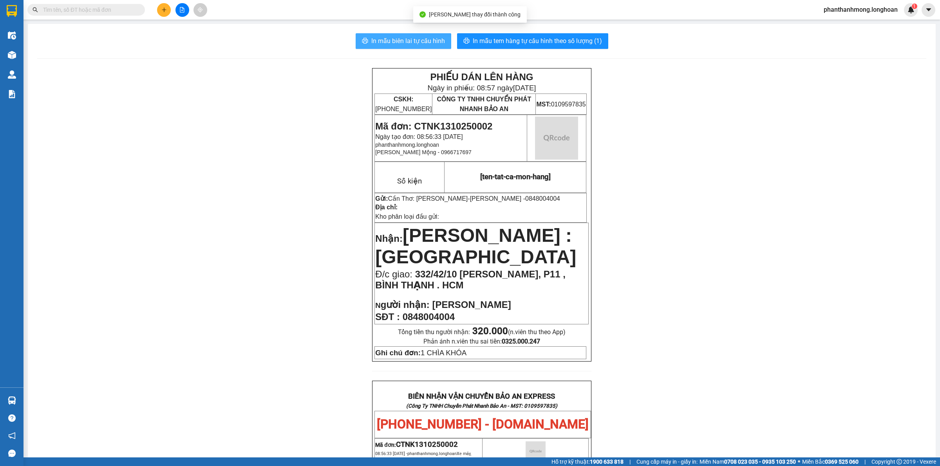
click at [422, 45] on span "In mẫu biên lai tự cấu hình" at bounding box center [408, 41] width 74 height 10
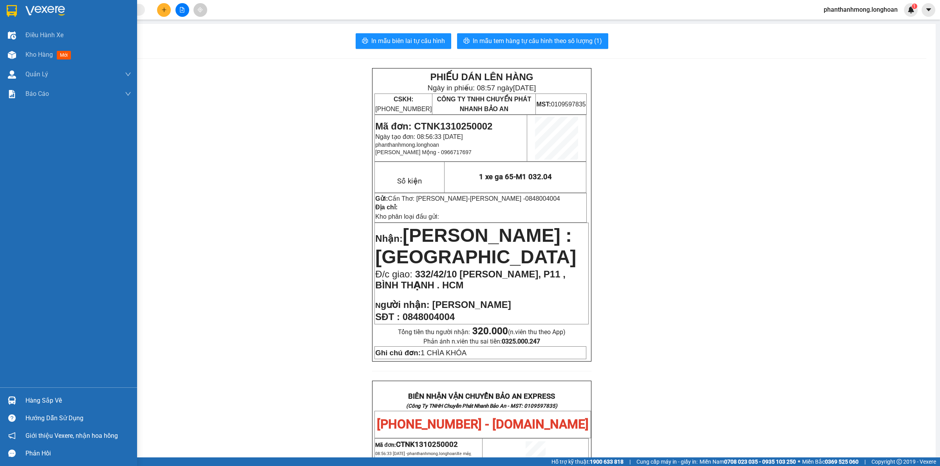
click at [10, 9] on img at bounding box center [12, 11] width 10 height 12
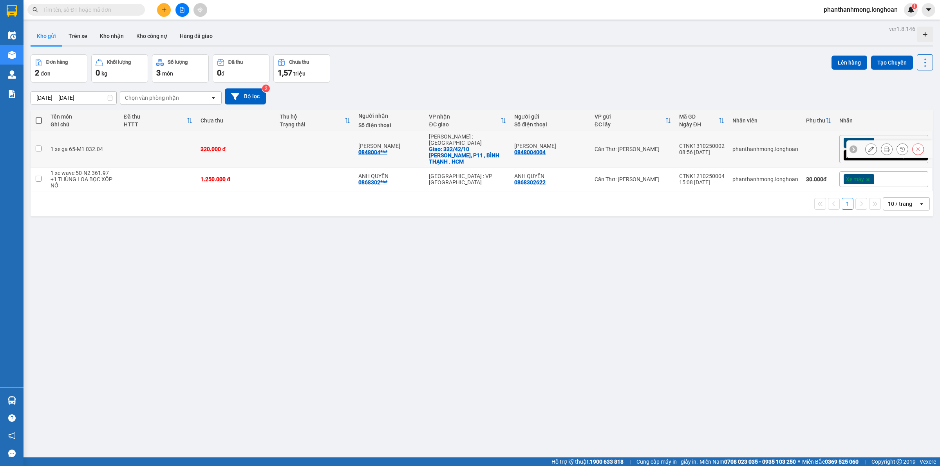
click at [868, 148] on icon at bounding box center [870, 148] width 5 height 5
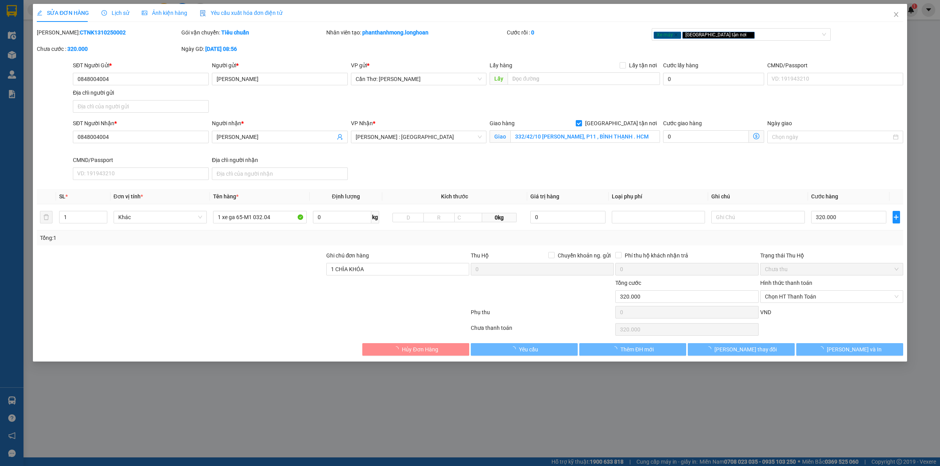
type input "0848004004"
type input "ANH KHANG"
type input "0848004004"
type input "ANH KHANG"
checkbox input "true"
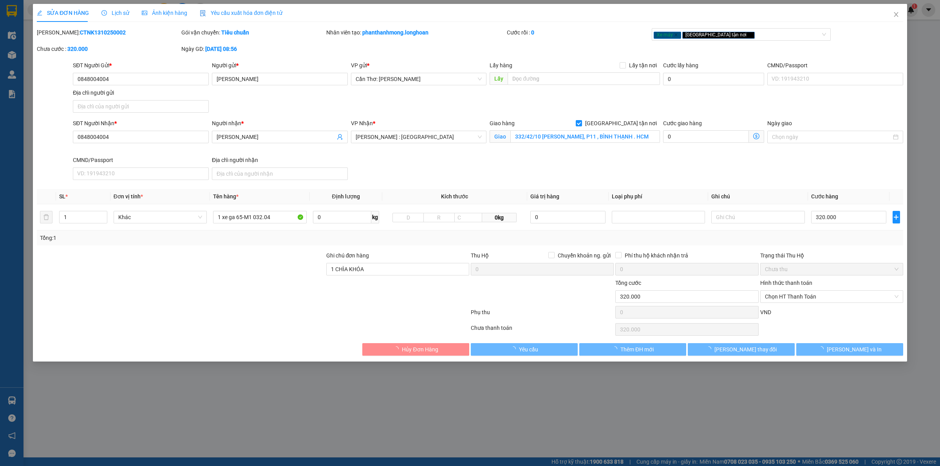
type input "332/42/10 PHAN VĂN TRỊ, P11 , BÌNH THẠNH . HCM"
type input "1 CHÌA KHÓA"
type input "0"
type input "320.000"
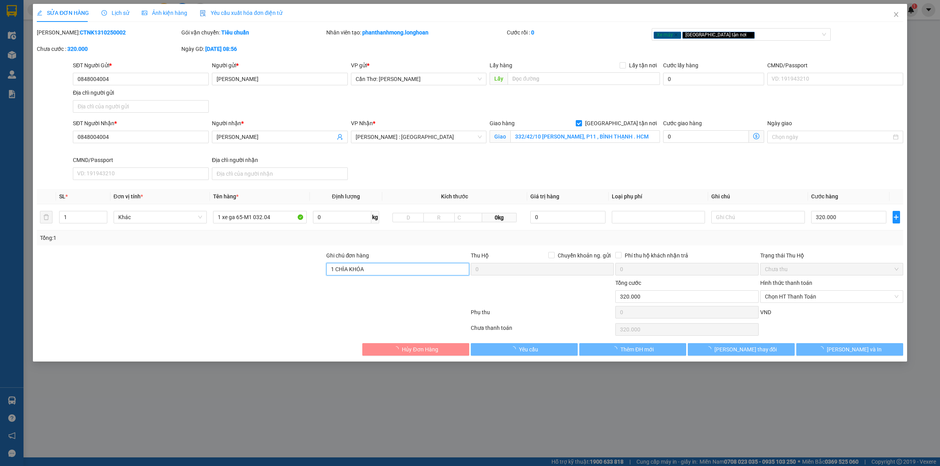
click at [386, 275] on input "1 CHÌA KHÓA" at bounding box center [397, 269] width 143 height 13
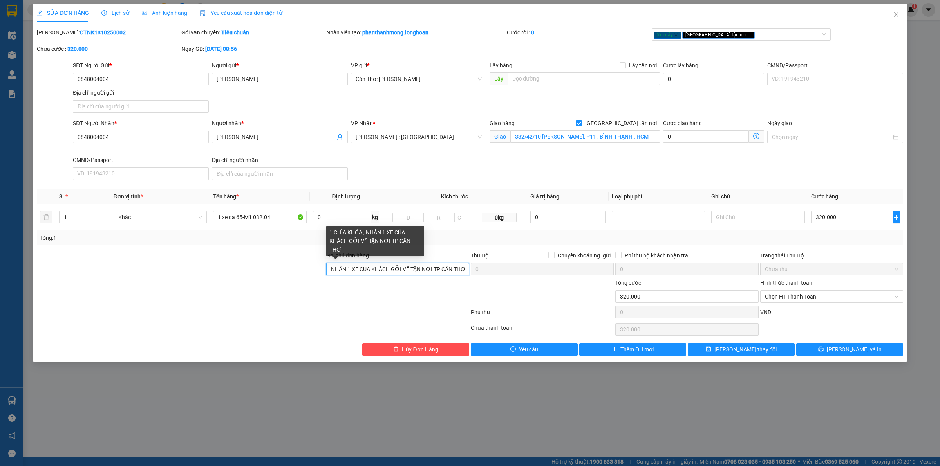
scroll to position [0, 36]
click at [727, 36] on div "Xe máy Giao tận nơi" at bounding box center [737, 34] width 168 height 9
type input "1 CHÌA KHÓA , NHÂN 1 XE CỦA KHÁCH GỞI VỀ TẬN NƠI TP CẦN THƠ"
type input "D"
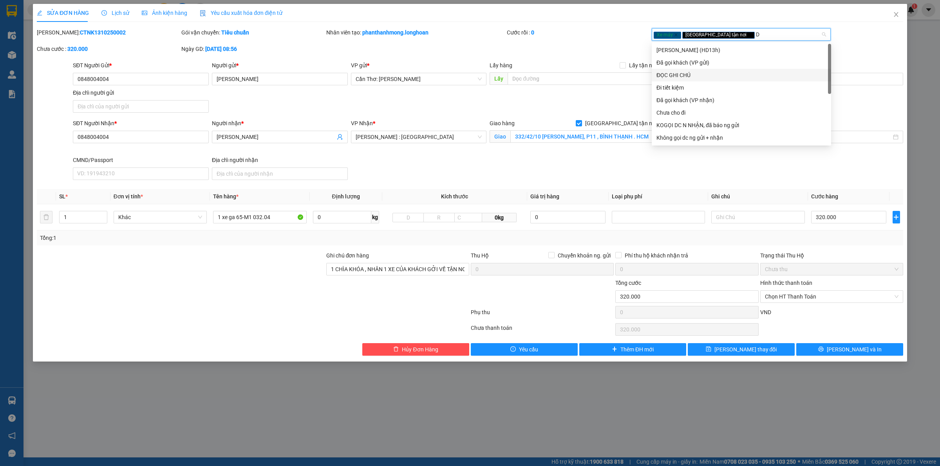
click at [694, 79] on div "ĐỌC GHI CHÚ" at bounding box center [741, 75] width 170 height 9
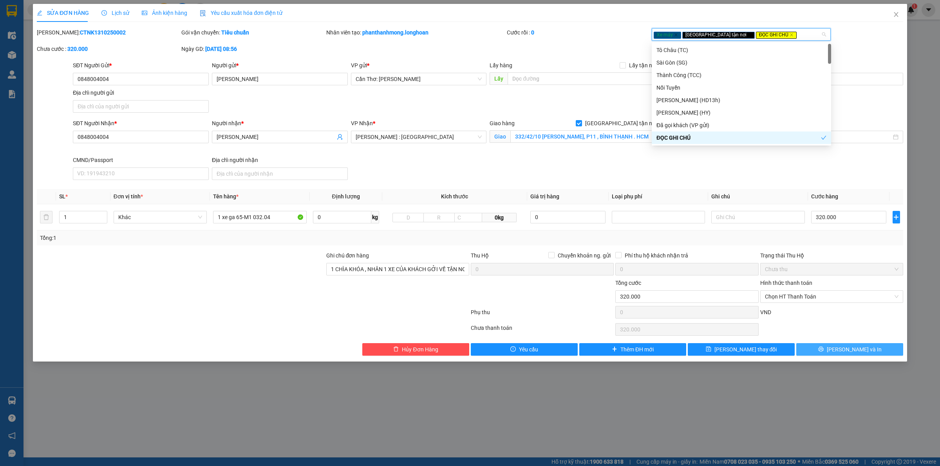
click at [852, 351] on span "Lưu và In" at bounding box center [853, 349] width 55 height 9
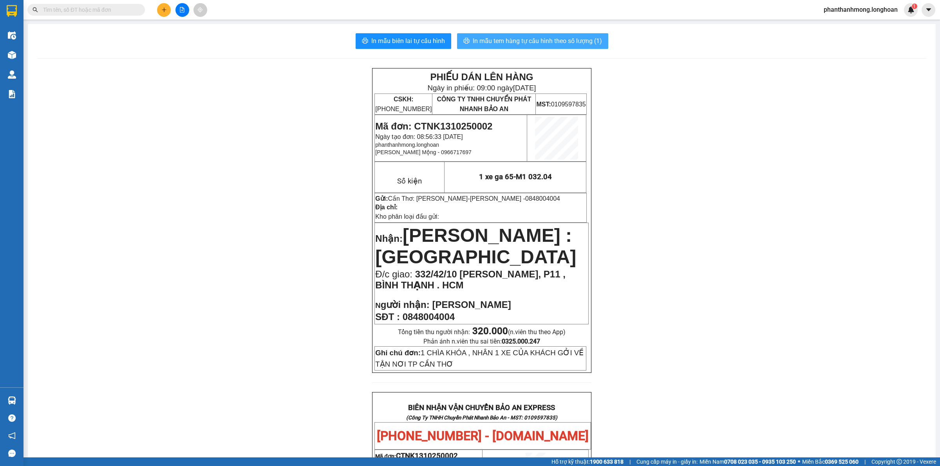
click at [566, 45] on span "In mẫu tem hàng tự cấu hình theo số lượng (1)" at bounding box center [537, 41] width 129 height 10
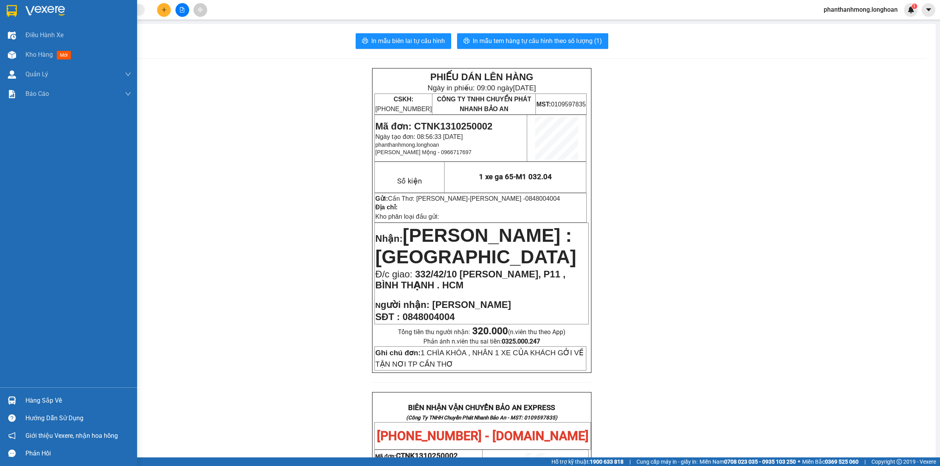
click at [15, 16] on div at bounding box center [12, 11] width 14 height 14
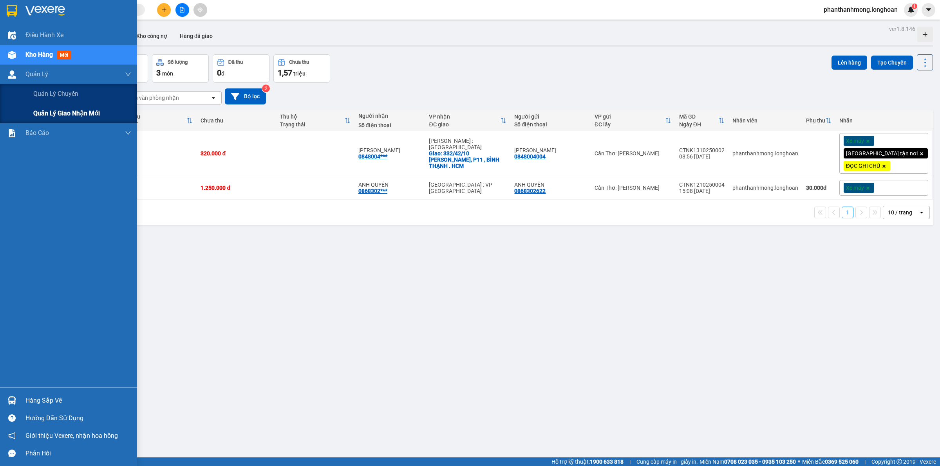
click at [49, 118] on span "Quản lý giao nhận mới" at bounding box center [66, 113] width 67 height 10
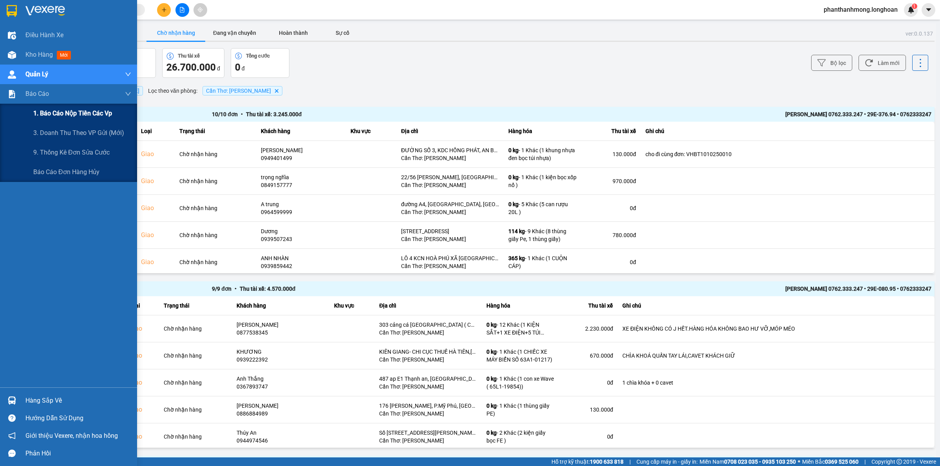
click at [75, 114] on span "1. Báo cáo nộp tiền các vp" at bounding box center [72, 113] width 79 height 10
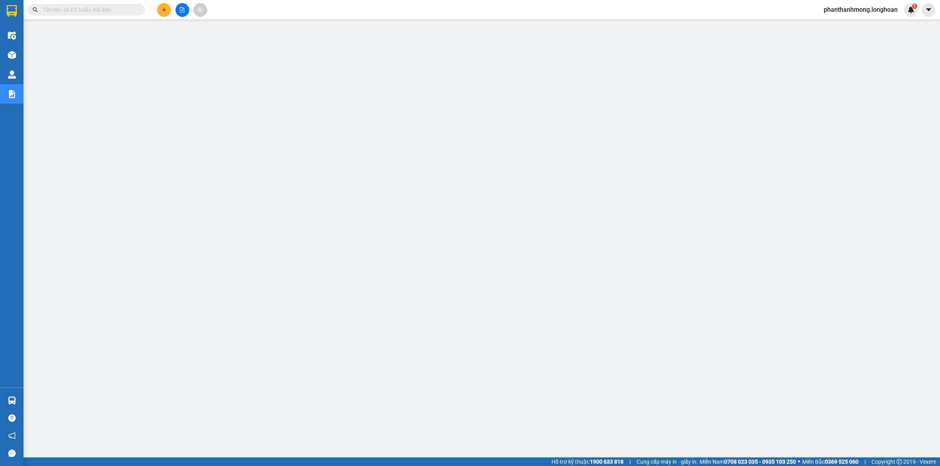
click at [98, 13] on input "text" at bounding box center [89, 9] width 92 height 9
click at [97, 12] on input "V" at bounding box center [89, 9] width 92 height 9
click at [96, 11] on input "V" at bounding box center [89, 9] width 92 height 9
paste input "0888815530"
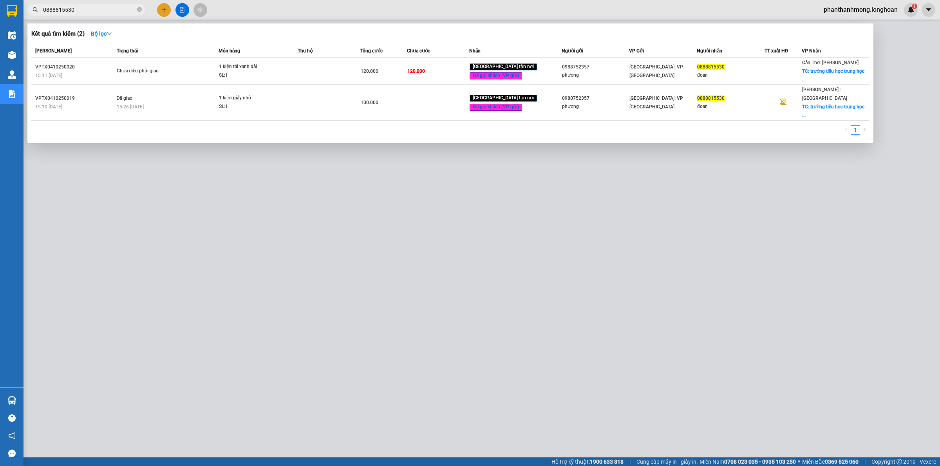
type input "0888815530"
click at [162, 320] on div at bounding box center [470, 233] width 940 height 466
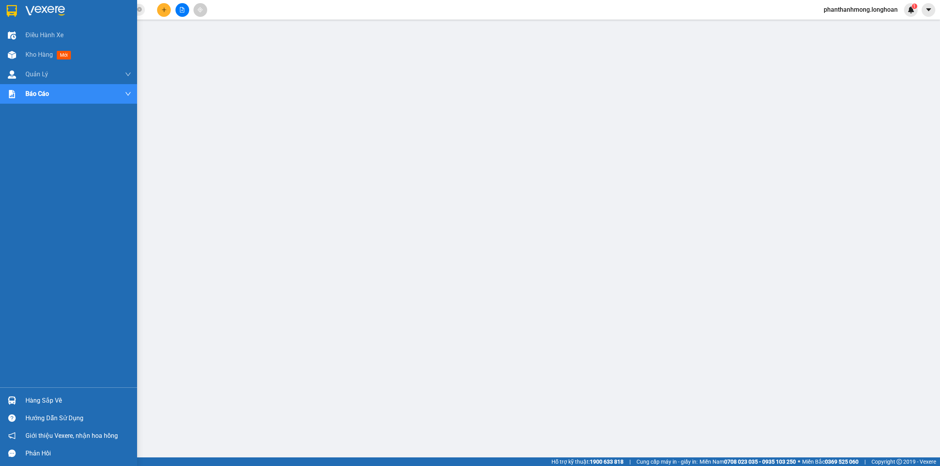
click at [17, 10] on div at bounding box center [12, 11] width 14 height 14
